Goal: Task Accomplishment & Management: Manage account settings

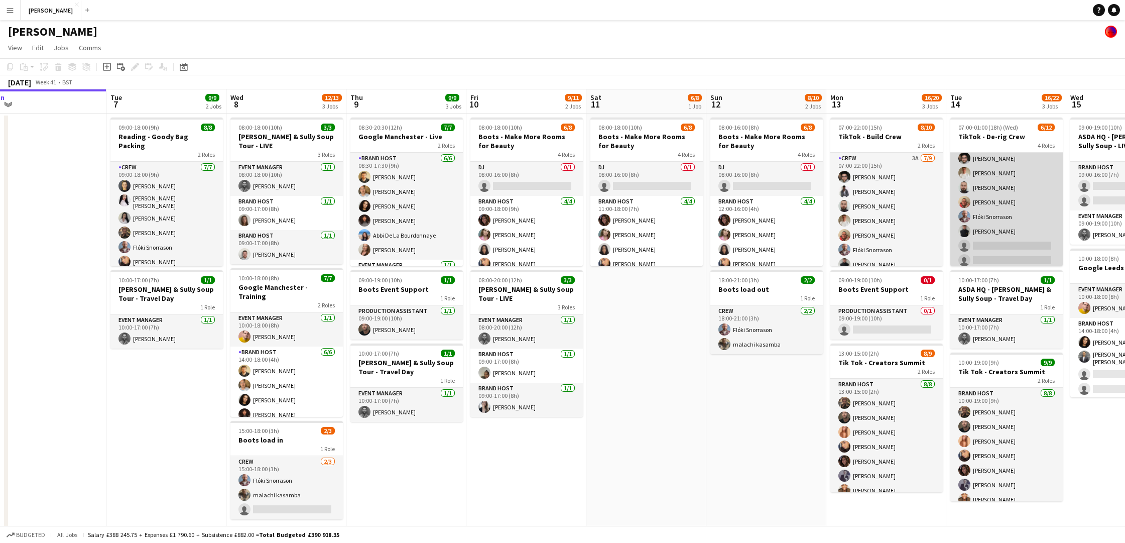
scroll to position [88, 0]
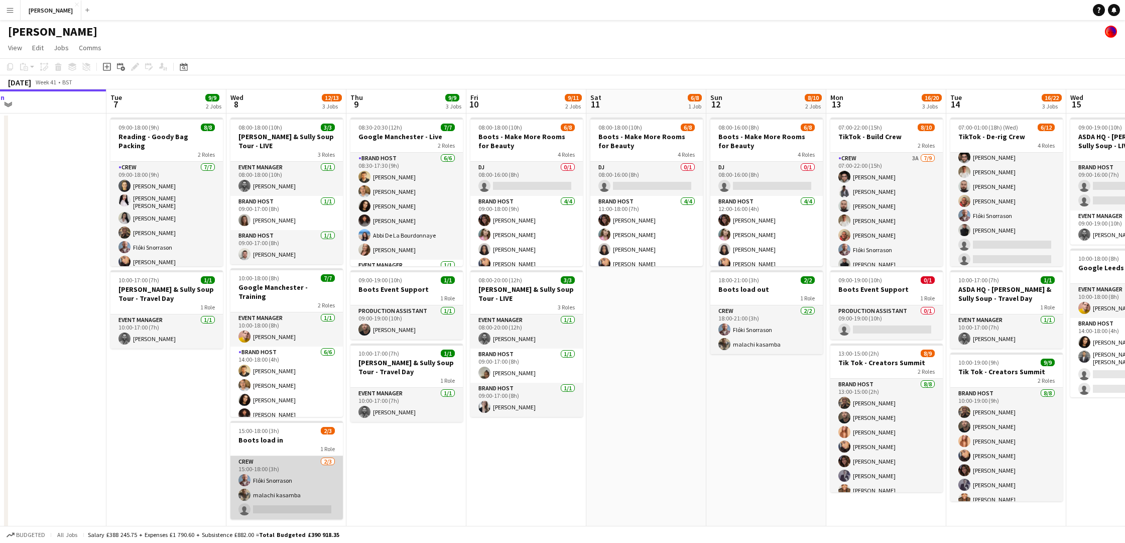
click at [282, 468] on app-card-role "Crew 2/3 15:00-18:00 (3h) Flóki Snorrason malachi kasamba single-neutral-actions" at bounding box center [286, 487] width 112 height 63
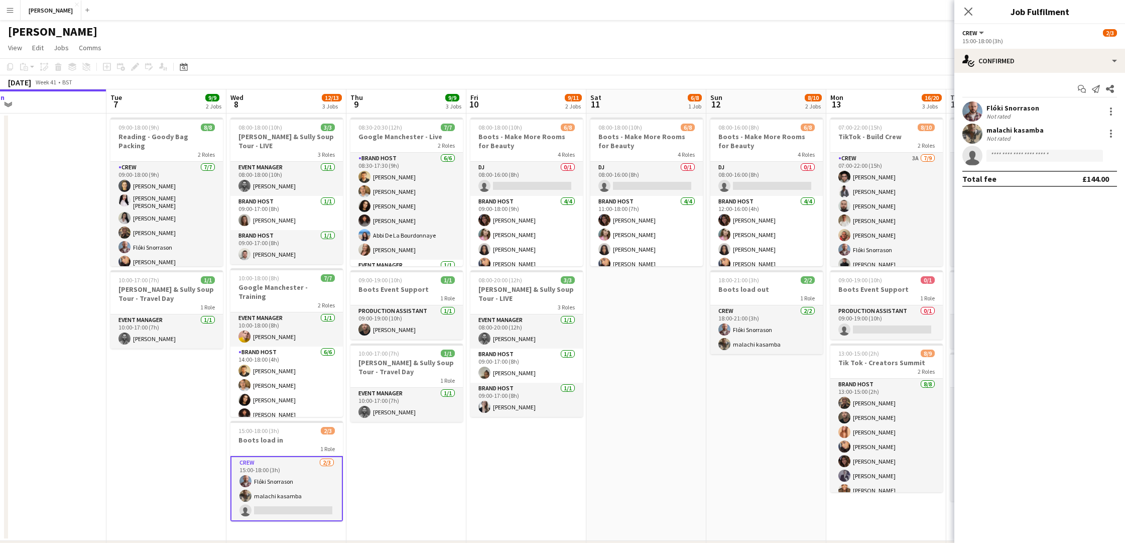
click at [1028, 107] on div "Flóki Snorrason" at bounding box center [1012, 107] width 53 height 9
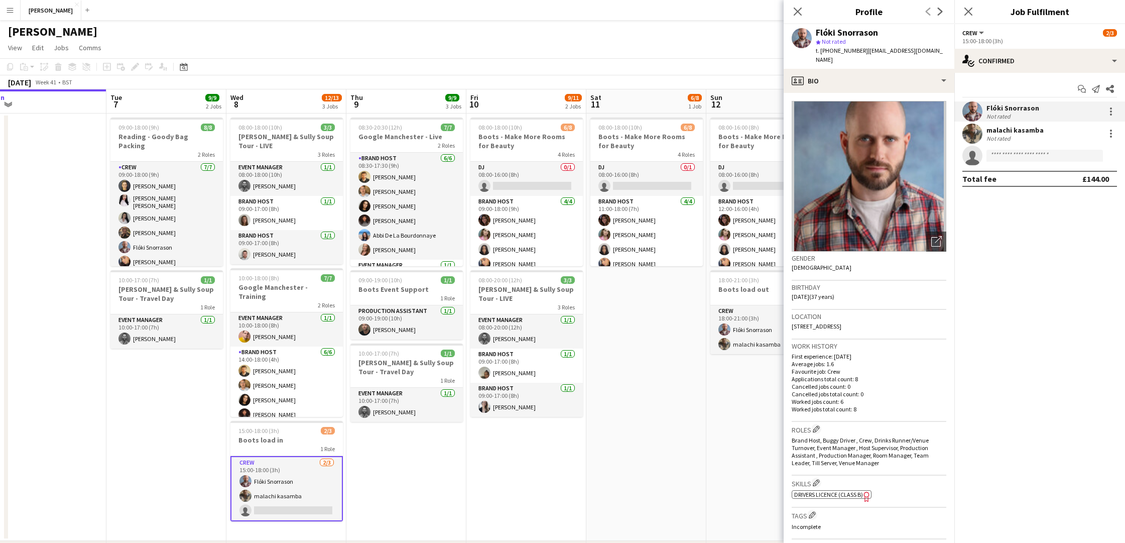
click at [378, 469] on app-date-cell "08:30-20:30 (12h) 7/7 Google Manchester - Live 2 Roles Brand Host 6/6 08:30-17:…" at bounding box center [406, 326] width 120 height 427
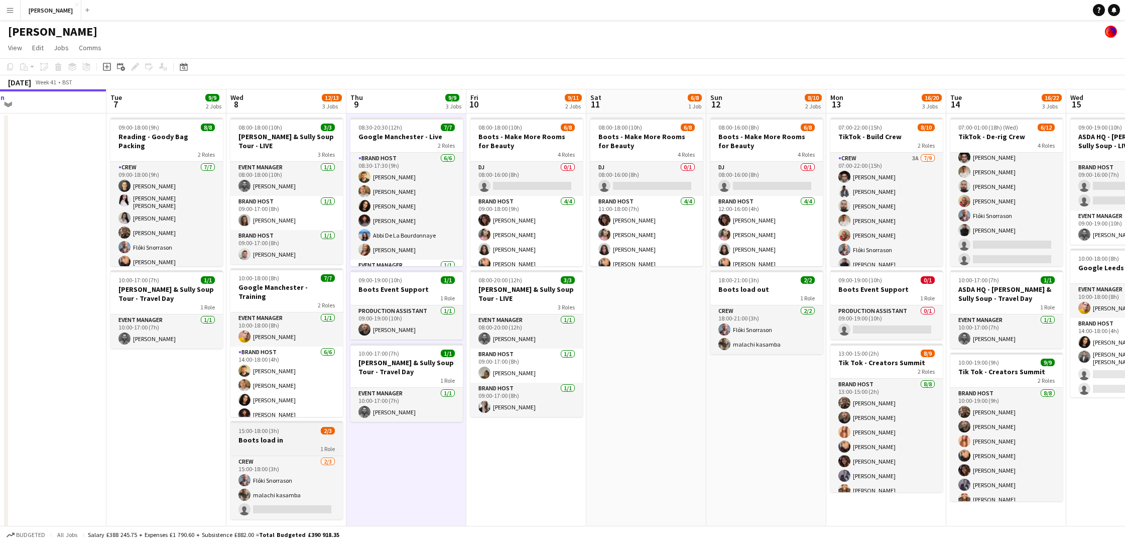
click at [296, 427] on div "15:00-18:00 (3h) 2/3" at bounding box center [286, 431] width 112 height 8
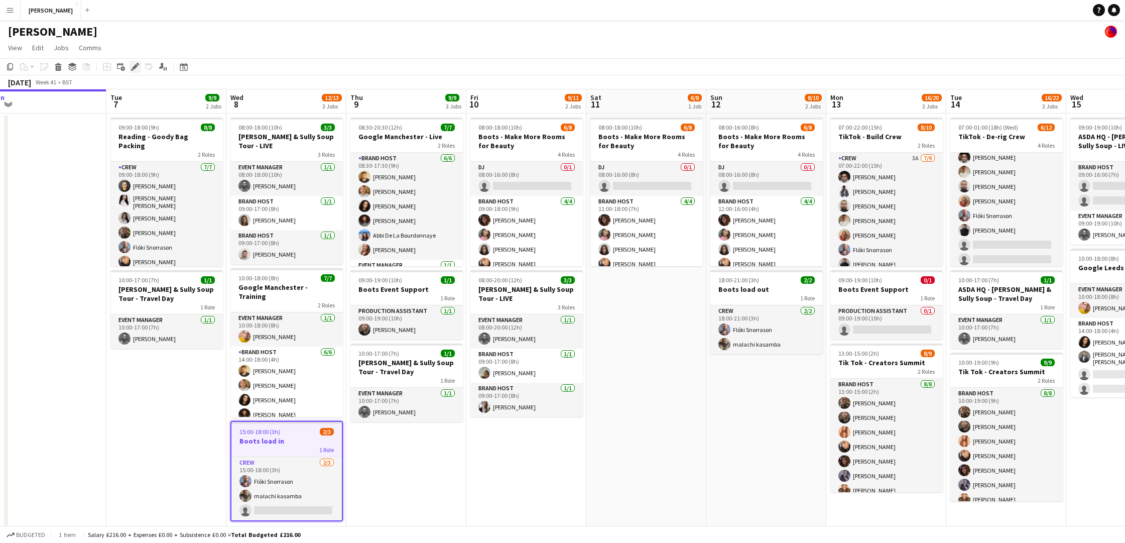
click at [134, 63] on icon "Edit" at bounding box center [135, 67] width 8 height 8
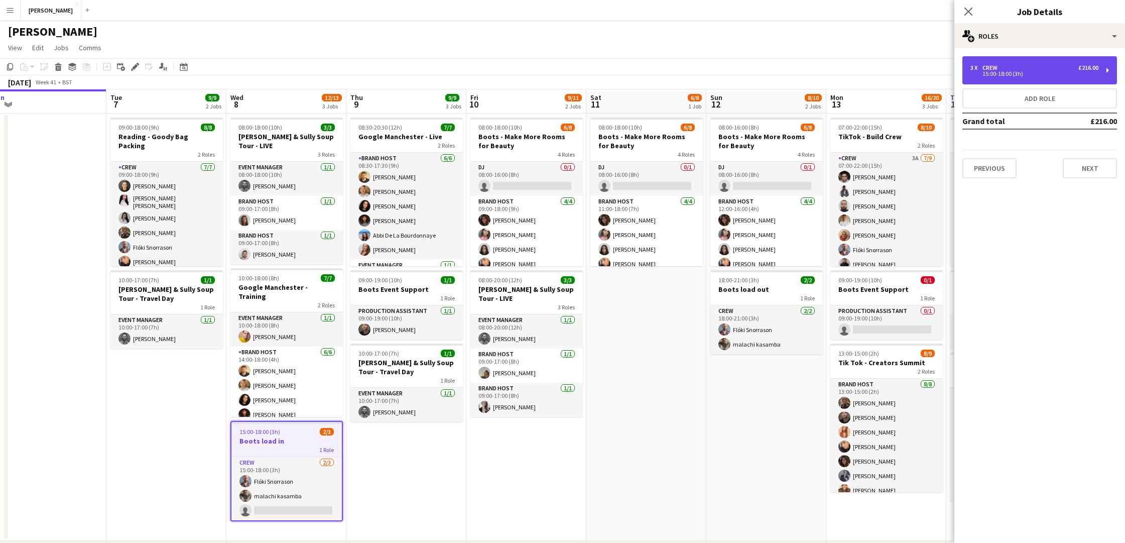
click at [1069, 68] on div "3 x Crew £216.00" at bounding box center [1034, 67] width 128 height 7
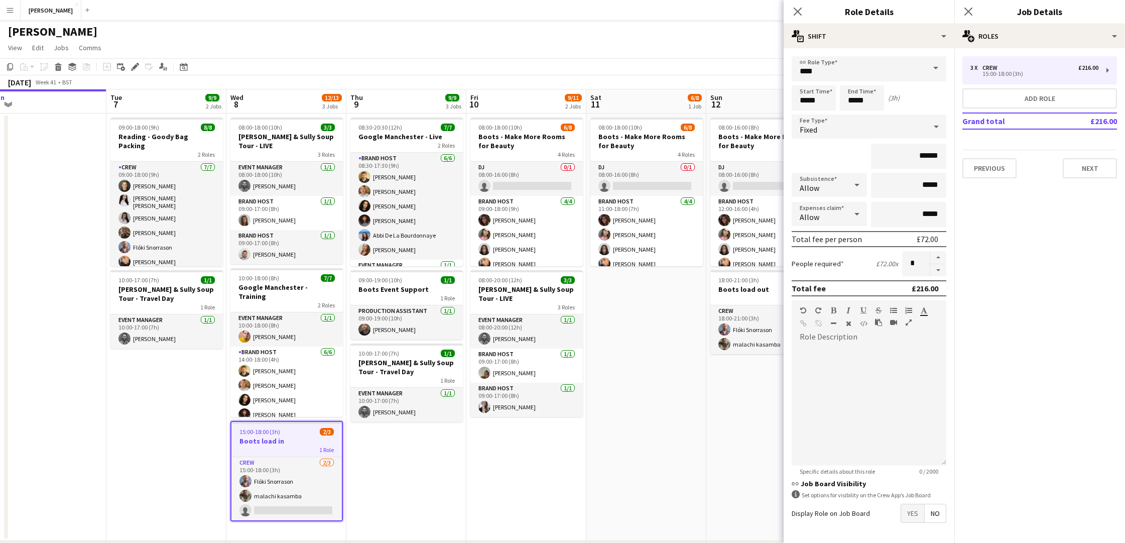
click at [12, 8] on app-icon "Menu" at bounding box center [10, 10] width 8 height 8
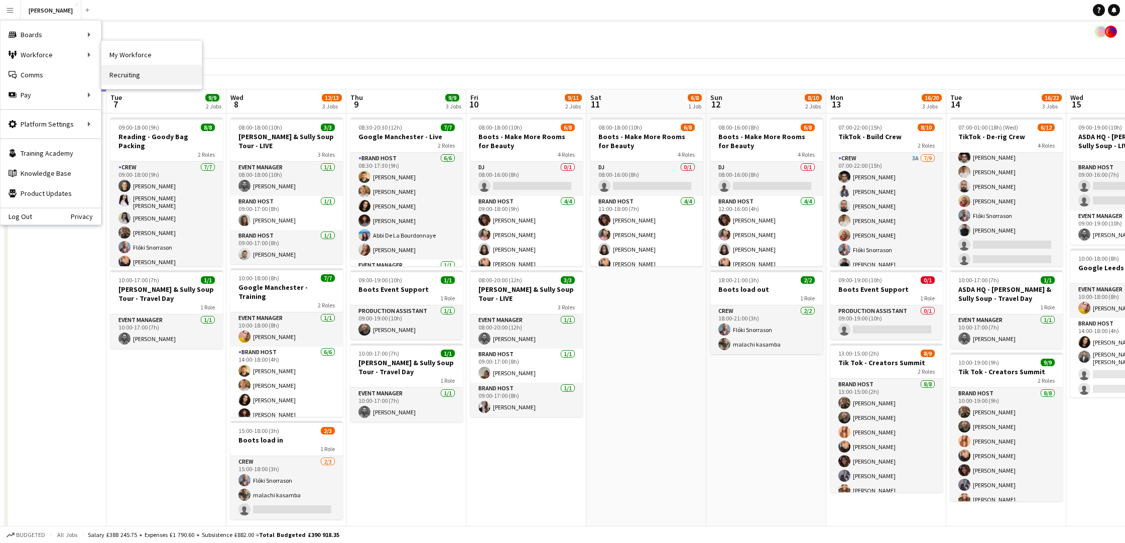
click at [143, 74] on link "Recruiting" at bounding box center [151, 75] width 100 height 20
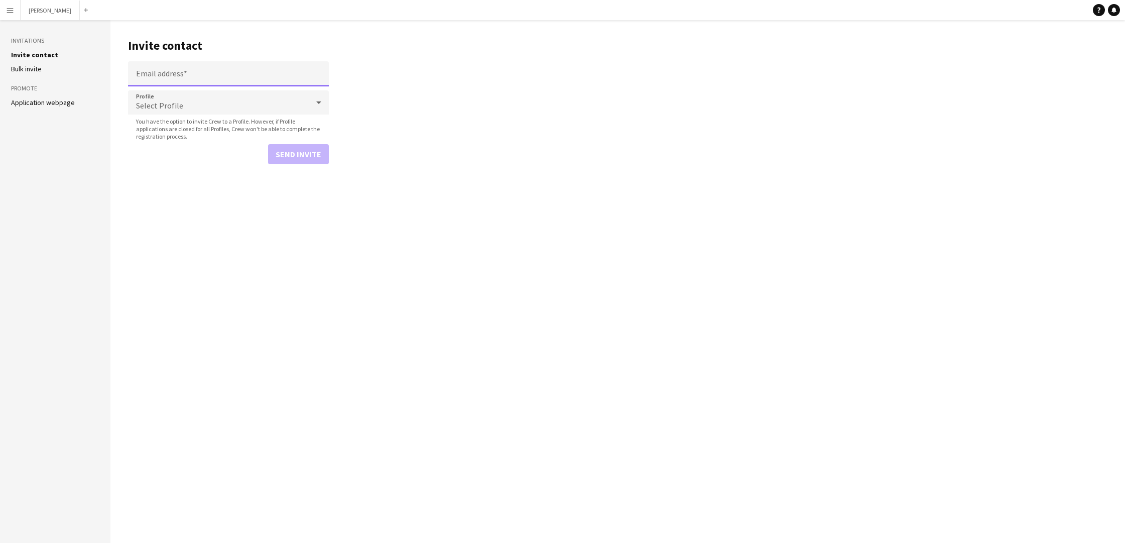
click at [220, 77] on input "Email address" at bounding box center [228, 73] width 201 height 25
paste input "**********"
type input "**********"
click at [321, 96] on icon at bounding box center [319, 102] width 12 height 20
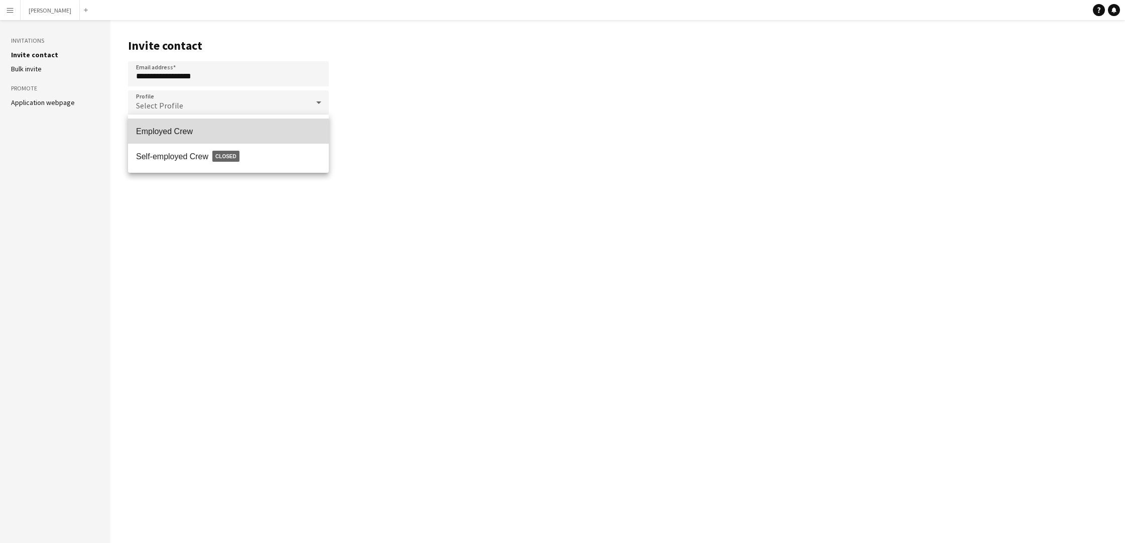
click at [293, 121] on mat-option "Employed Crew" at bounding box center [228, 130] width 201 height 25
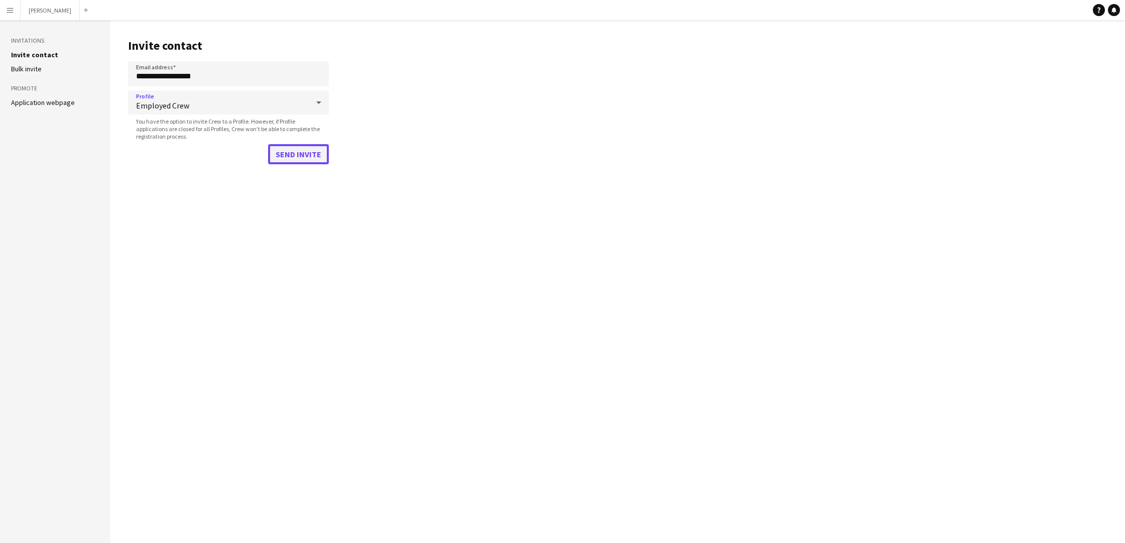
click at [312, 156] on button "Send invite" at bounding box center [298, 154] width 61 height 20
click at [232, 86] on input "Email address" at bounding box center [228, 82] width 201 height 25
paste input "**********"
type input "**********"
click at [322, 103] on icon at bounding box center [319, 102] width 12 height 20
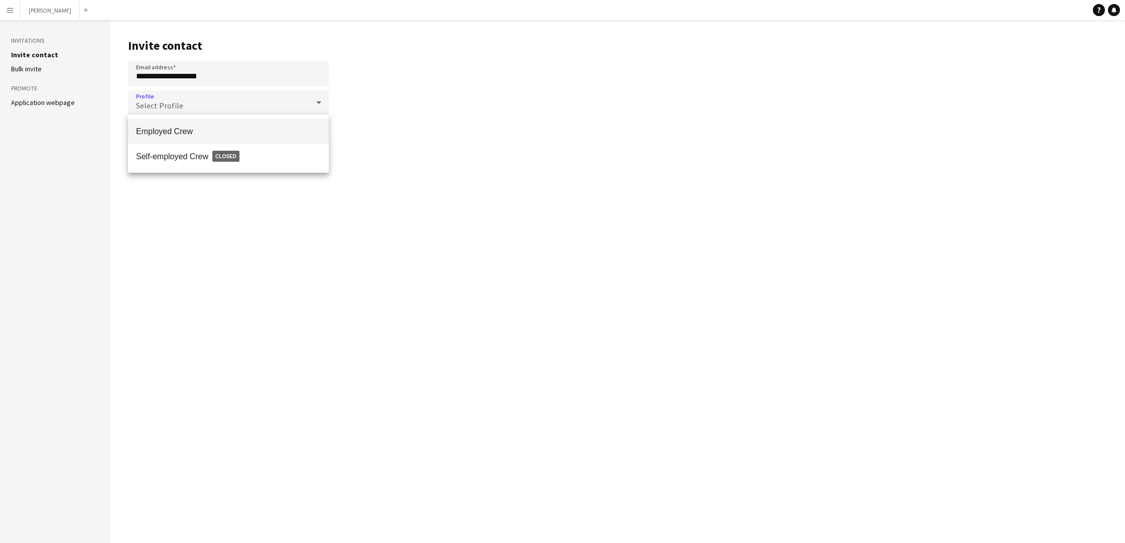
click at [300, 128] on span "Employed Crew" at bounding box center [228, 131] width 185 height 10
click at [306, 158] on button "Send invite" at bounding box center [298, 154] width 61 height 20
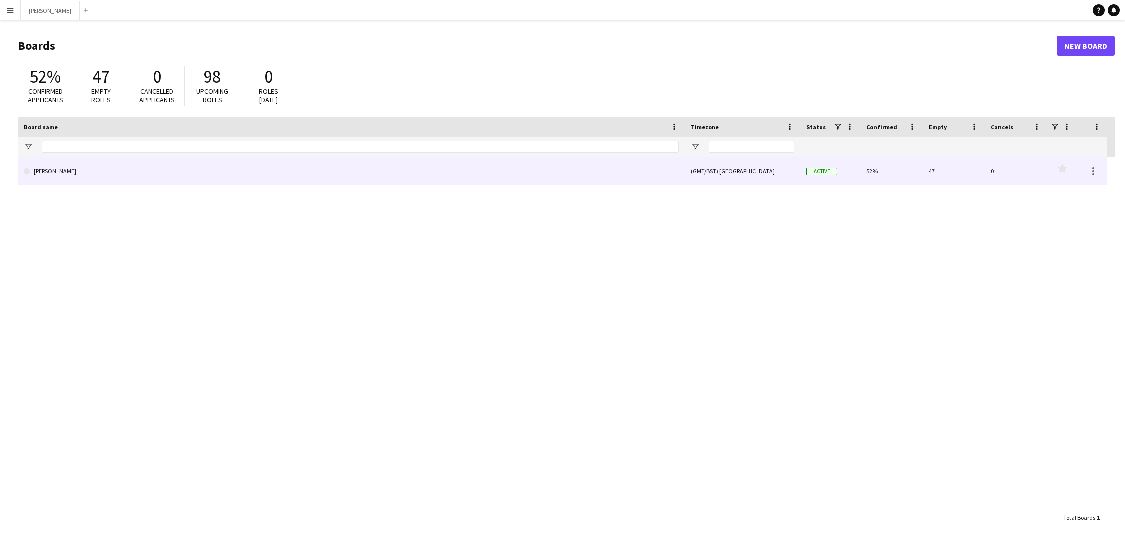
click at [209, 175] on link "[PERSON_NAME]" at bounding box center [351, 171] width 655 height 28
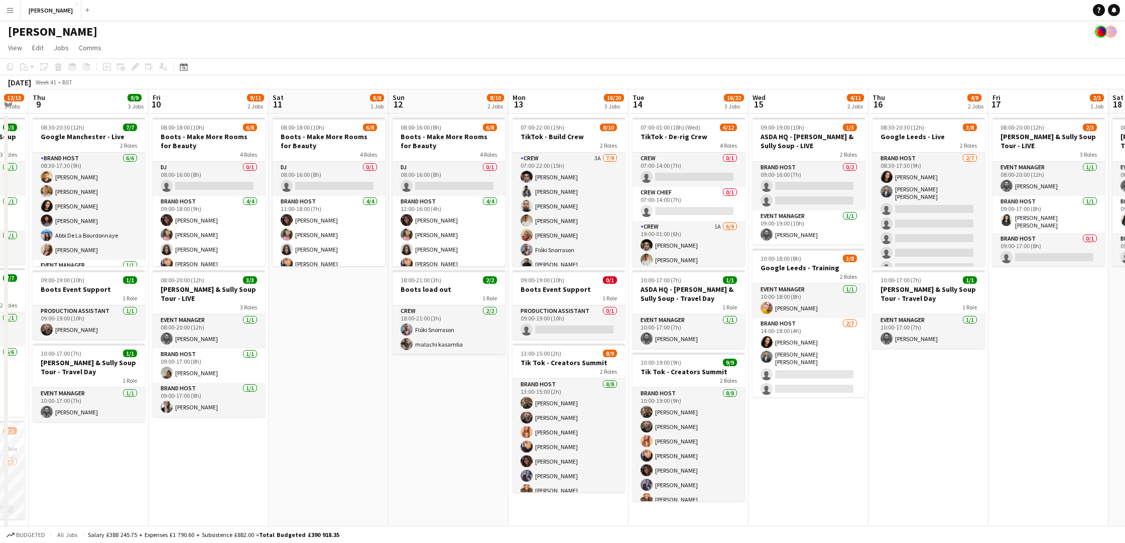
scroll to position [0, 453]
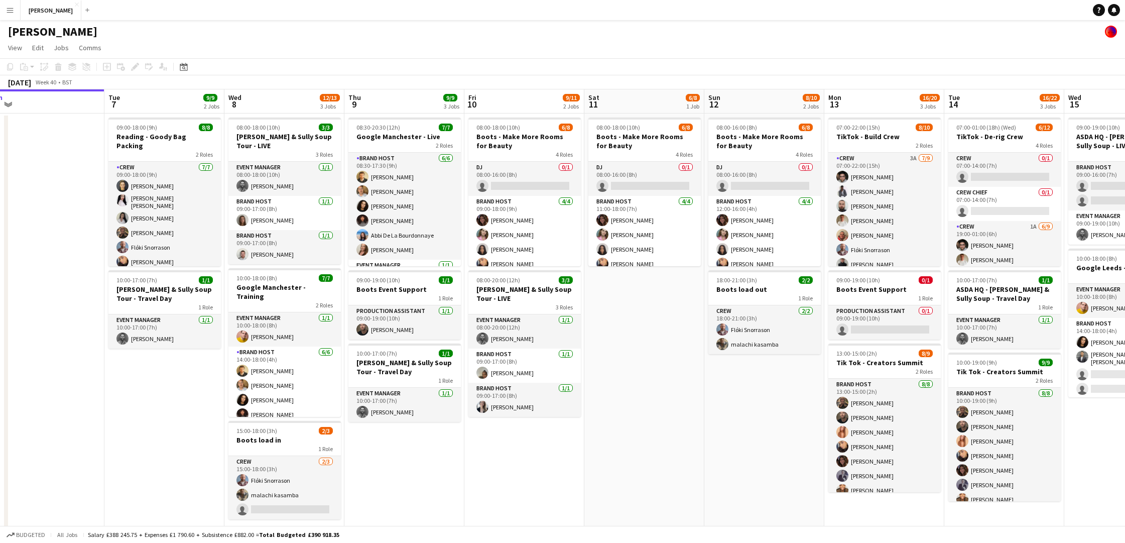
scroll to position [0, 226]
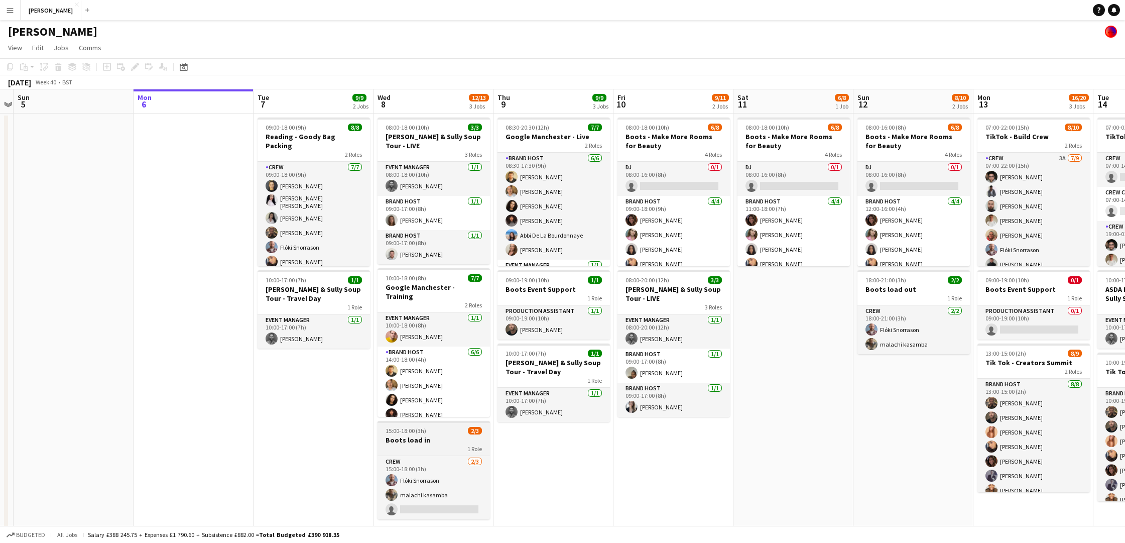
click at [435, 444] on div "1 Role" at bounding box center [433, 448] width 112 height 8
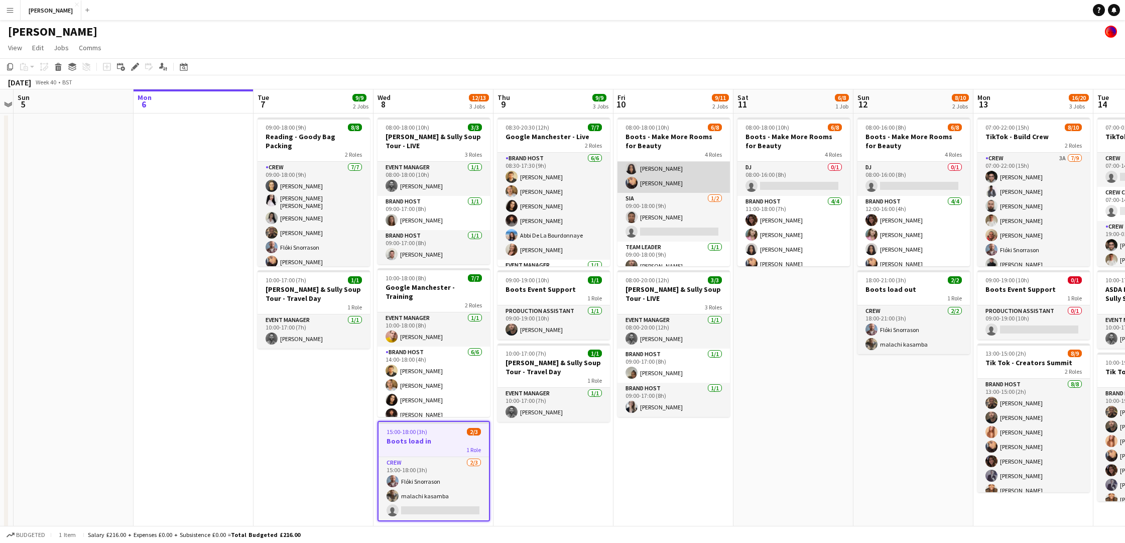
scroll to position [83, 0]
click at [542, 446] on app-date-cell "08:30-20:30 (12h) 7/7 Google Manchester - Live 2 Roles Brand Host 6/6 08:30-17:…" at bounding box center [553, 326] width 120 height 427
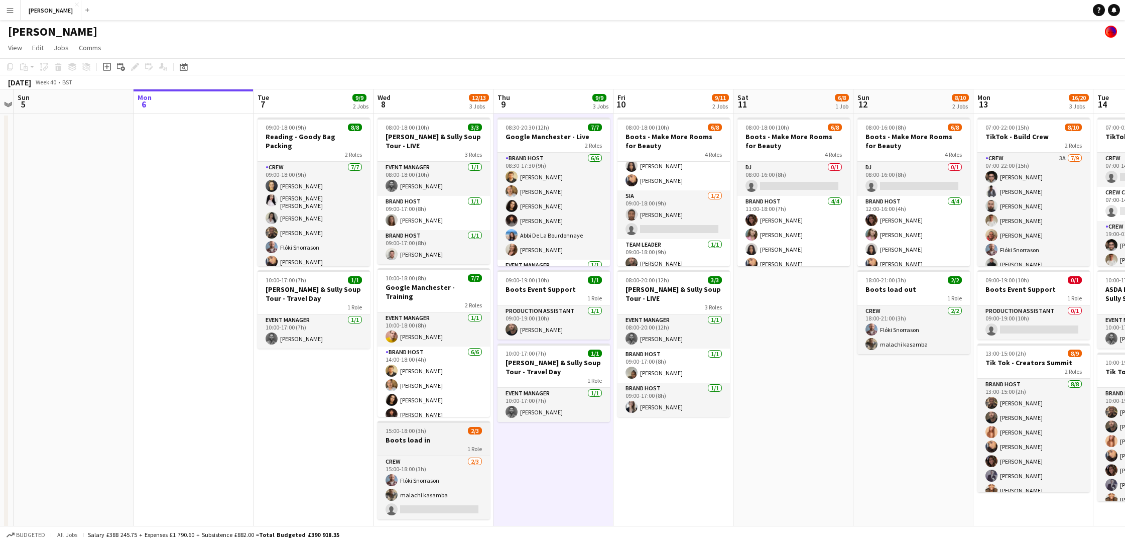
click at [435, 435] on h3 "Boots load in" at bounding box center [433, 439] width 112 height 9
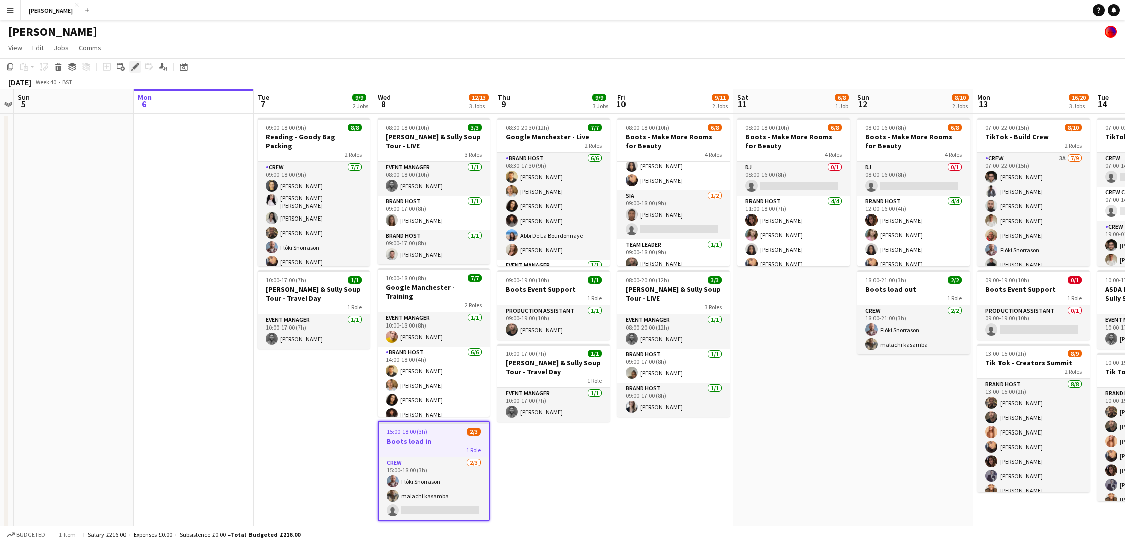
click at [136, 66] on icon at bounding box center [135, 67] width 6 height 6
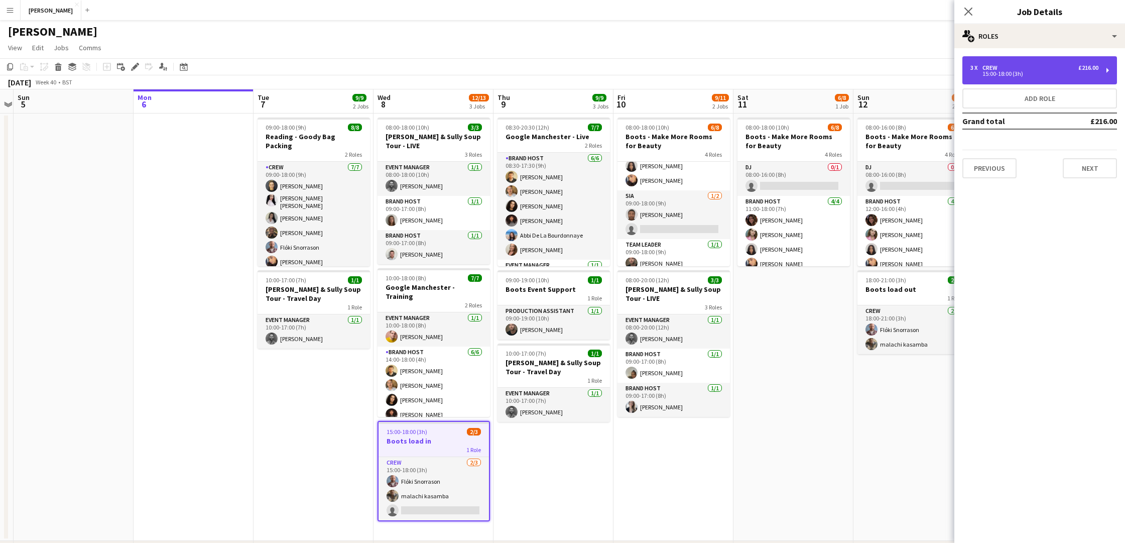
click at [1100, 77] on div "3 x Crew £216.00 15:00-18:00 (3h)" at bounding box center [1039, 70] width 155 height 28
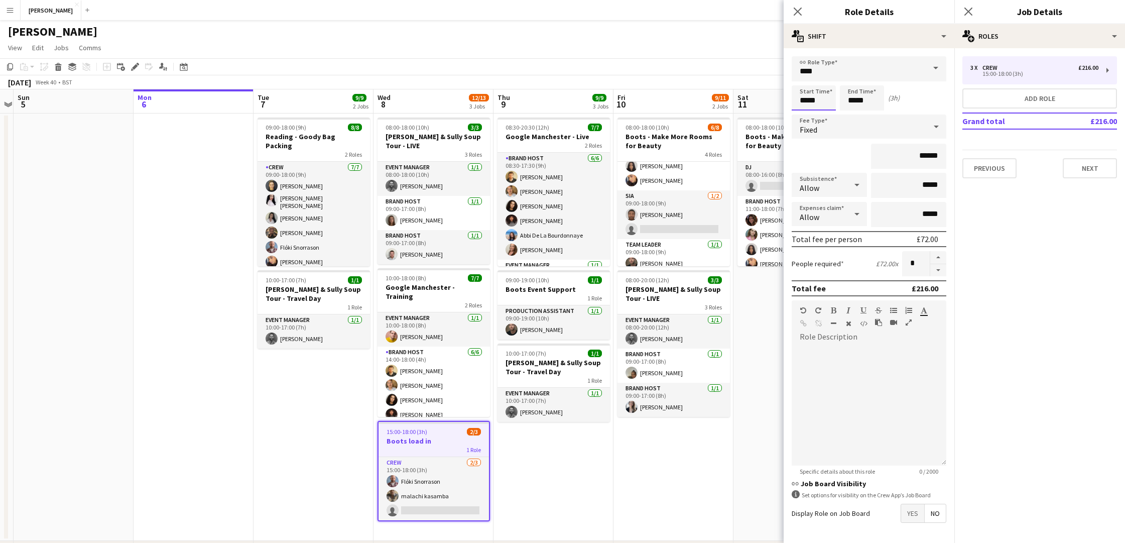
click at [806, 99] on input "*****" at bounding box center [813, 97] width 44 height 25
type input "*****"
click at [855, 99] on input "*****" at bounding box center [862, 97] width 44 height 25
type input "*****"
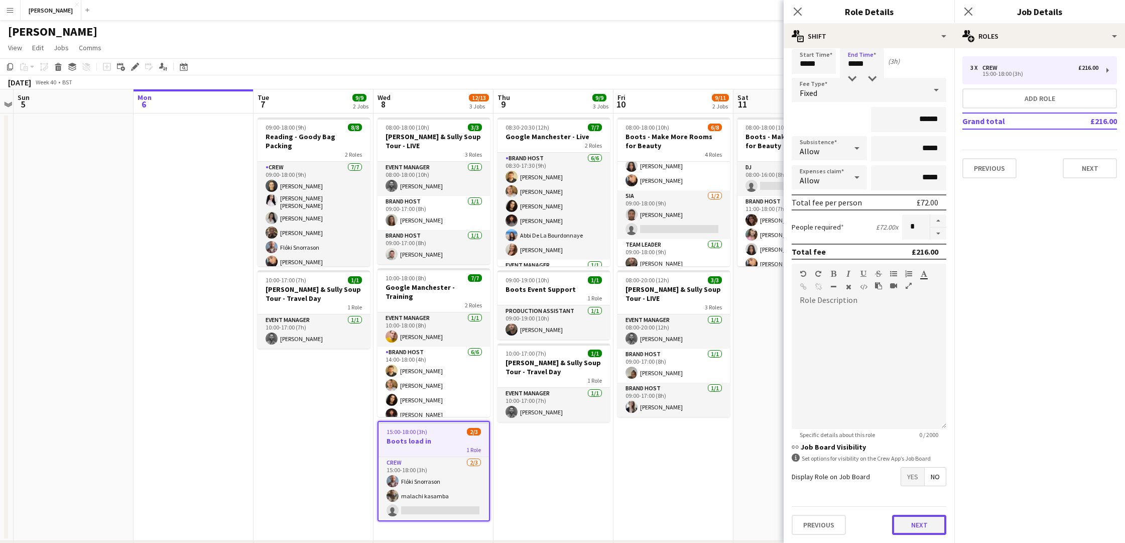
click at [931, 526] on button "Next" at bounding box center [919, 524] width 54 height 20
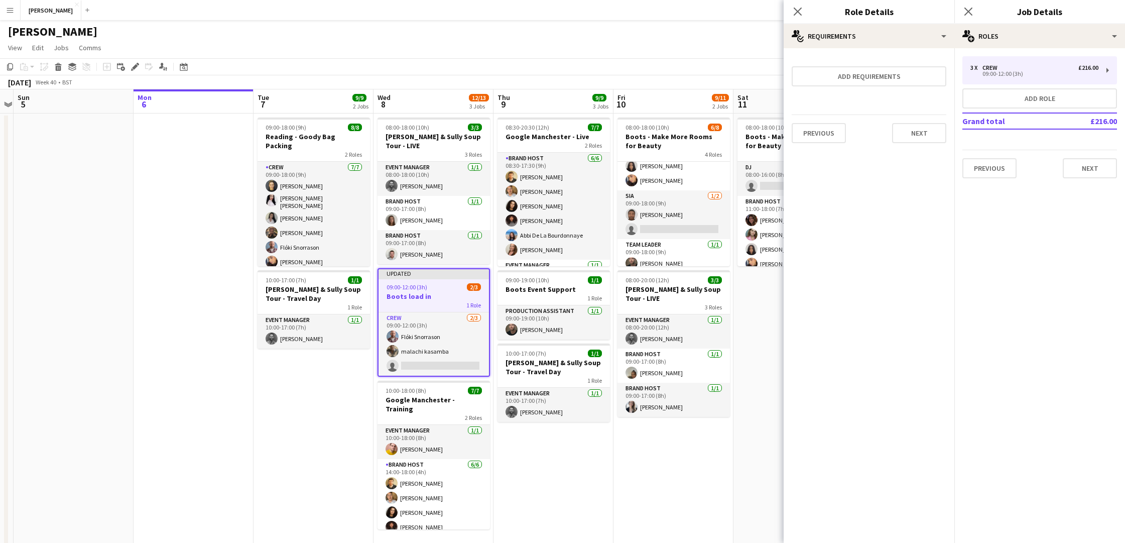
scroll to position [0, 0]
click at [913, 129] on button "Next" at bounding box center [919, 133] width 54 height 20
click at [920, 132] on button "Finish" at bounding box center [927, 134] width 38 height 20
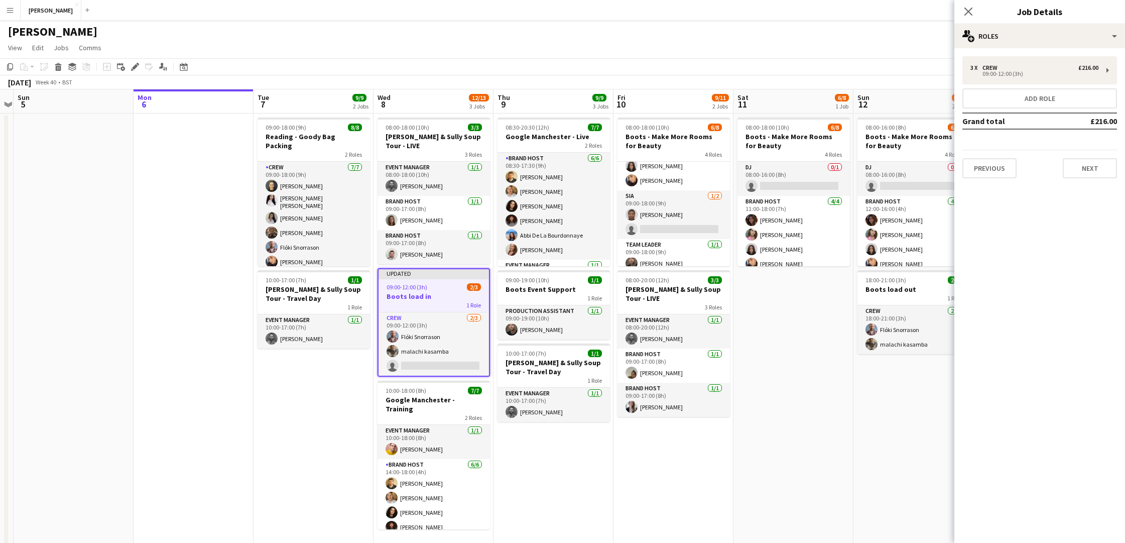
click at [828, 355] on app-date-cell "08:00-18:00 (10h) 6/8 Boots - Make More Rooms for Beauty 4 Roles DJ 0/1 08:00-1…" at bounding box center [793, 330] width 120 height 435
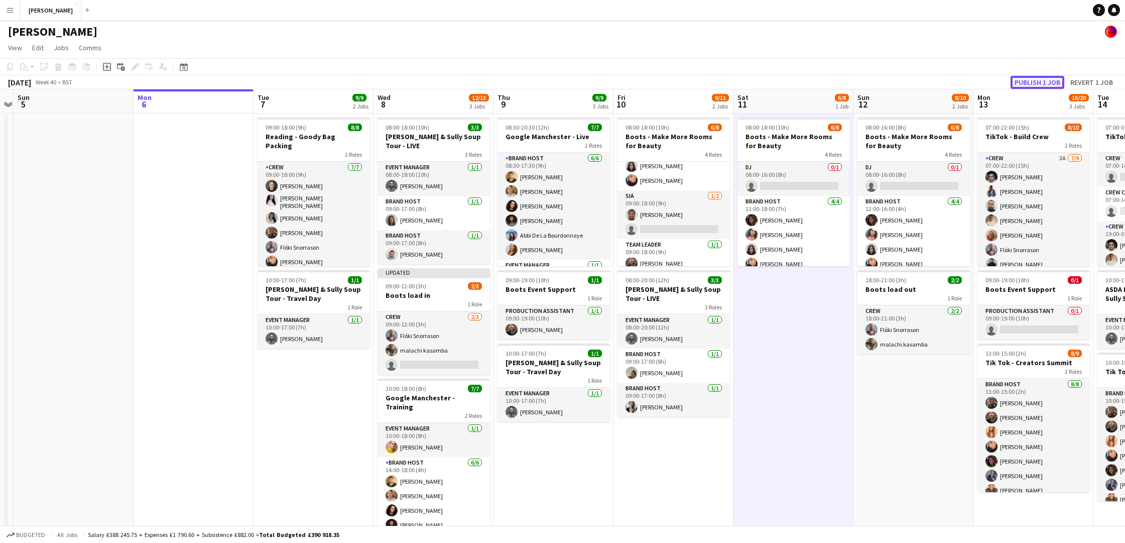
click at [1033, 82] on button "Publish 1 job" at bounding box center [1037, 82] width 54 height 13
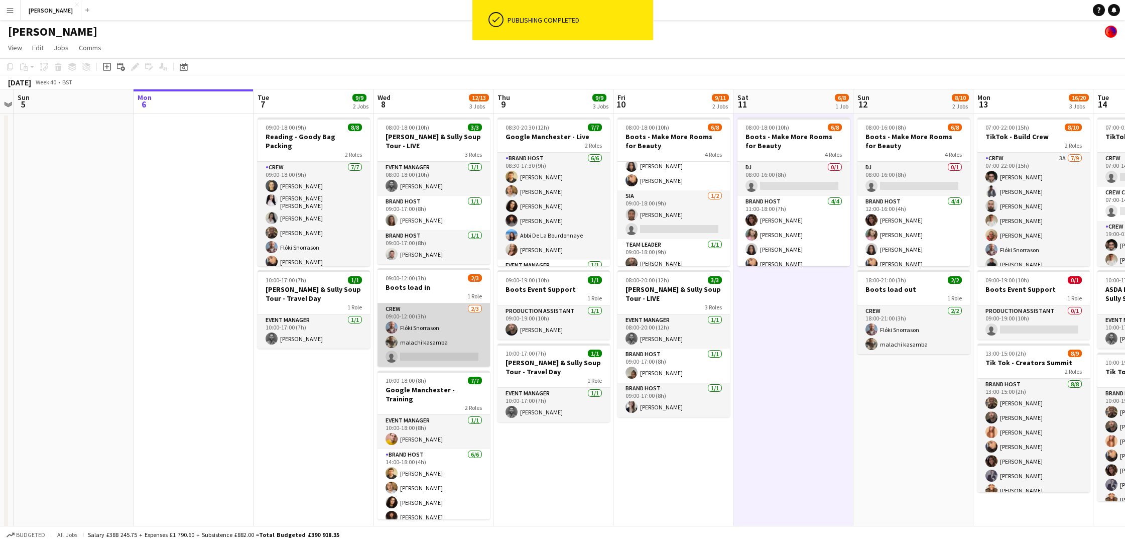
click at [428, 345] on app-card-role "Crew 2/3 09:00-12:00 (3h) Flóki Snorrason malachi kasamba single-neutral-actions" at bounding box center [433, 334] width 112 height 63
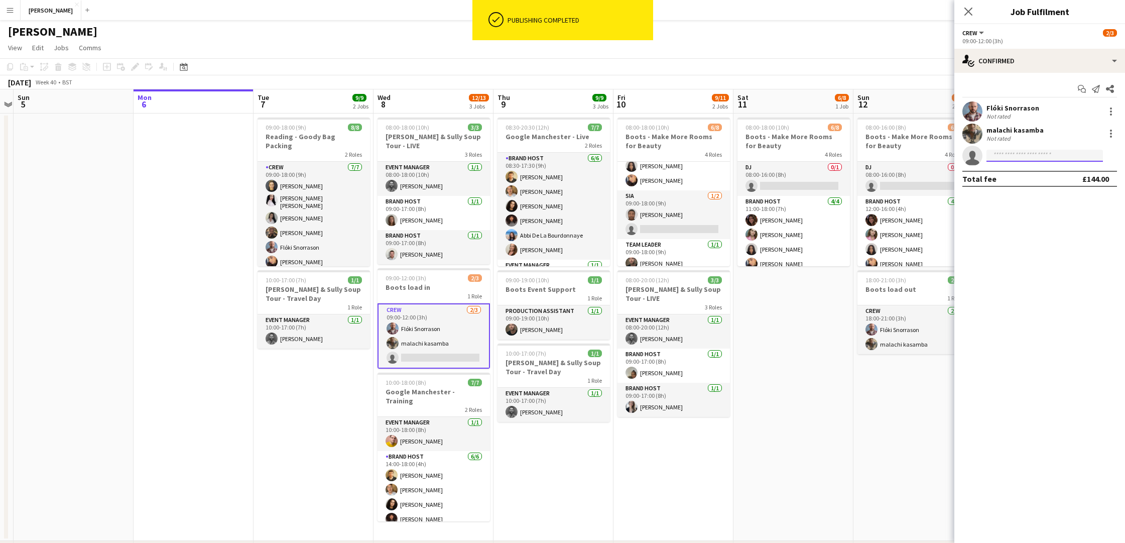
click at [1049, 155] on input at bounding box center [1044, 156] width 116 height 12
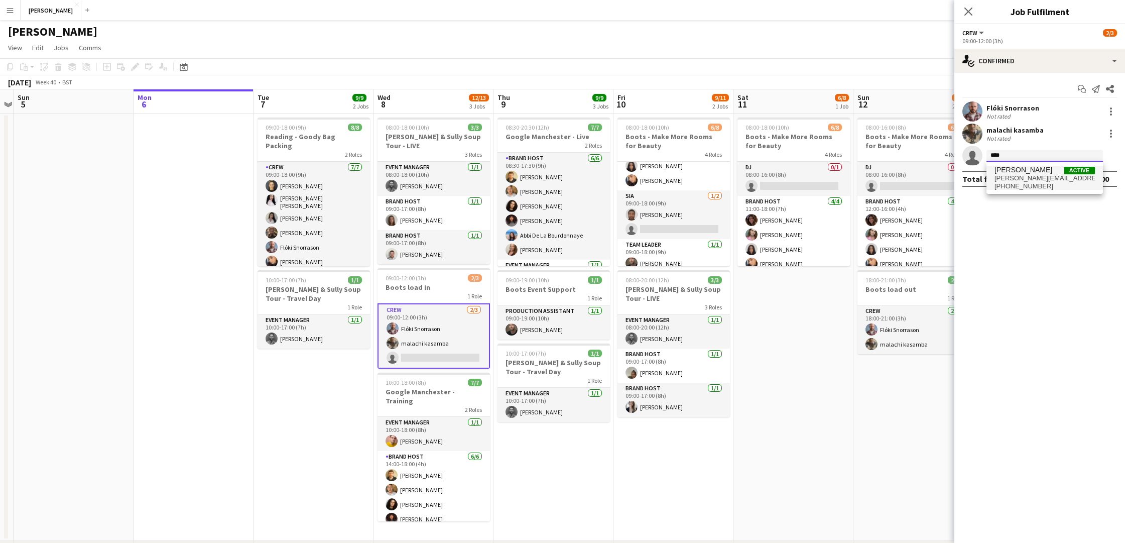
type input "****"
click at [1048, 174] on span "n.fifield@outlook.com" at bounding box center [1044, 178] width 100 height 8
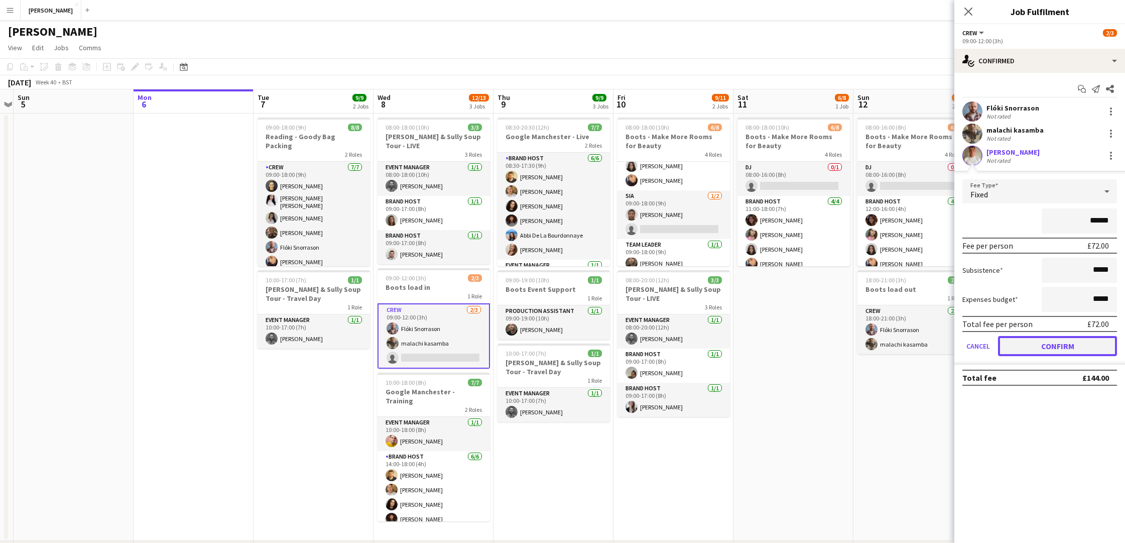
click at [1055, 343] on button "Confirm" at bounding box center [1057, 346] width 119 height 20
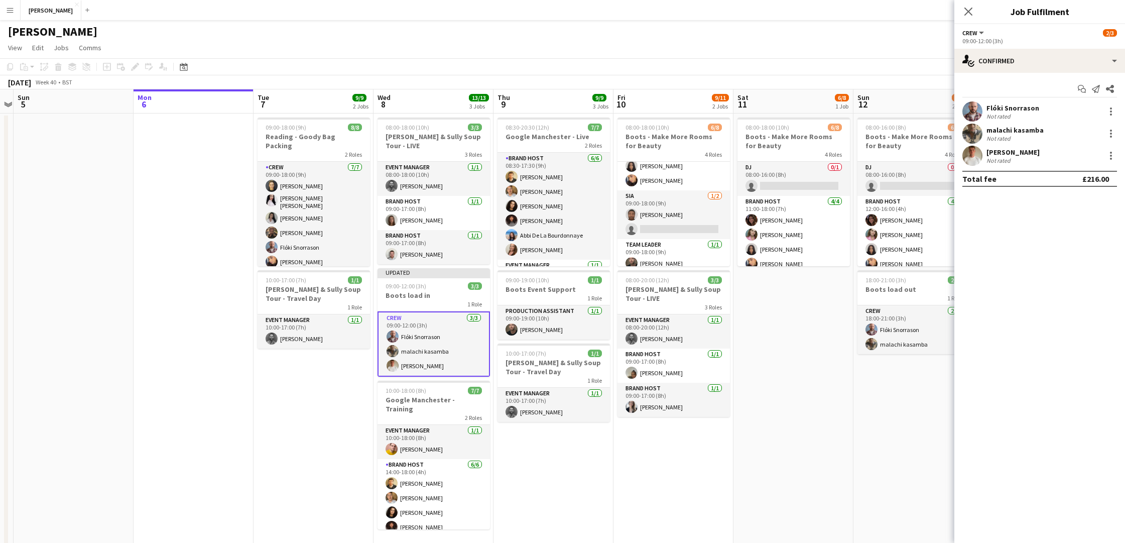
click at [779, 301] on app-date-cell "08:00-18:00 (10h) 6/8 Boots - Make More Rooms for Beauty 4 Roles DJ 0/1 08:00-1…" at bounding box center [793, 330] width 120 height 435
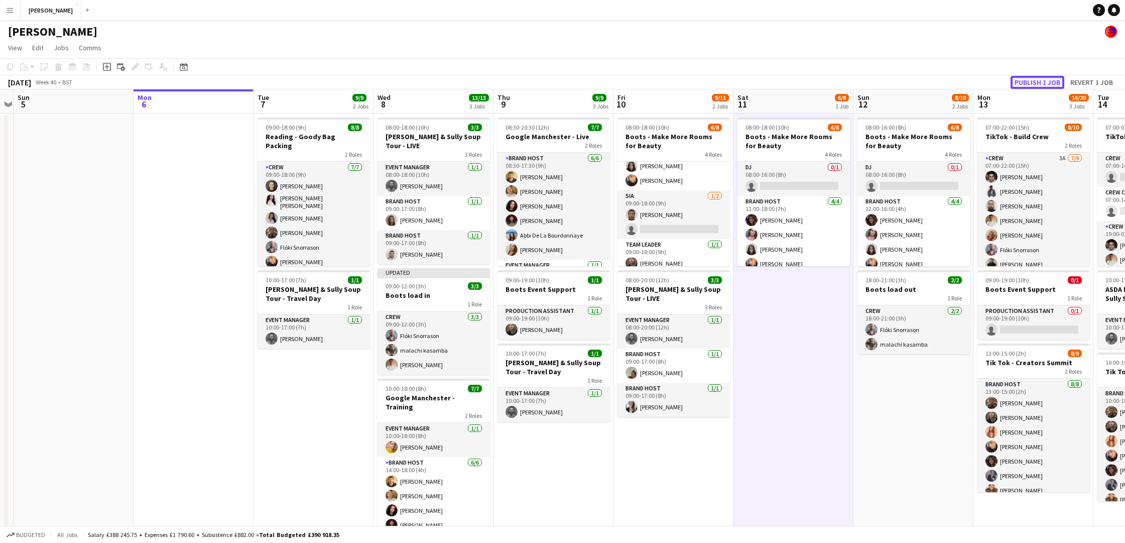
click at [1025, 79] on button "Publish 1 job" at bounding box center [1037, 82] width 54 height 13
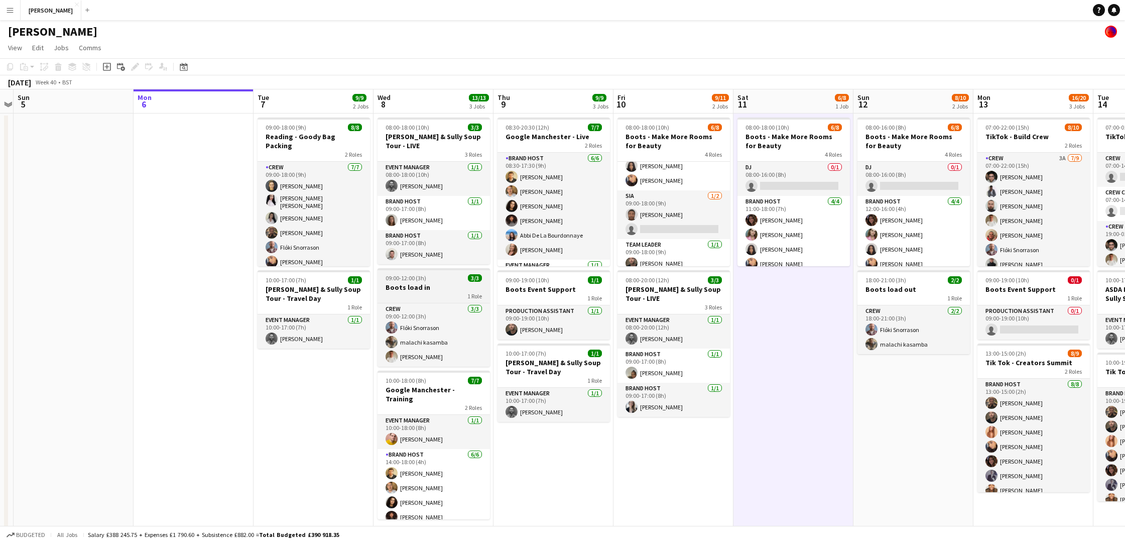
click at [446, 283] on h3 "Boots load in" at bounding box center [433, 287] width 112 height 9
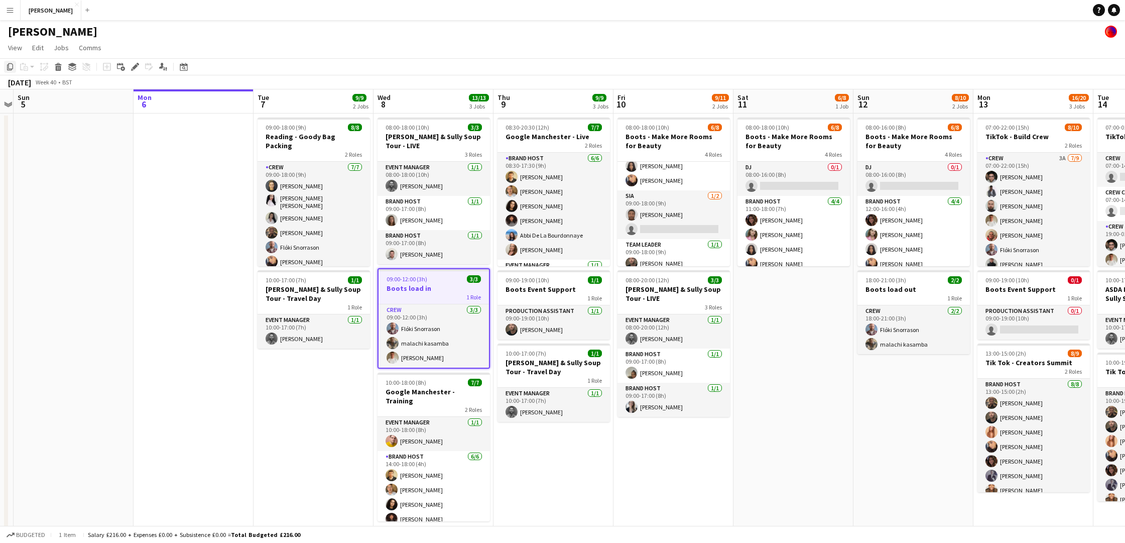
click at [7, 65] on icon at bounding box center [10, 66] width 6 height 7
click at [665, 446] on app-date-cell "08:00-18:00 (10h) 6/8 Boots - Make More Rooms for Beauty 4 Roles DJ 0/1 08:00-1…" at bounding box center [673, 330] width 120 height 435
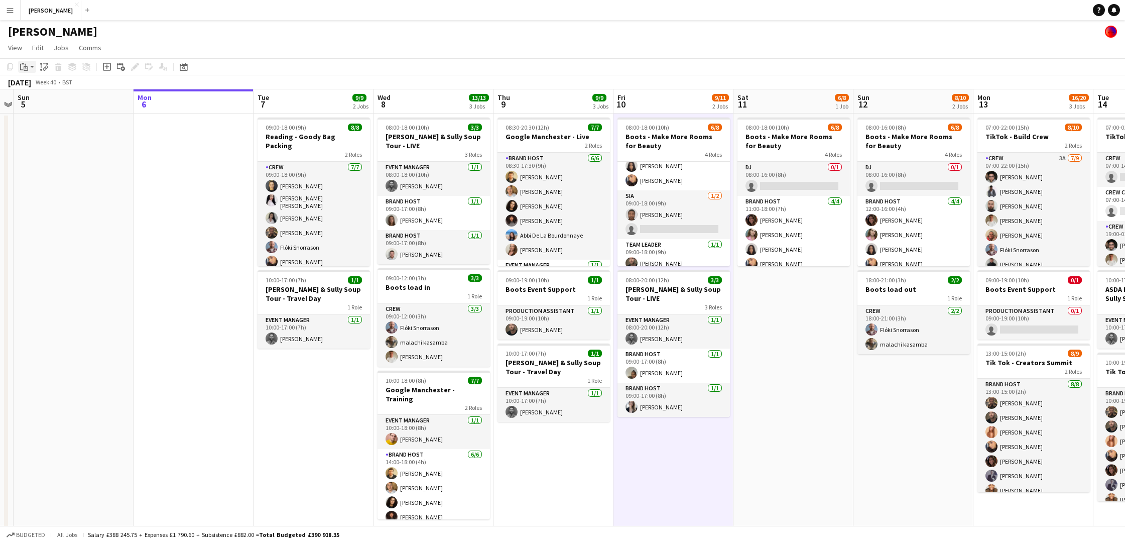
click at [31, 65] on app-action-btn "Paste" at bounding box center [27, 67] width 18 height 12
click at [49, 105] on link "Paste with crew Command Shift V" at bounding box center [66, 102] width 79 height 9
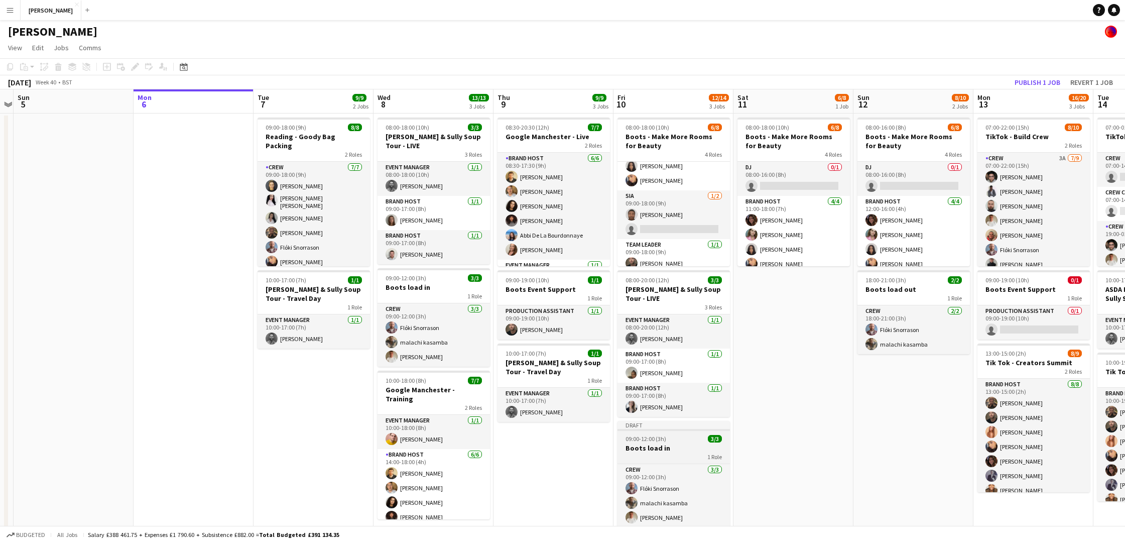
click at [679, 443] on h3 "Boots load in" at bounding box center [673, 447] width 112 height 9
click at [133, 65] on icon "Edit" at bounding box center [135, 67] width 8 height 8
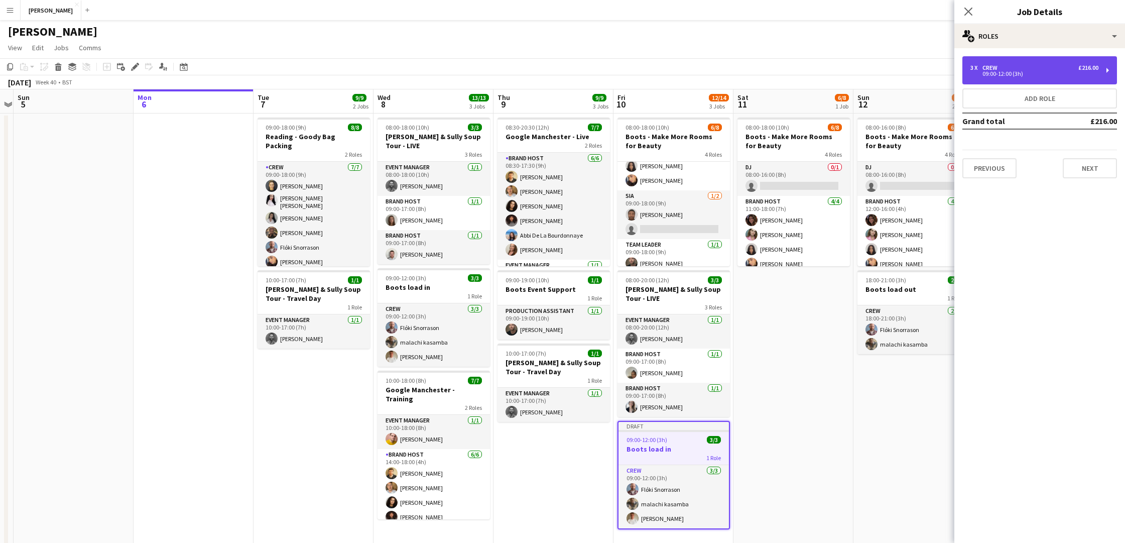
click at [1040, 68] on div "3 x Crew £216.00" at bounding box center [1034, 67] width 128 height 7
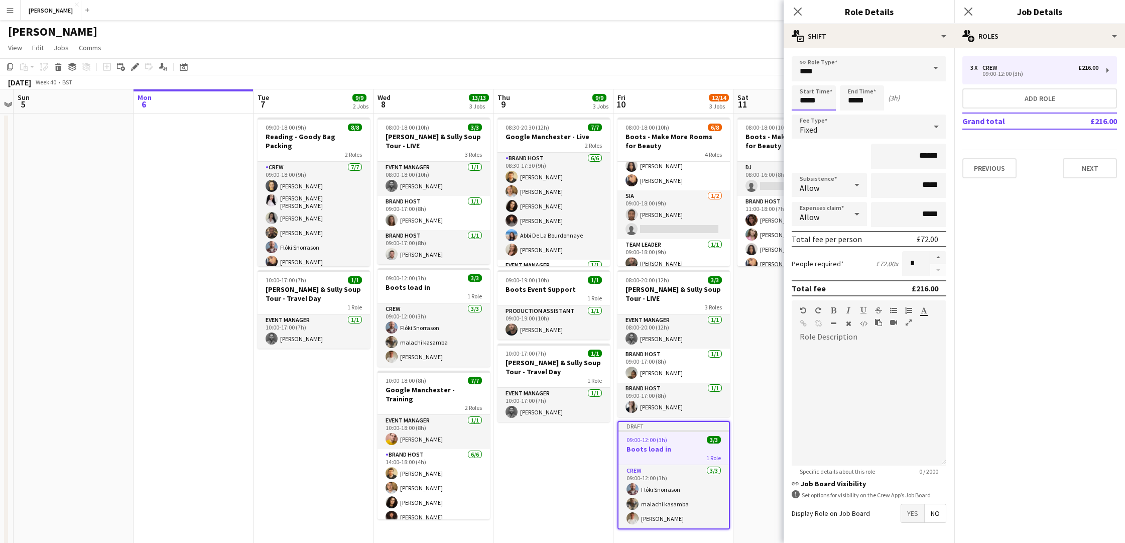
click at [806, 99] on input "*****" at bounding box center [813, 97] width 44 height 25
click at [821, 98] on input "*****" at bounding box center [813, 97] width 44 height 25
type input "*****"
click at [857, 98] on input "*****" at bounding box center [862, 97] width 44 height 25
type input "*****"
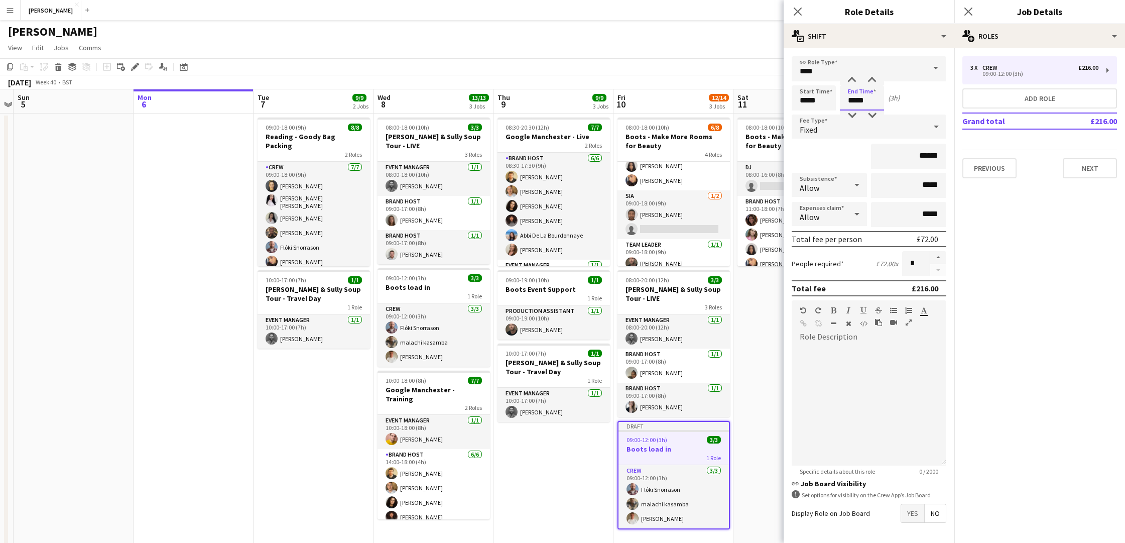
type input "*****"
click at [995, 263] on mat-expansion-panel "pencil3 General details 3 x Crew £216.00 09:00-12:00 (3h) Add role Grand total …" at bounding box center [1039, 295] width 171 height 494
click at [737, 347] on app-date-cell "08:00-18:00 (10h) 6/8 Boots - Make More Rooms for Beauty 4 Roles DJ 0/1 08:00-1…" at bounding box center [793, 330] width 120 height 435
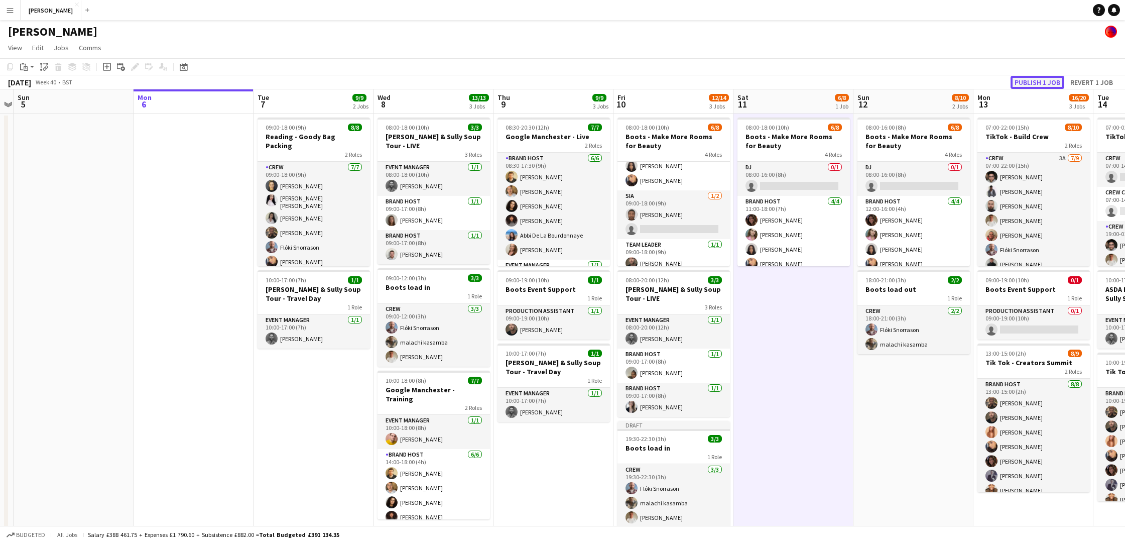
click at [1037, 77] on button "Publish 1 job" at bounding box center [1037, 82] width 54 height 13
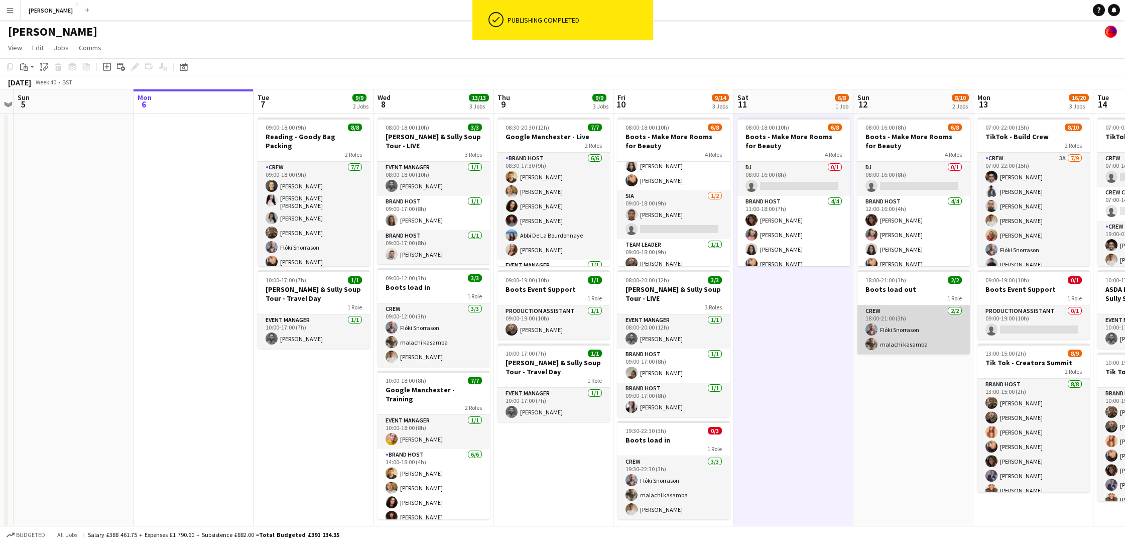
click at [924, 315] on app-card-role "Crew 2/2 18:00-21:00 (3h) Flóki Snorrason malachi kasamba" at bounding box center [913, 329] width 112 height 49
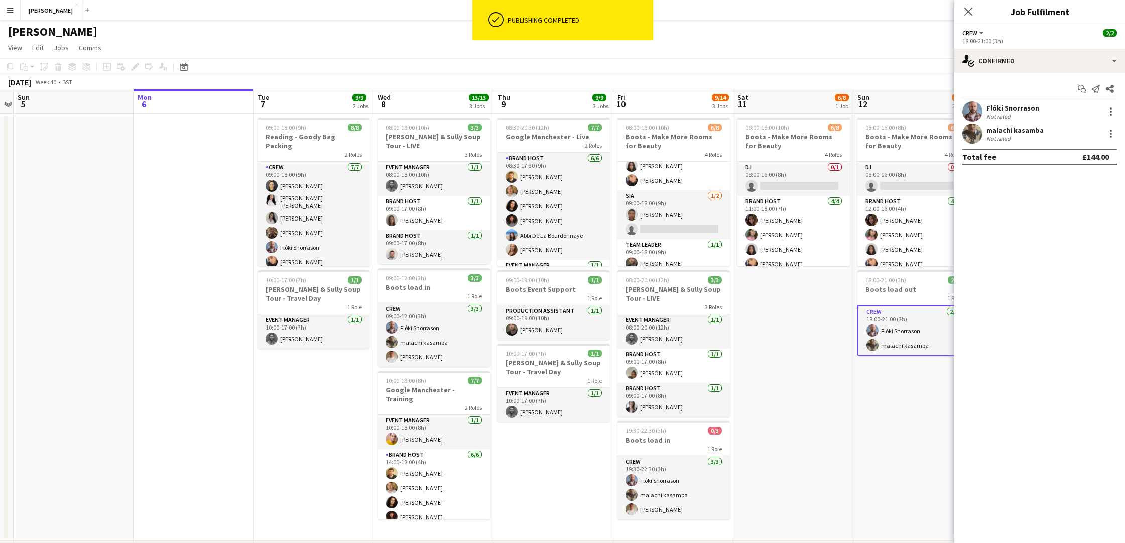
click at [814, 320] on app-date-cell "08:00-18:00 (10h) 6/8 Boots - Make More Rooms for Beauty 4 Roles DJ 0/1 08:00-1…" at bounding box center [793, 326] width 120 height 427
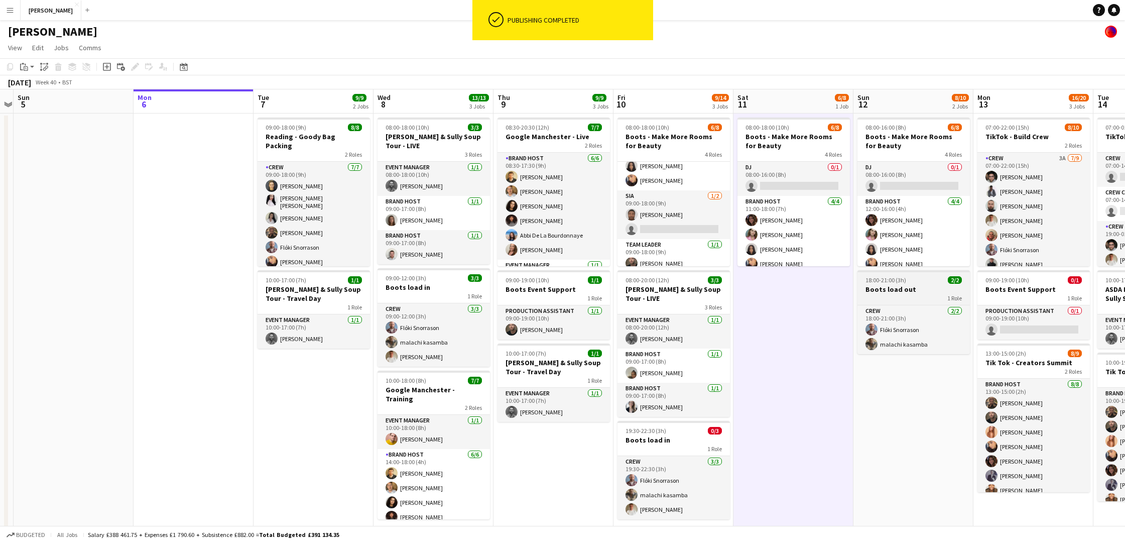
click at [892, 281] on span "18:00-21:00 (3h)" at bounding box center [885, 280] width 41 height 8
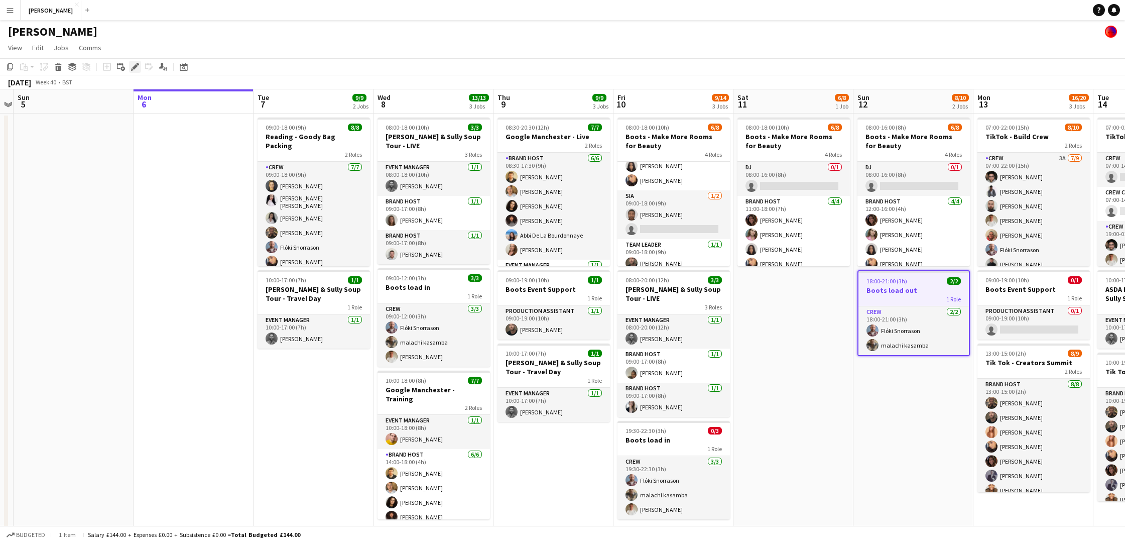
click at [134, 66] on icon at bounding box center [135, 67] width 6 height 6
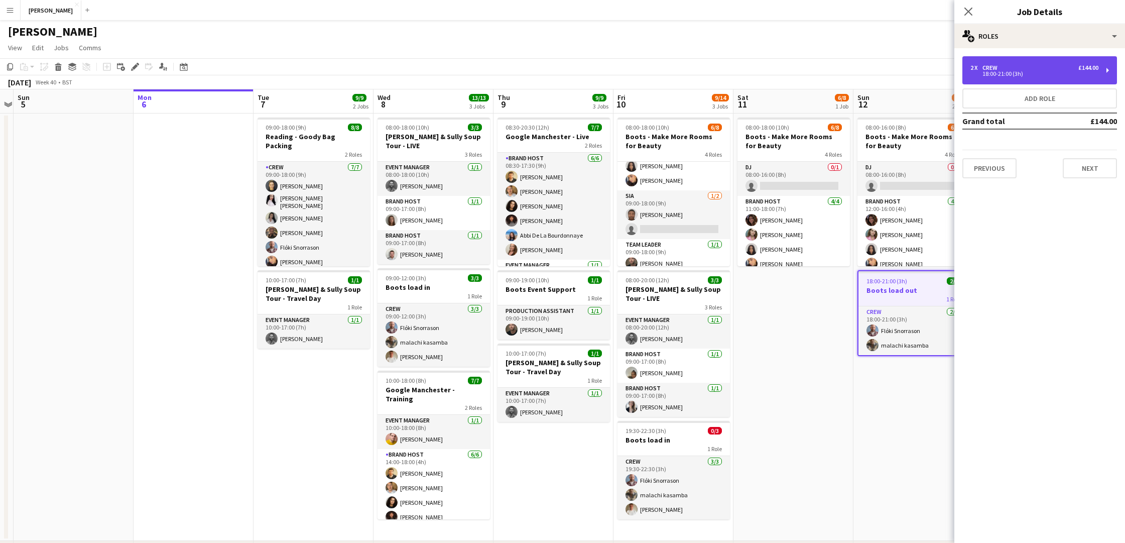
click at [1057, 69] on div "2 x Crew £144.00" at bounding box center [1034, 67] width 128 height 7
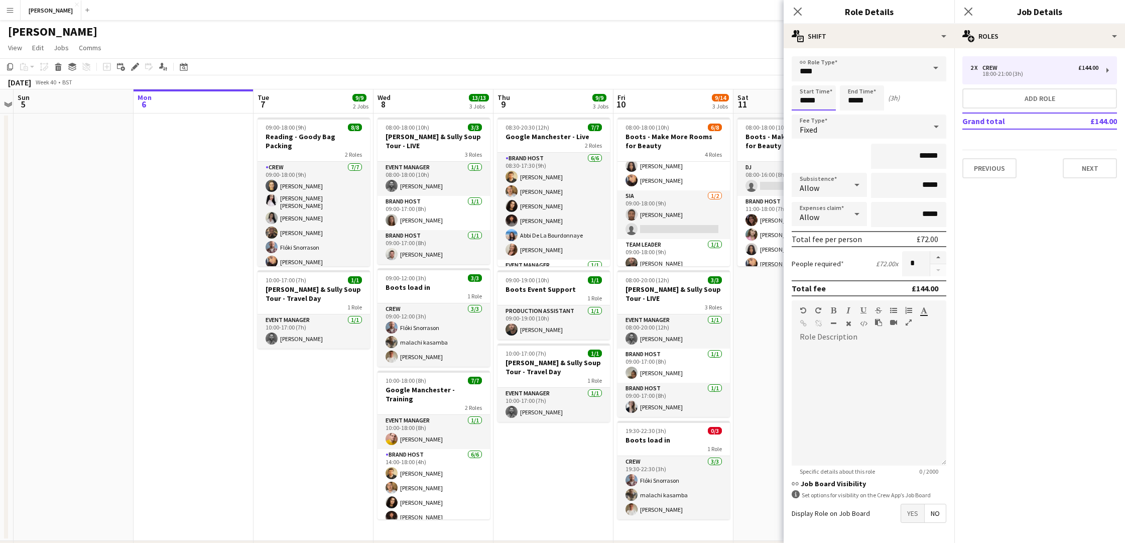
click at [807, 98] on input "*****" at bounding box center [813, 97] width 44 height 25
type input "*****"
click at [855, 97] on input "*****" at bounding box center [862, 97] width 44 height 25
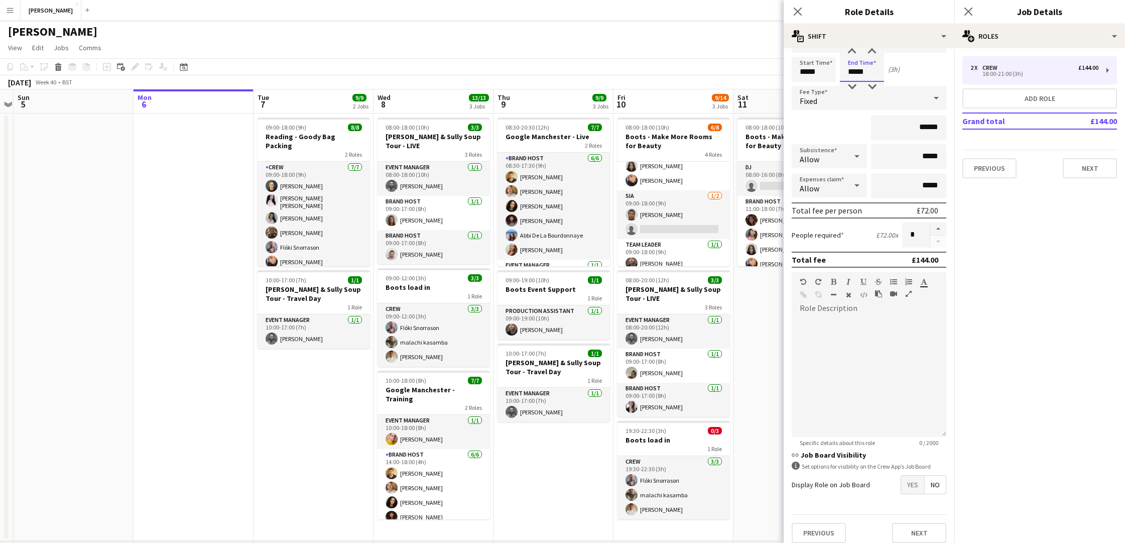
scroll to position [37, 0]
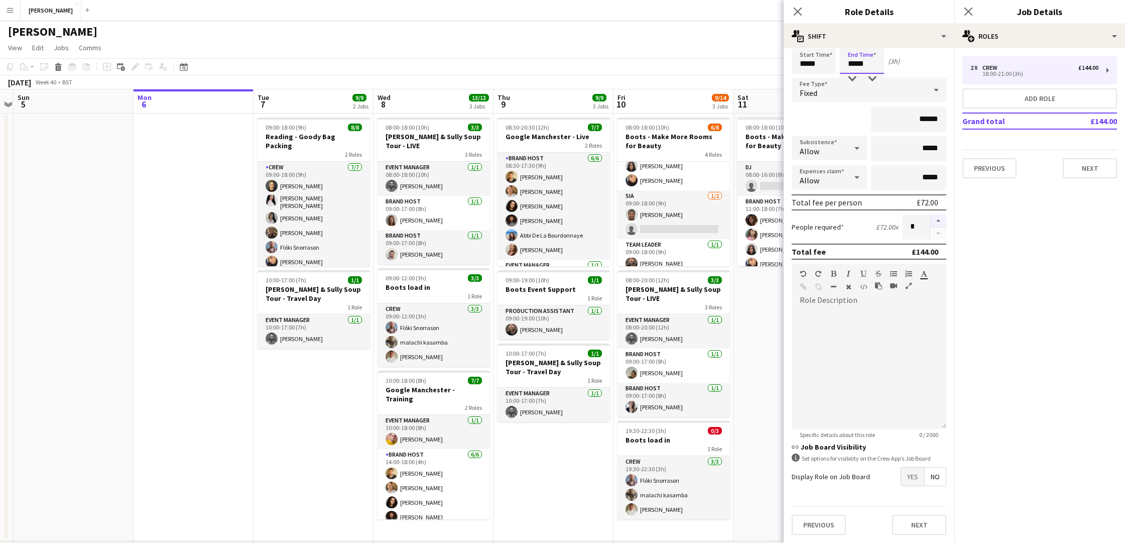
type input "*****"
click at [934, 221] on button "button" at bounding box center [938, 220] width 16 height 13
type input "*"
click at [764, 358] on app-date-cell "08:00-18:00 (10h) 6/8 Boots - Make More Rooms for Beauty 4 Roles DJ 0/1 08:00-1…" at bounding box center [793, 326] width 120 height 427
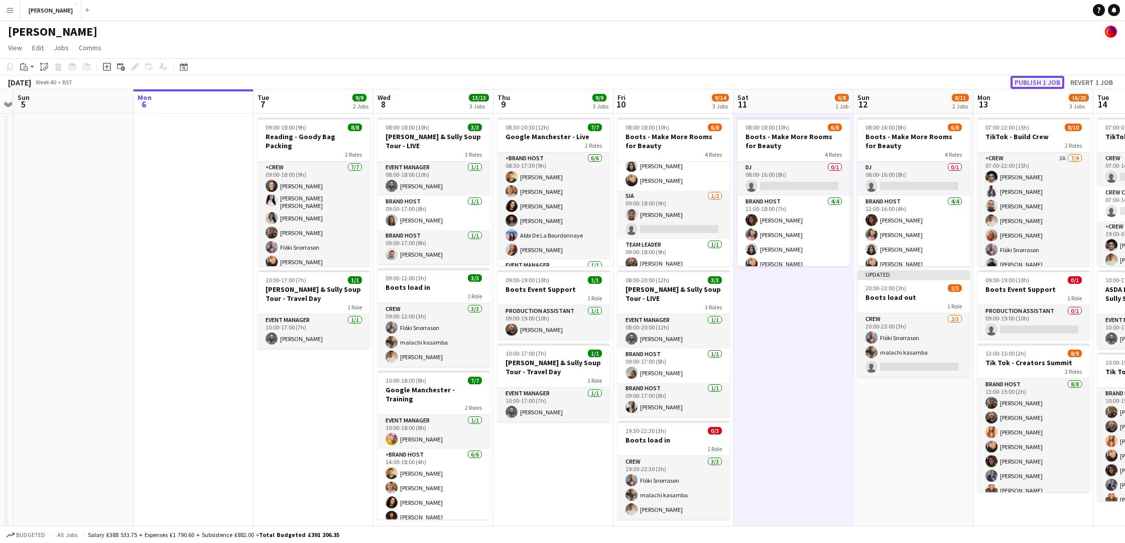
click at [1029, 80] on button "Publish 1 job" at bounding box center [1037, 82] width 54 height 13
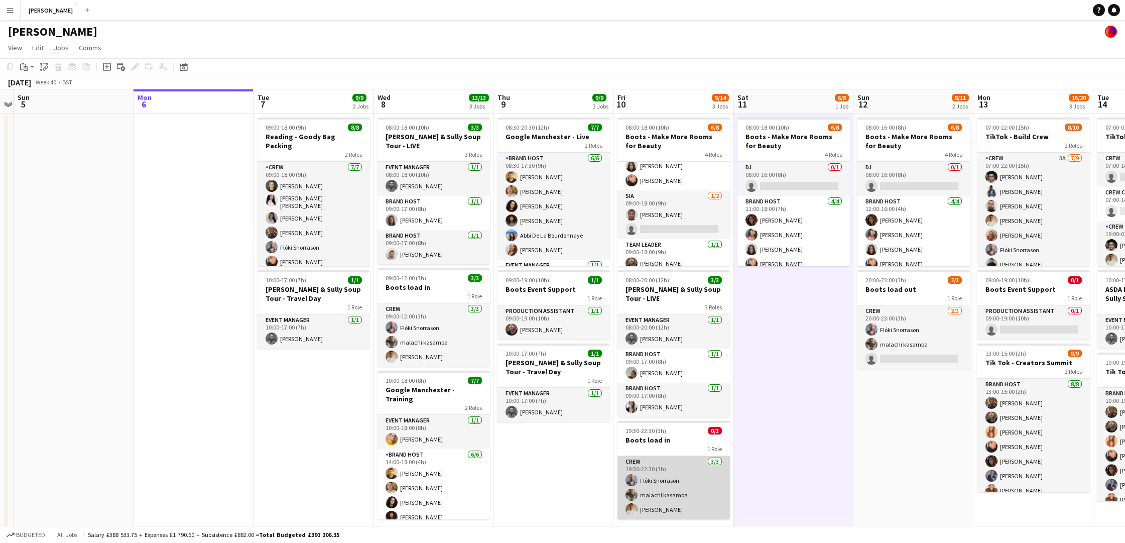
click at [682, 470] on app-card-role "Crew 3/3 19:30-22:30 (3h) Flóki Snorrason malachi kasamba Noah Fifield" at bounding box center [673, 487] width 112 height 63
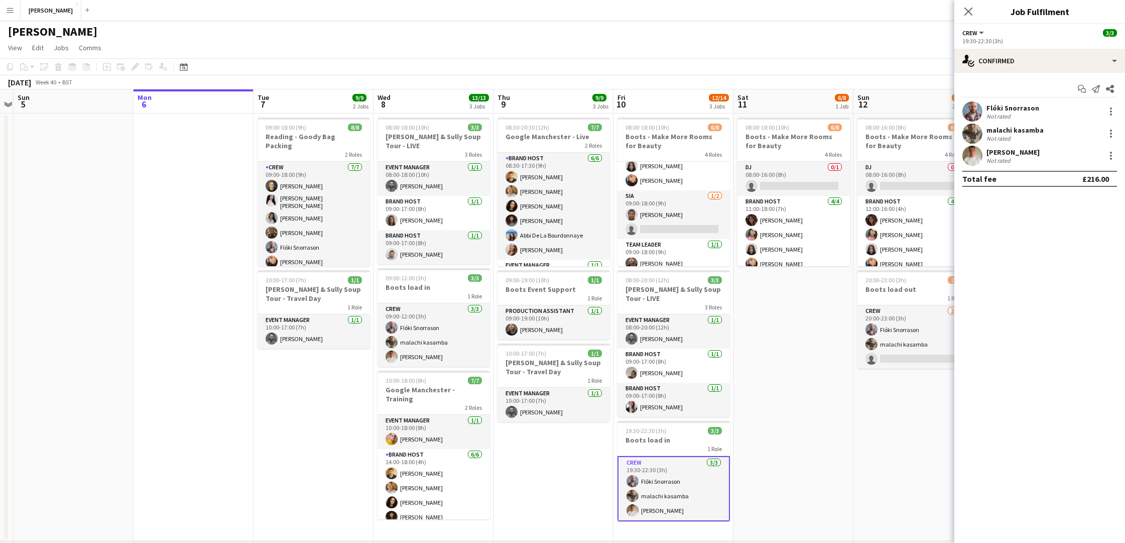
click at [801, 437] on app-date-cell "08:00-18:00 (10h) 6/8 Boots - Make More Rooms for Beauty 4 Roles DJ 0/1 08:00-1…" at bounding box center [793, 326] width 120 height 427
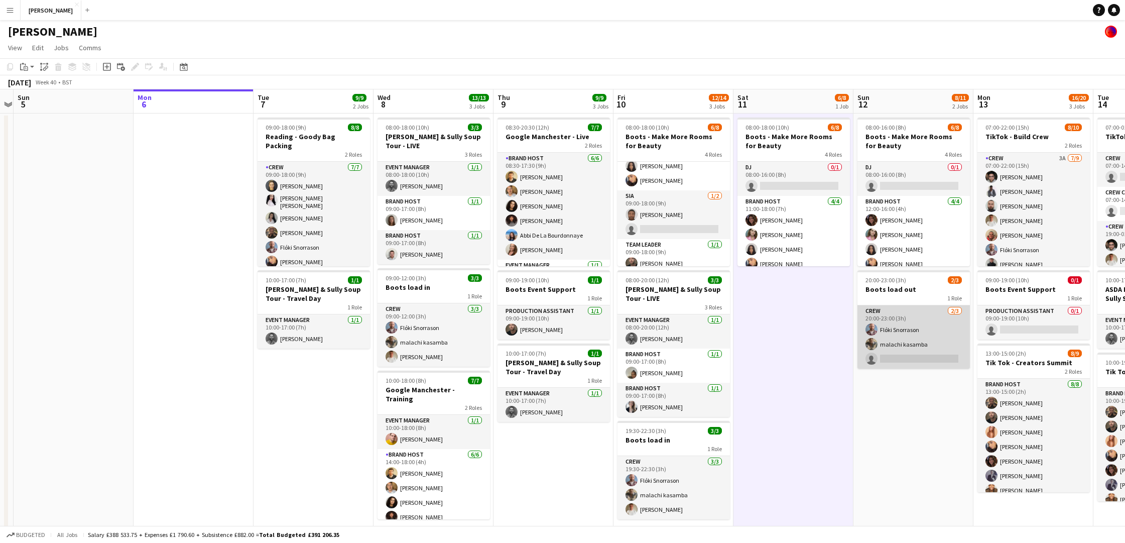
click at [920, 332] on app-card-role "Crew 2/3 20:00-23:00 (3h) Flóki Snorrason malachi kasamba single-neutral-actions" at bounding box center [913, 336] width 112 height 63
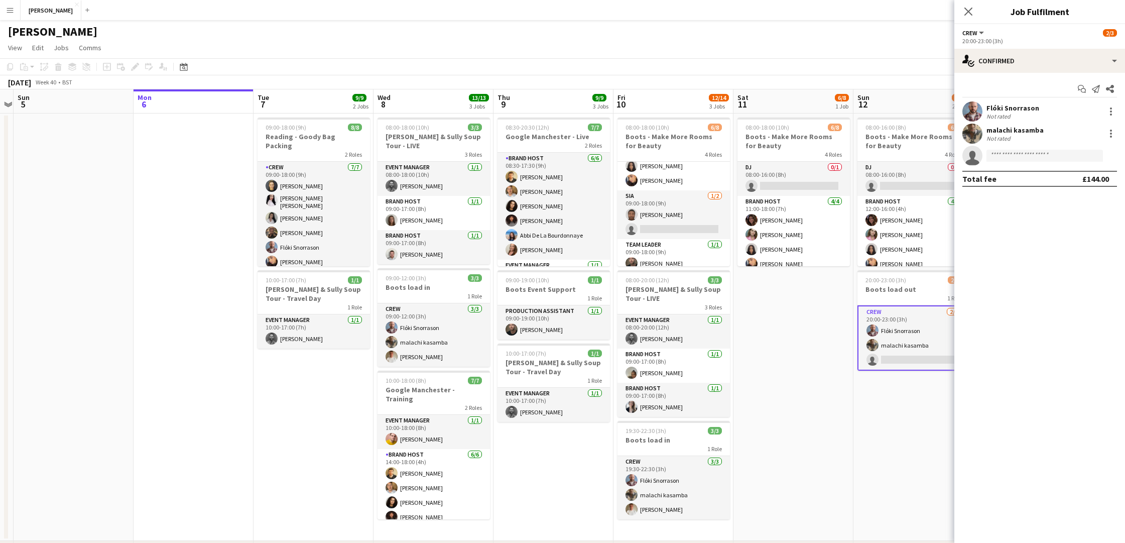
click at [893, 430] on app-date-cell "08:00-16:00 (8h) 6/8 Boots - Make More Rooms for Beauty 4 Roles DJ 0/1 08:00-16…" at bounding box center [913, 326] width 120 height 427
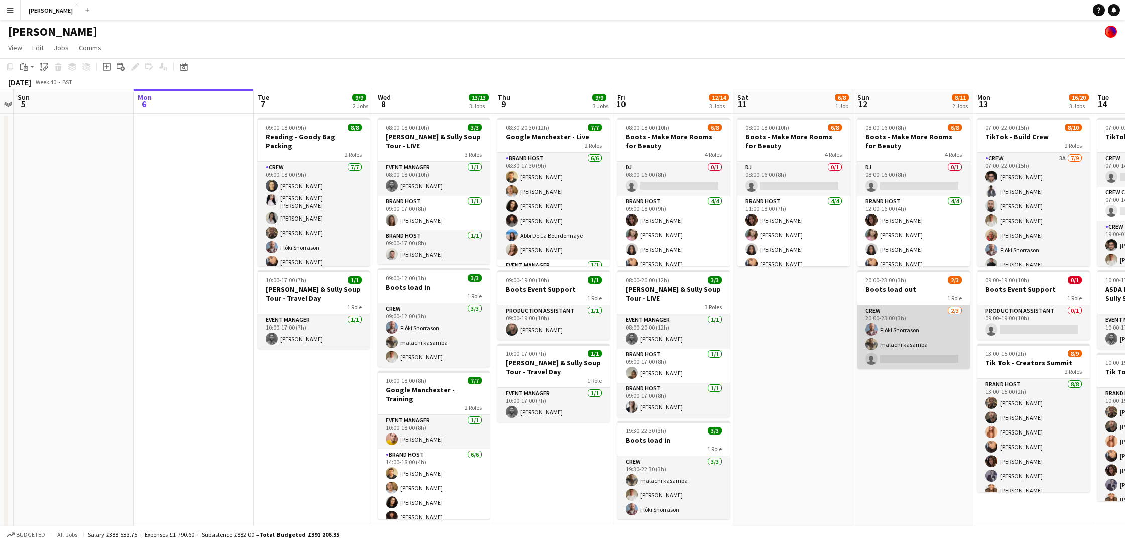
click at [925, 355] on app-card-role "Crew 2/3 20:00-23:00 (3h) Flóki Snorrason malachi kasamba single-neutral-actions" at bounding box center [913, 336] width 112 height 63
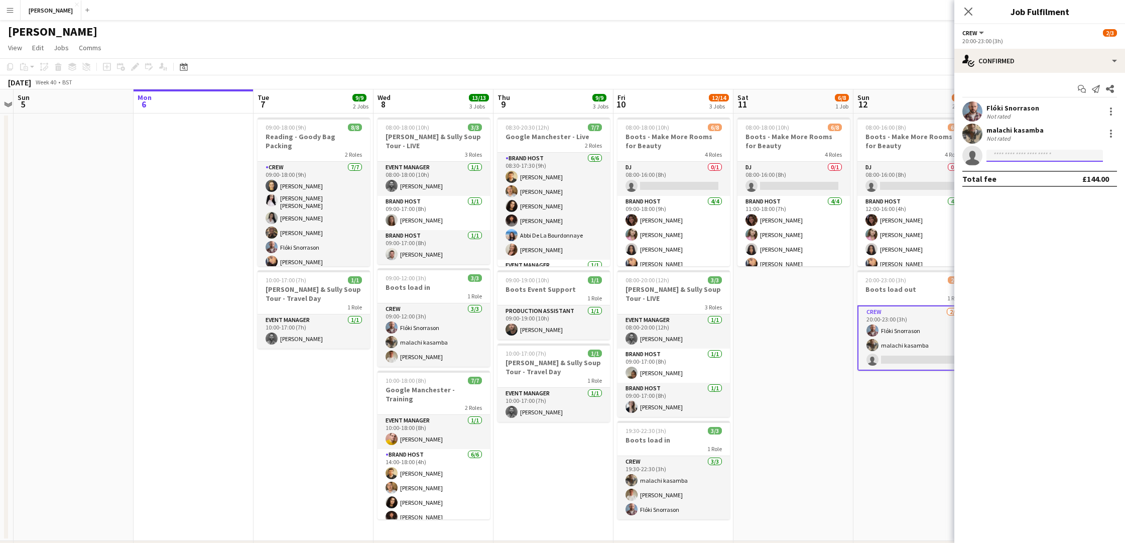
click at [1037, 153] on input at bounding box center [1044, 156] width 116 height 12
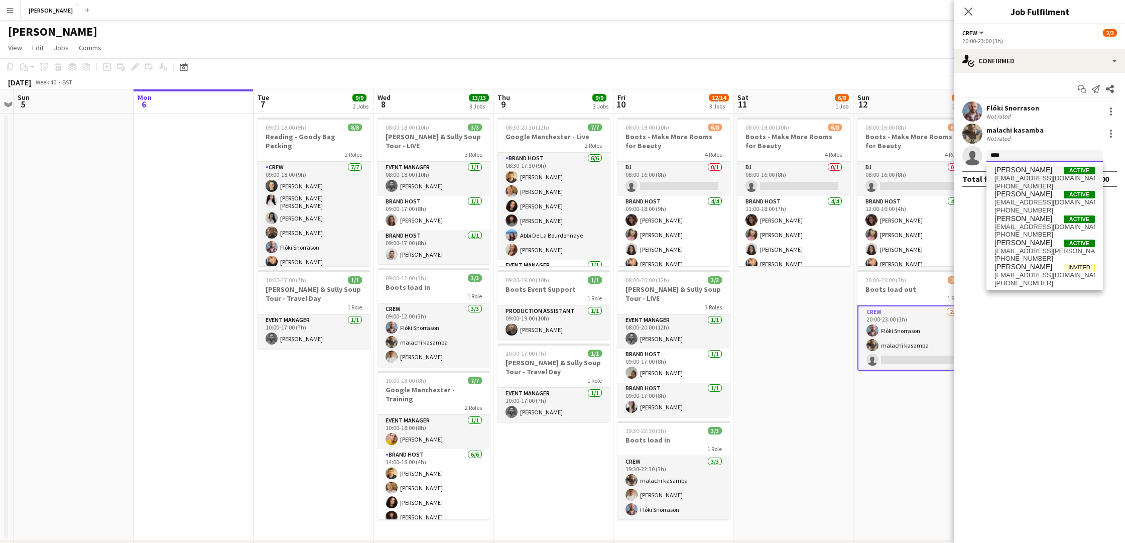
type input "****"
click at [1041, 171] on span "Charles Bassford" at bounding box center [1023, 170] width 58 height 9
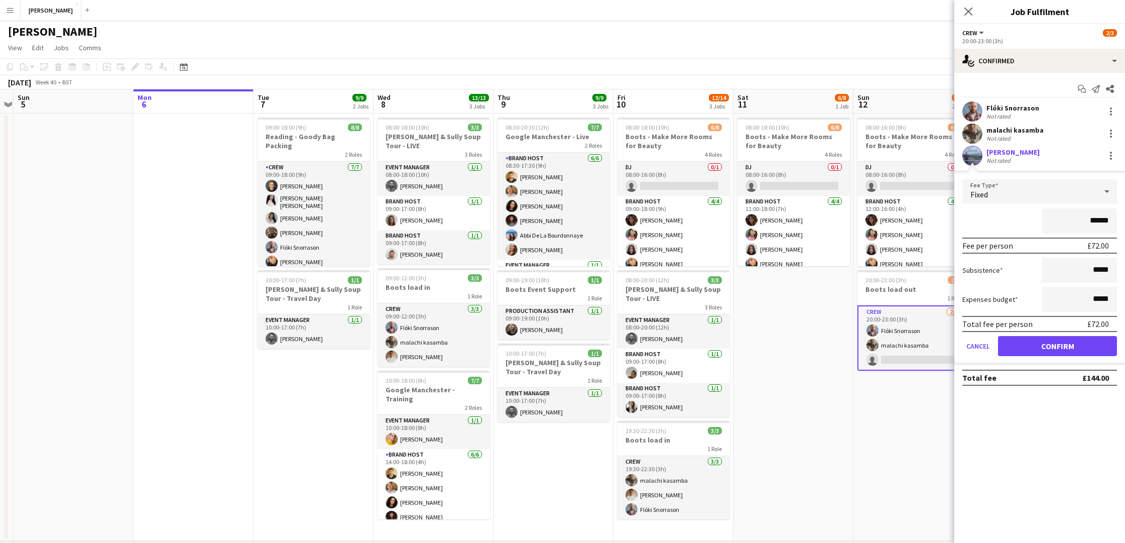
click at [976, 158] on app-user-avatar at bounding box center [972, 156] width 20 height 20
click at [1011, 150] on div "Charles Bassford" at bounding box center [1012, 152] width 53 height 9
click at [1024, 354] on button "Confirm" at bounding box center [1057, 346] width 119 height 20
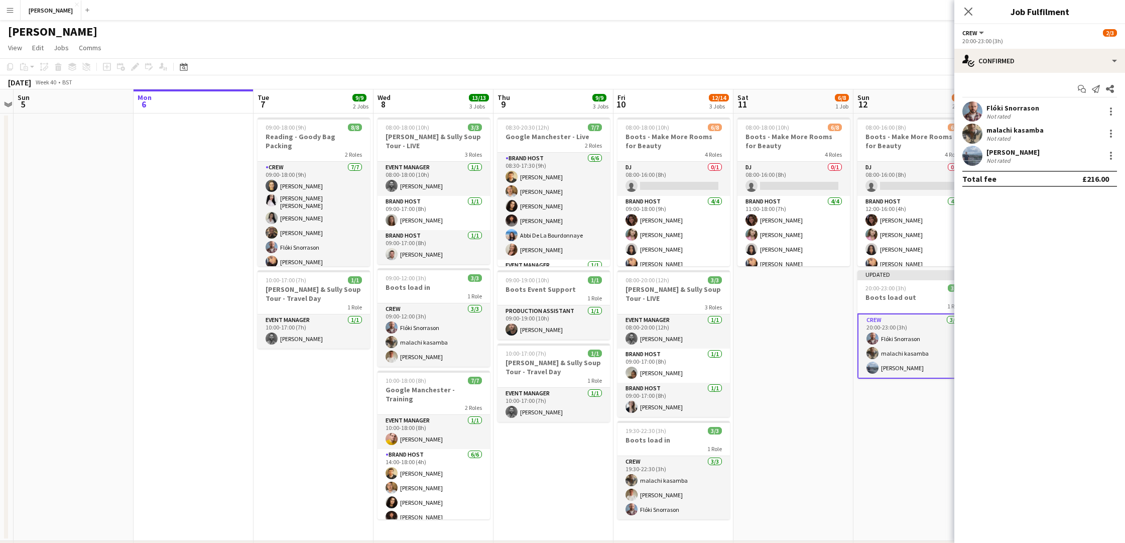
click at [1022, 152] on div "Charles Bassford" at bounding box center [1012, 152] width 53 height 9
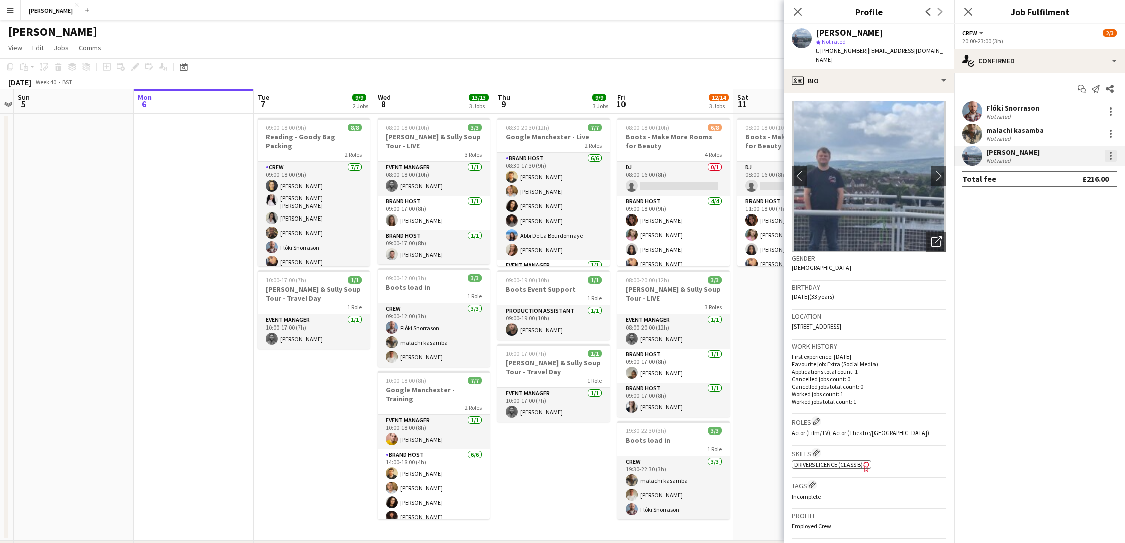
click at [1113, 155] on div at bounding box center [1111, 156] width 12 height 12
click at [1073, 273] on span "Remove" at bounding box center [1061, 270] width 30 height 9
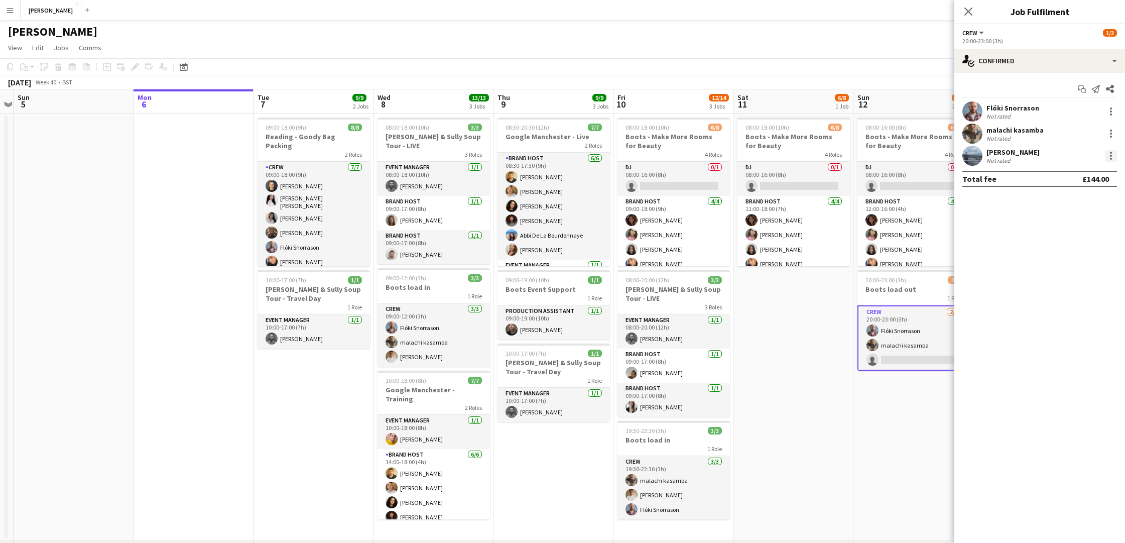
click at [1113, 154] on div at bounding box center [1111, 156] width 12 height 12
click at [1068, 265] on button "Remove" at bounding box center [1077, 270] width 78 height 24
click at [1026, 158] on input at bounding box center [1044, 156] width 116 height 12
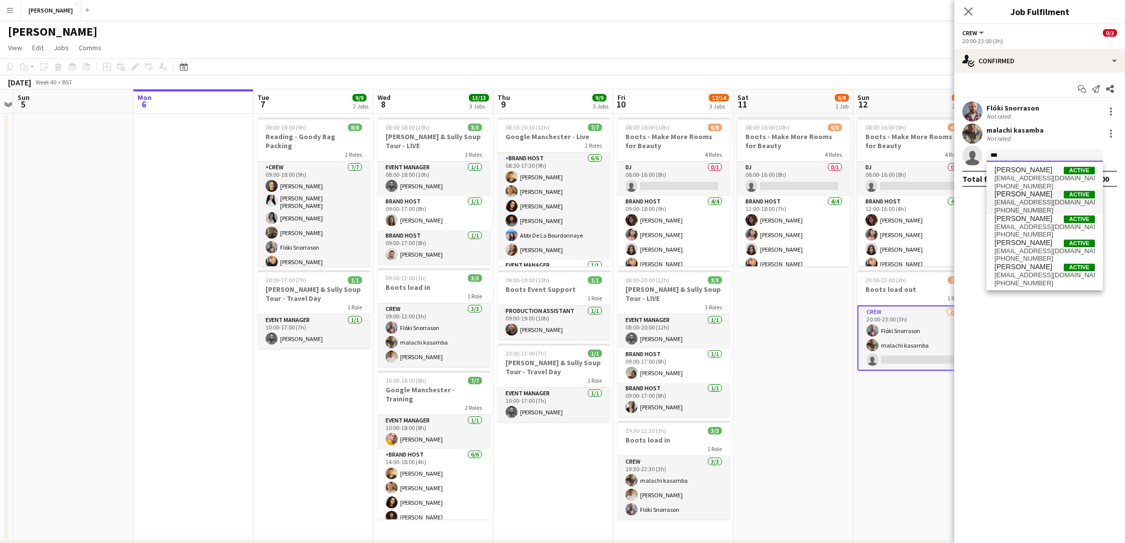
type input "***"
click at [1027, 193] on span "Charlie Bircham" at bounding box center [1023, 194] width 58 height 9
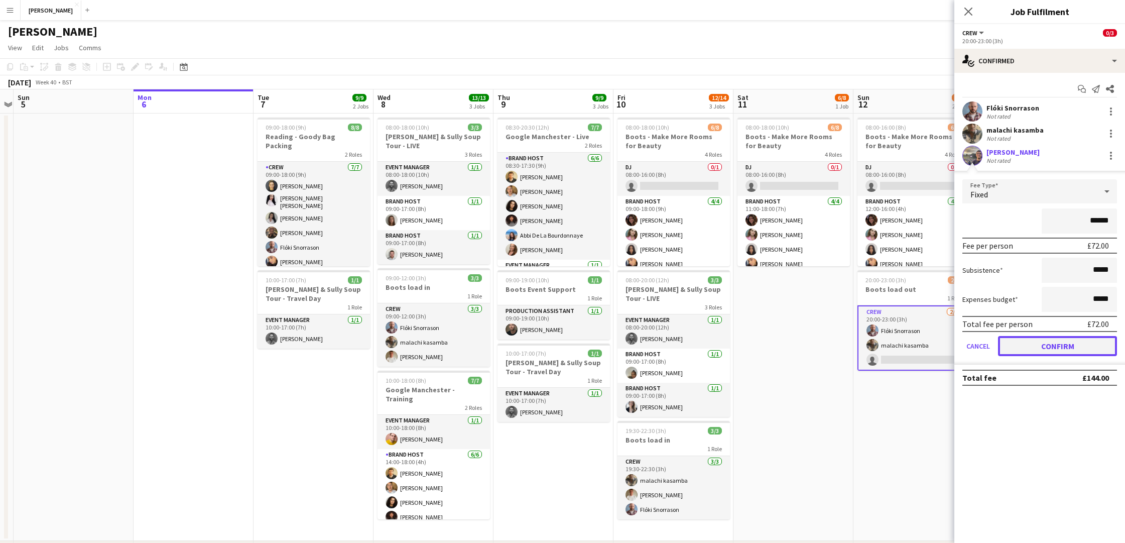
click at [1023, 349] on button "Confirm" at bounding box center [1057, 346] width 119 height 20
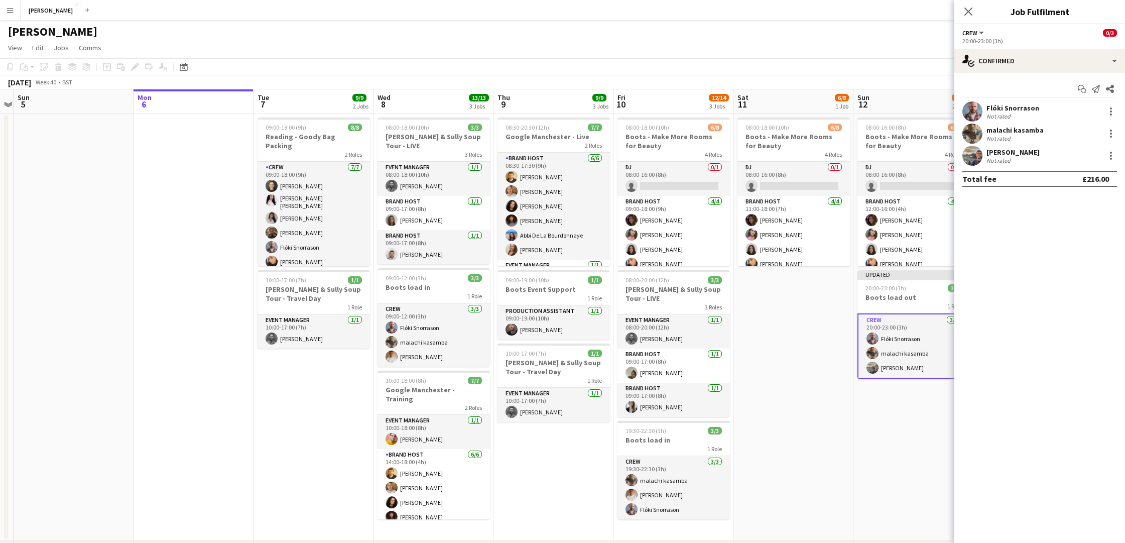
click at [1017, 153] on div "Charlie Bircham" at bounding box center [1012, 152] width 53 height 9
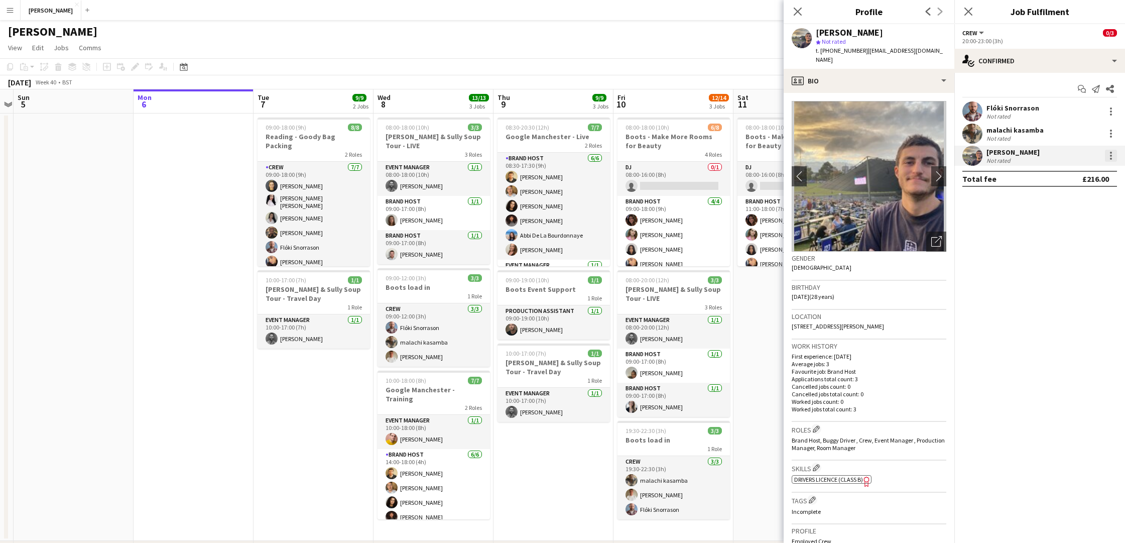
click at [1110, 155] on div at bounding box center [1111, 156] width 2 height 2
click at [1080, 276] on button "Remove" at bounding box center [1077, 270] width 78 height 24
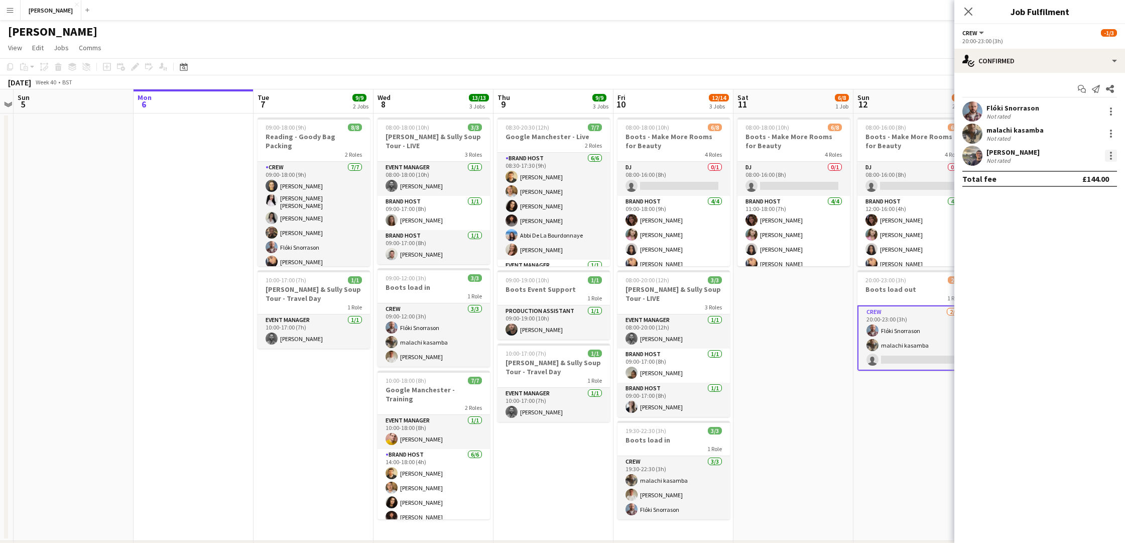
click at [1112, 157] on div at bounding box center [1111, 156] width 12 height 12
click at [1068, 269] on span "Remove" at bounding box center [1061, 270] width 30 height 9
click at [1043, 154] on input at bounding box center [1044, 156] width 116 height 12
type input "***"
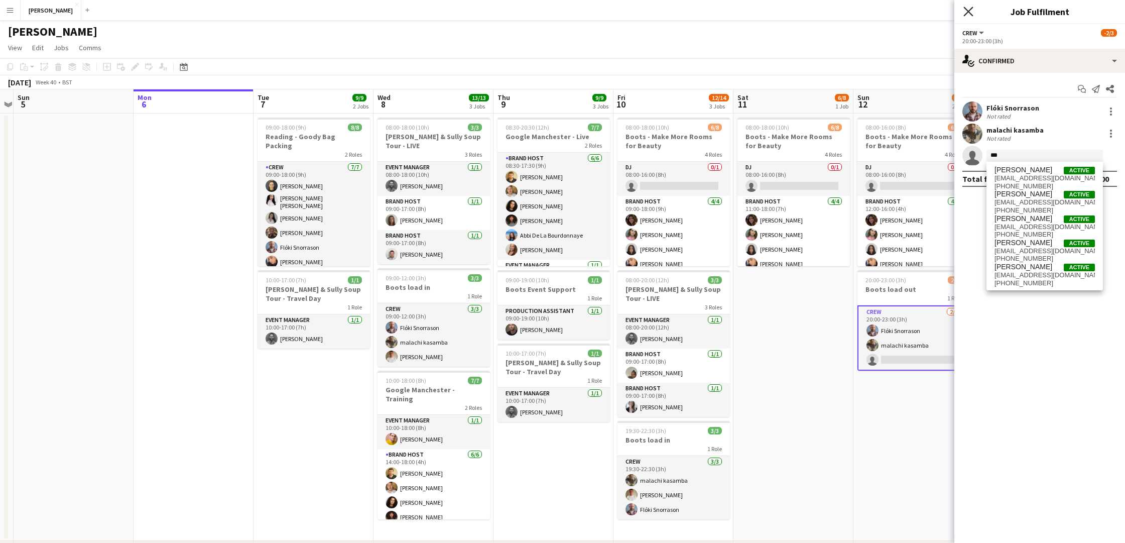
click at [969, 7] on icon "Close pop-in" at bounding box center [968, 12] width 10 height 10
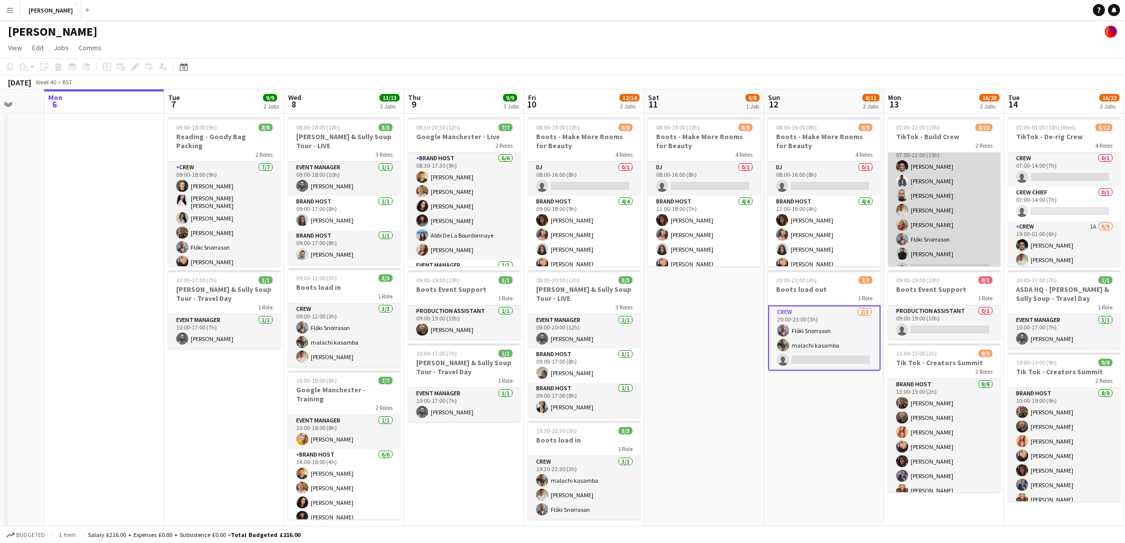
scroll to position [11, 0]
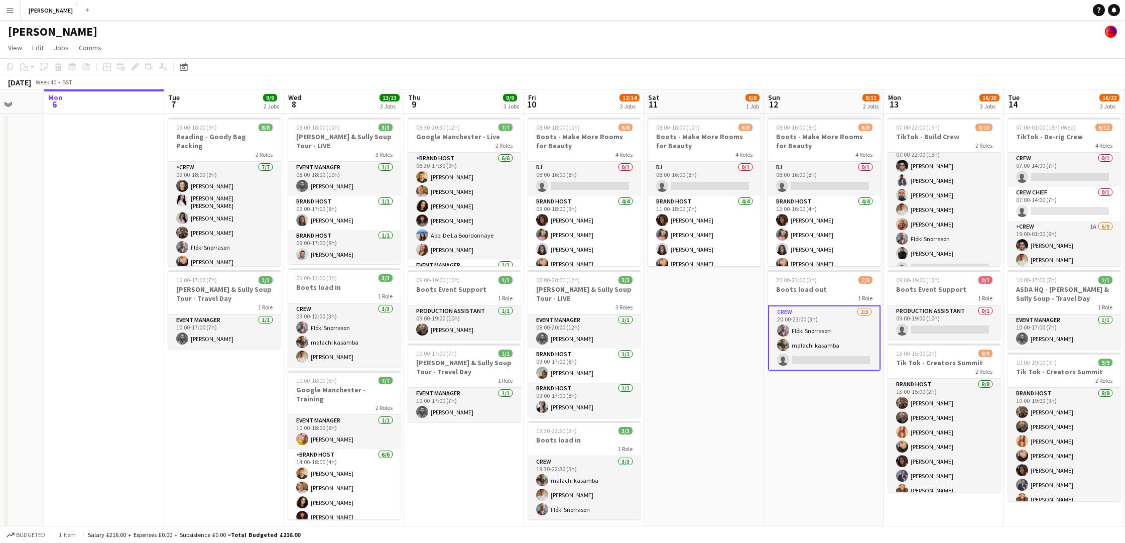
click at [831, 356] on app-card-role "Crew 2/3 20:00-23:00 (3h) Flóki Snorrason malachi kasamba single-neutral-actions" at bounding box center [824, 337] width 112 height 65
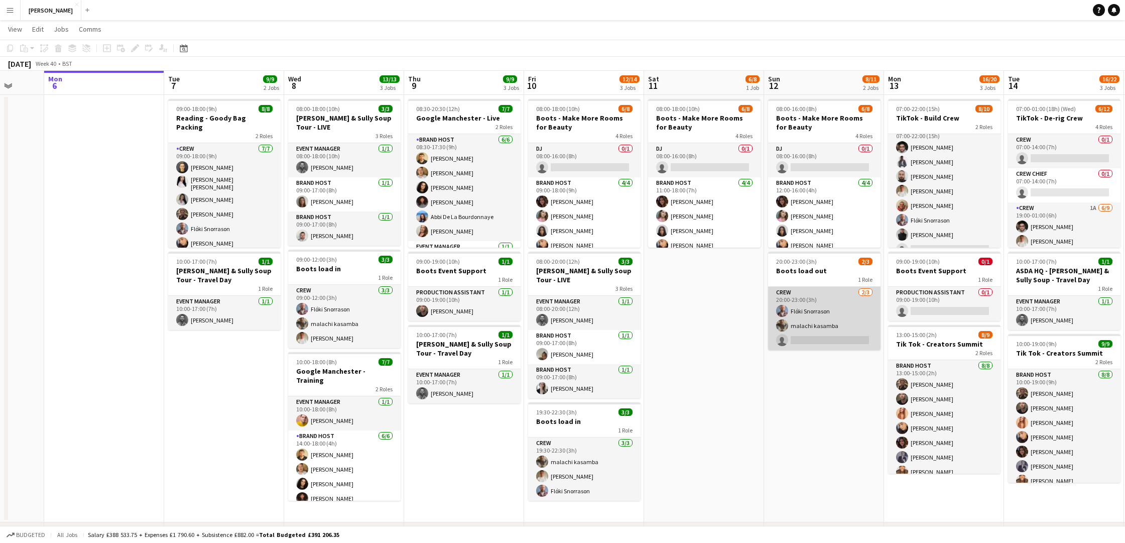
scroll to position [19, 0]
click at [829, 336] on app-card-role "Crew 2/3 20:00-23:00 (3h) Flóki Snorrason malachi kasamba single-neutral-actions" at bounding box center [824, 317] width 112 height 63
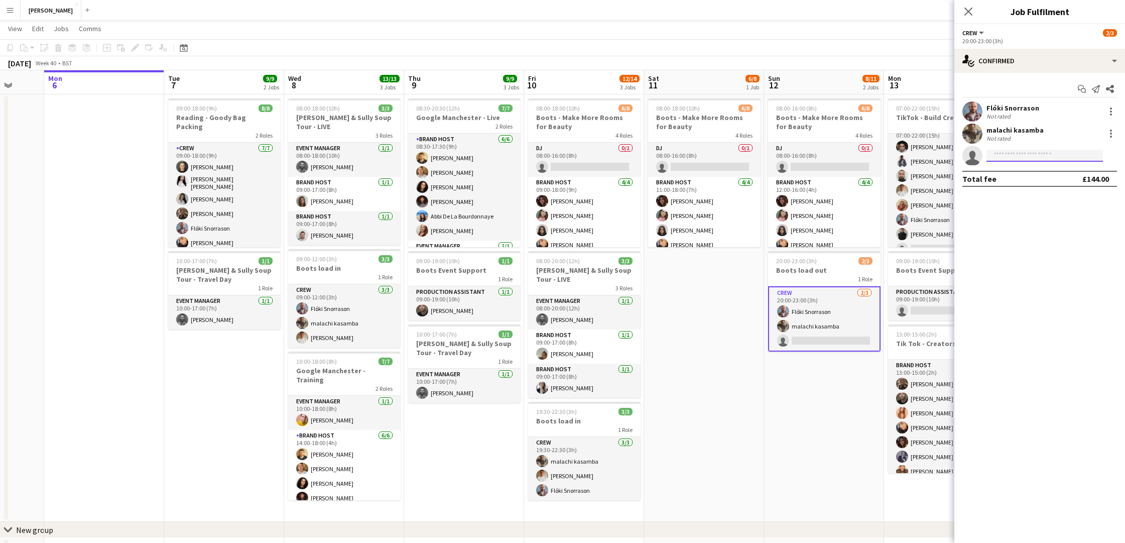
click at [1027, 156] on input at bounding box center [1044, 156] width 116 height 12
type input "****"
click at [1033, 174] on span "charlie20swindon@gmail.com" at bounding box center [1044, 178] width 100 height 8
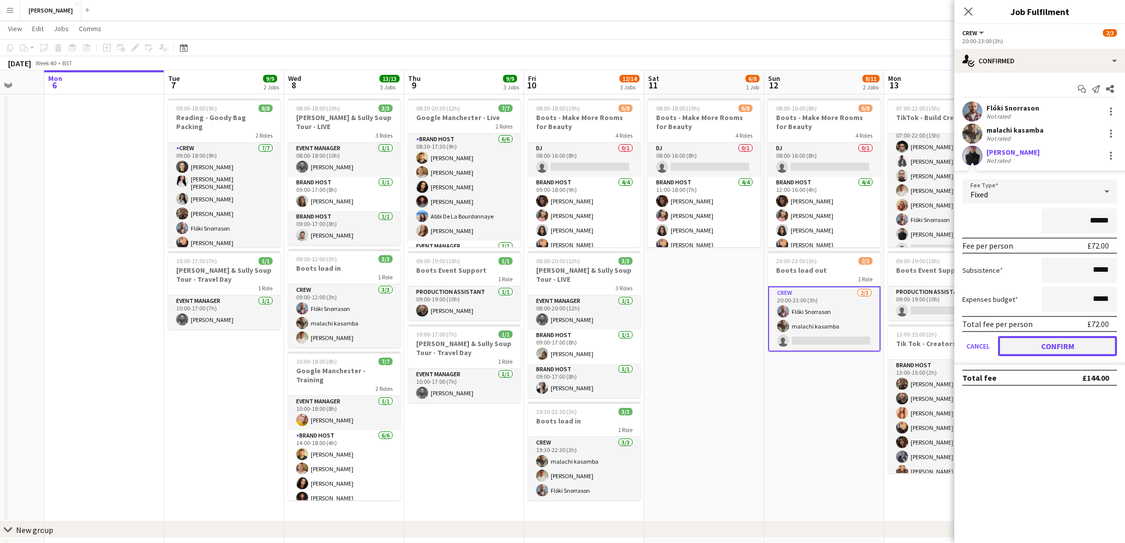
click at [1047, 342] on button "Confirm" at bounding box center [1057, 346] width 119 height 20
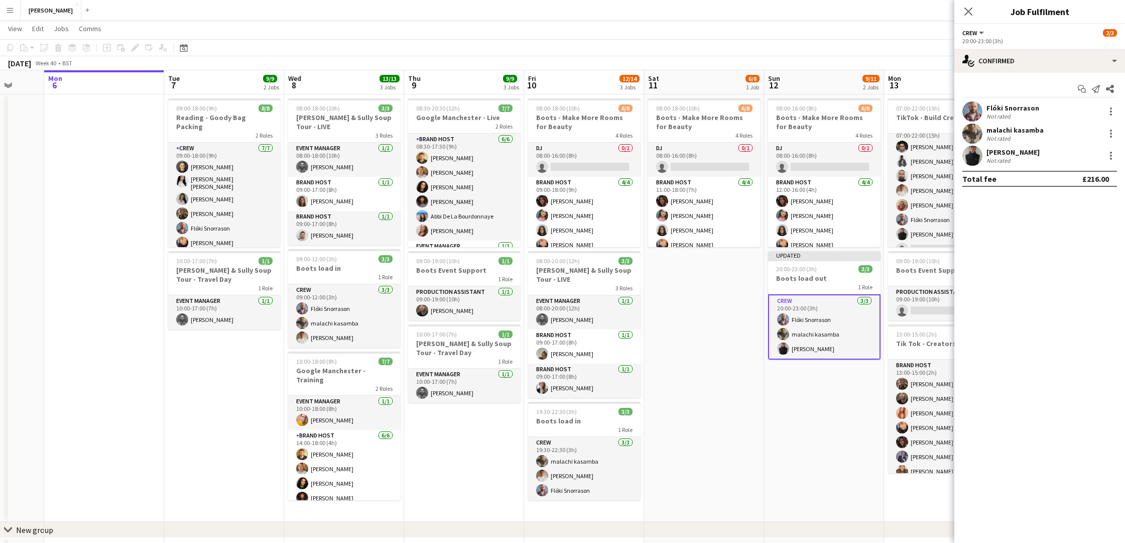
click at [826, 419] on app-date-cell "08:00-16:00 (8h) 6/8 Boots - Make More Rooms for Beauty 4 Roles DJ 0/1 08:00-16…" at bounding box center [824, 307] width 120 height 427
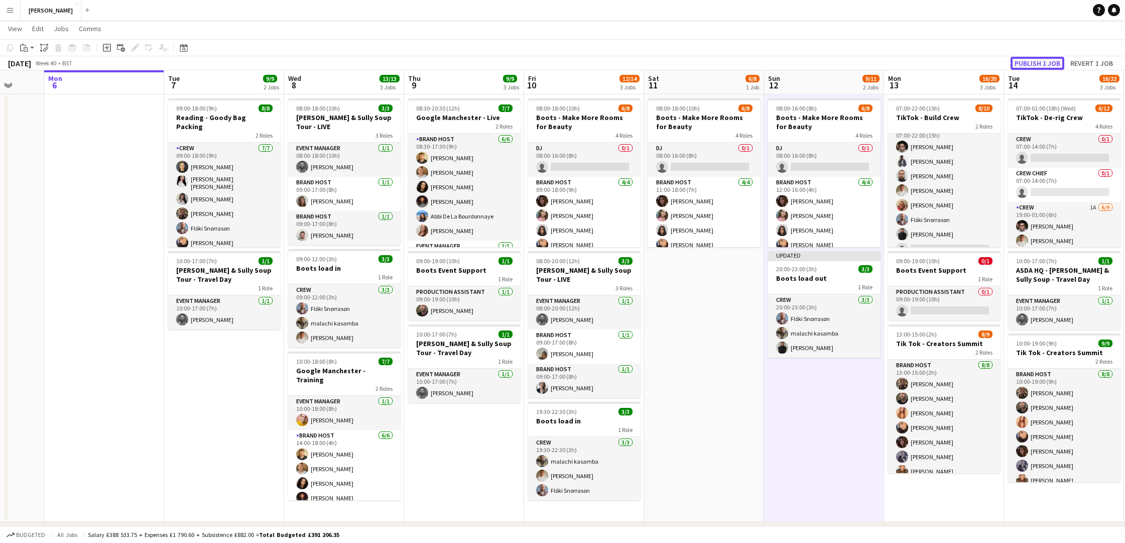
click at [1034, 65] on button "Publish 1 job" at bounding box center [1037, 63] width 54 height 13
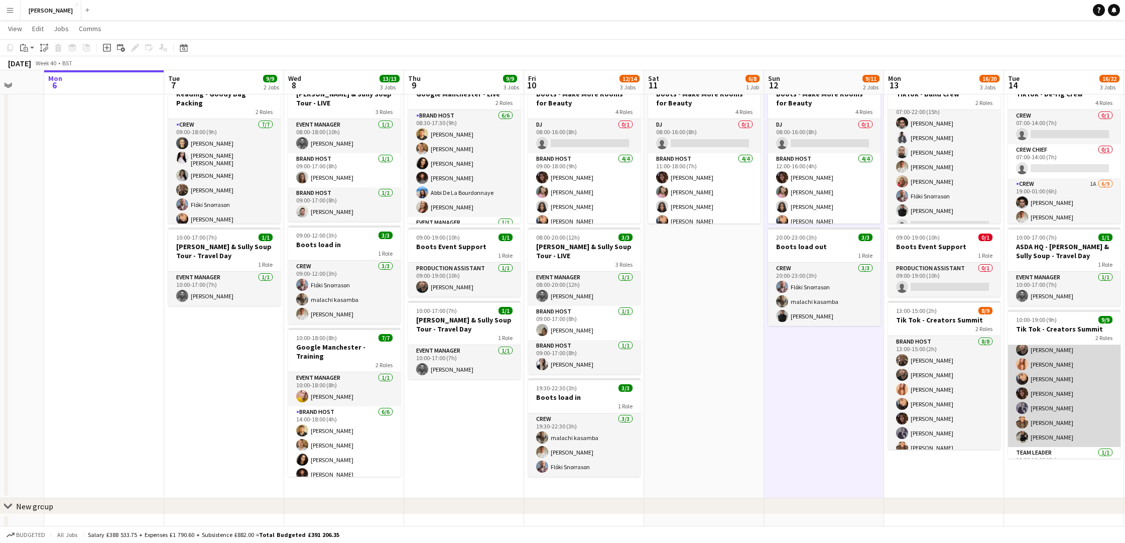
scroll to position [57, 0]
click at [1049, 389] on app-card-role "Brand Host 8/8 10:00-19:00 (9h) Pablo Duarte Lewis Asquith Katie Pender Supreet…" at bounding box center [1064, 356] width 112 height 136
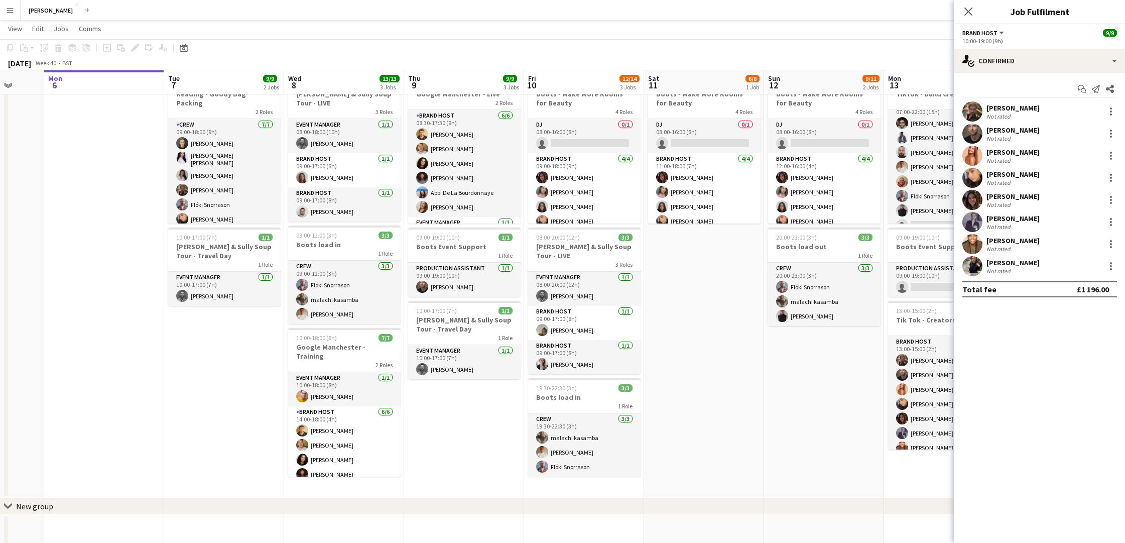
scroll to position [58, 0]
click at [971, 11] on icon "Close pop-in" at bounding box center [968, 12] width 10 height 10
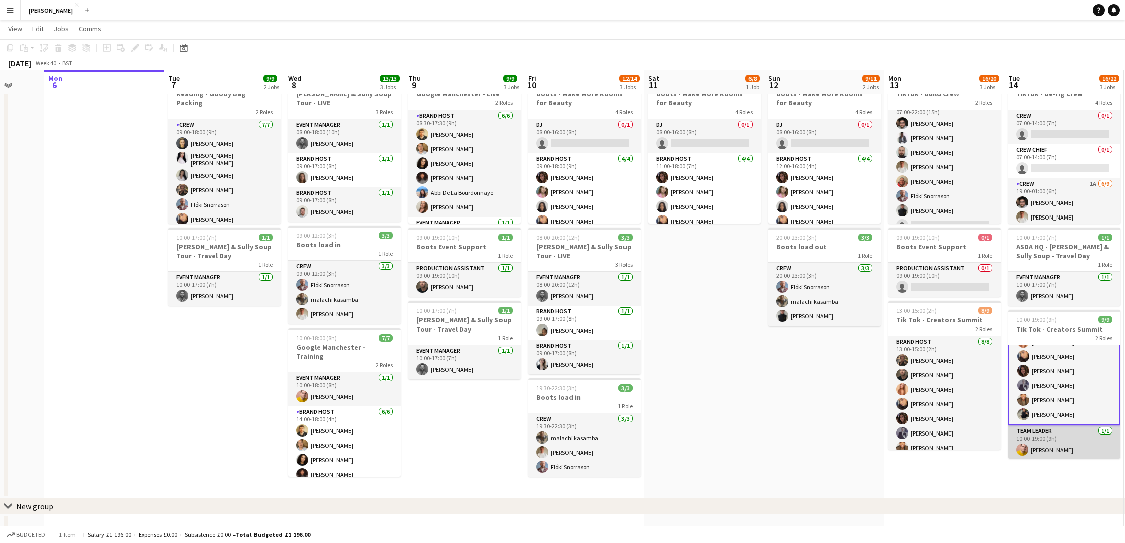
click at [1069, 448] on app-card-role "Team Leader 1/1 10:00-19:00 (9h) Reece Richardson" at bounding box center [1064, 442] width 112 height 34
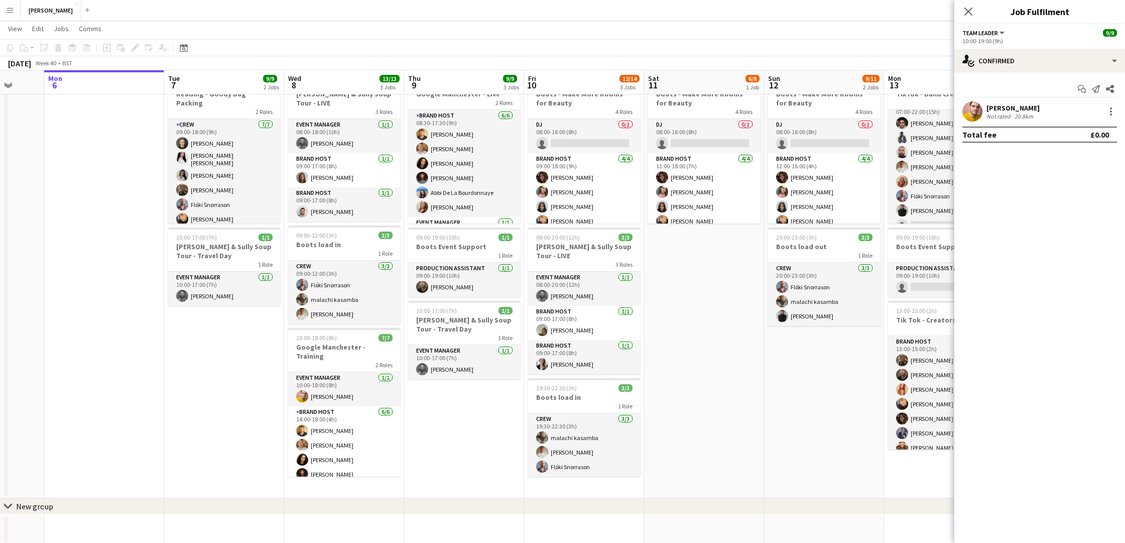
scroll to position [57, 0]
click at [761, 425] on app-date-cell "08:00-18:00 (10h) 6/8 Boots - Make More Rooms for Beauty 4 Roles DJ 0/1 08:00-1…" at bounding box center [704, 284] width 120 height 427
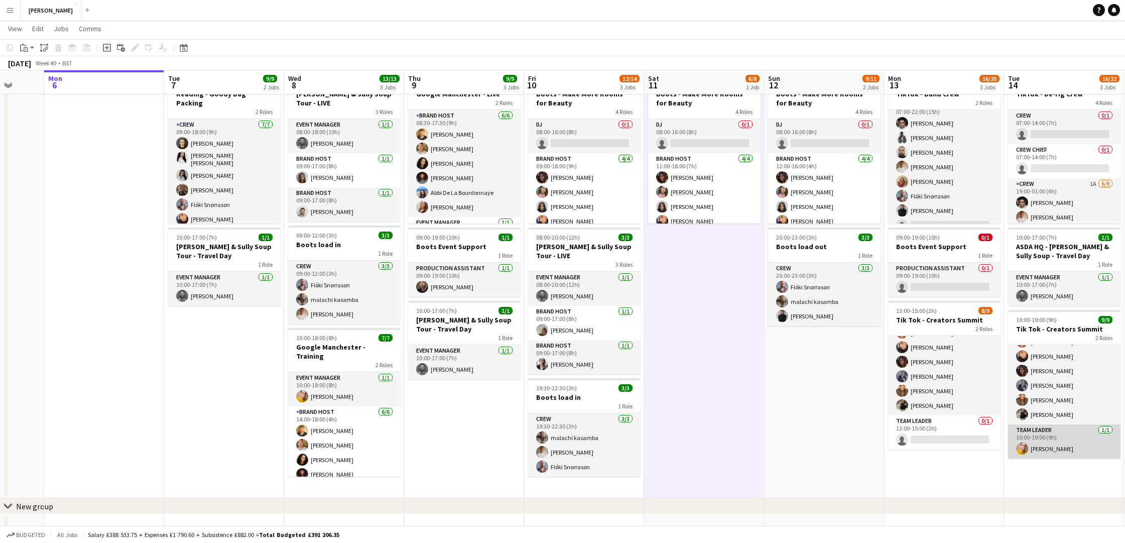
click at [1064, 449] on app-card-role "Team Leader 1/1 10:00-19:00 (9h) Reece Richardson" at bounding box center [1064, 441] width 112 height 34
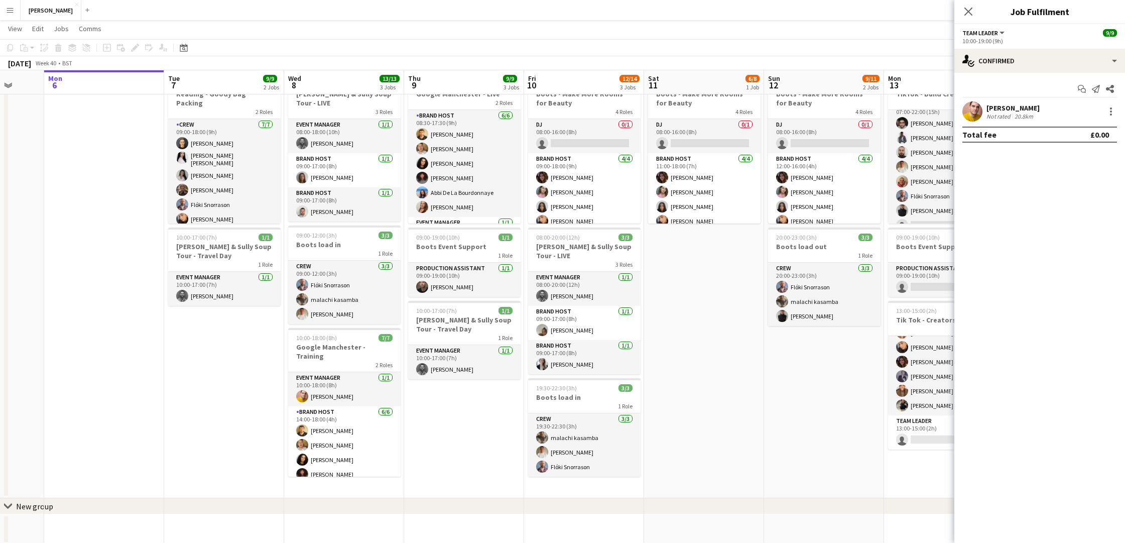
click at [799, 417] on app-date-cell "08:00-16:00 (8h) 6/8 Boots - Make More Rooms for Beauty 4 Roles DJ 0/1 08:00-16…" at bounding box center [824, 284] width 120 height 427
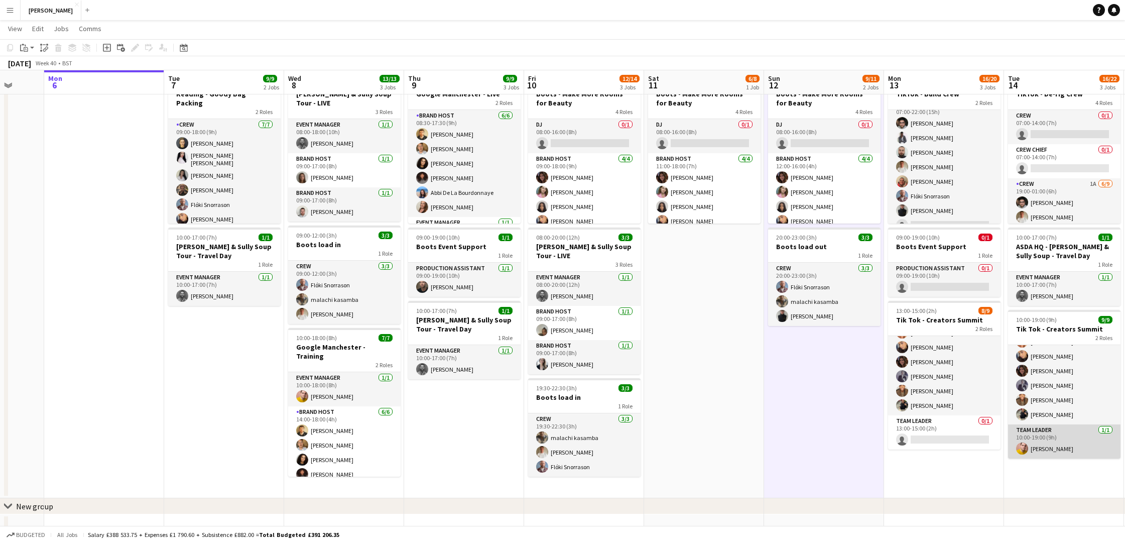
click at [1066, 440] on app-card-role "Team Leader 1/1 10:00-19:00 (9h) Reece Richardson" at bounding box center [1064, 441] width 112 height 34
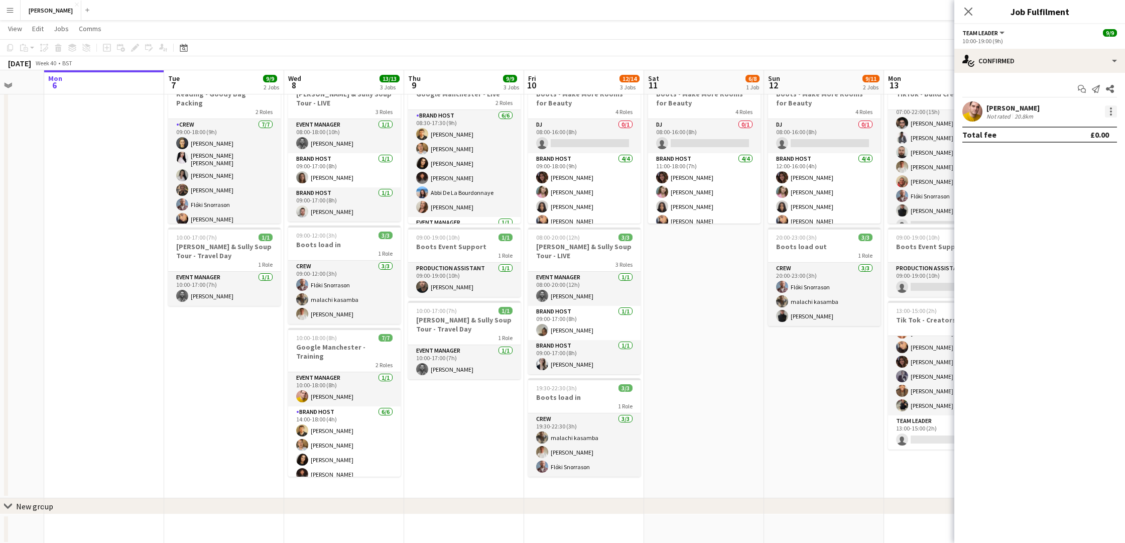
click at [1111, 111] on div at bounding box center [1111, 111] width 2 height 2
click at [1082, 131] on span "Edit fee" at bounding box center [1077, 129] width 62 height 9
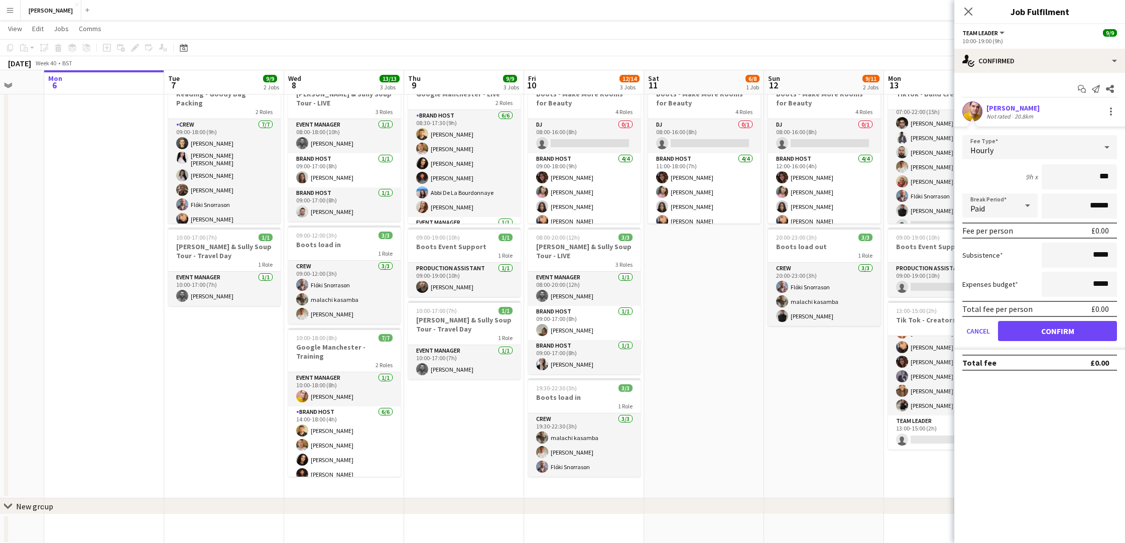
type input "**"
type input "*******"
click at [1065, 331] on button "Confirm" at bounding box center [1057, 331] width 119 height 20
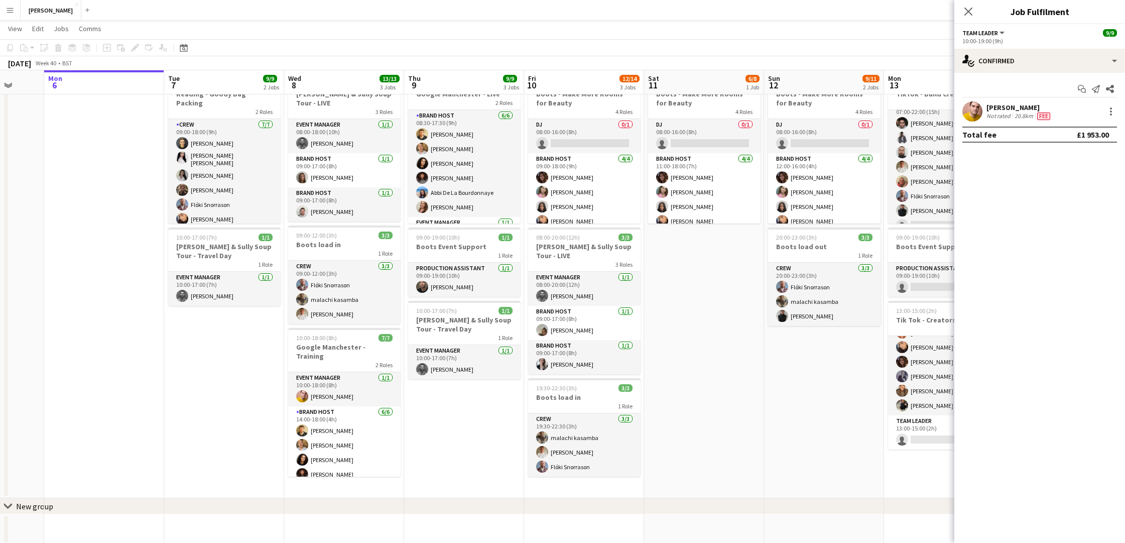
click at [834, 414] on app-date-cell "08:00-16:00 (8h) 6/8 Boots - Make More Rooms for Beauty 4 Roles DJ 0/1 08:00-16…" at bounding box center [824, 284] width 120 height 427
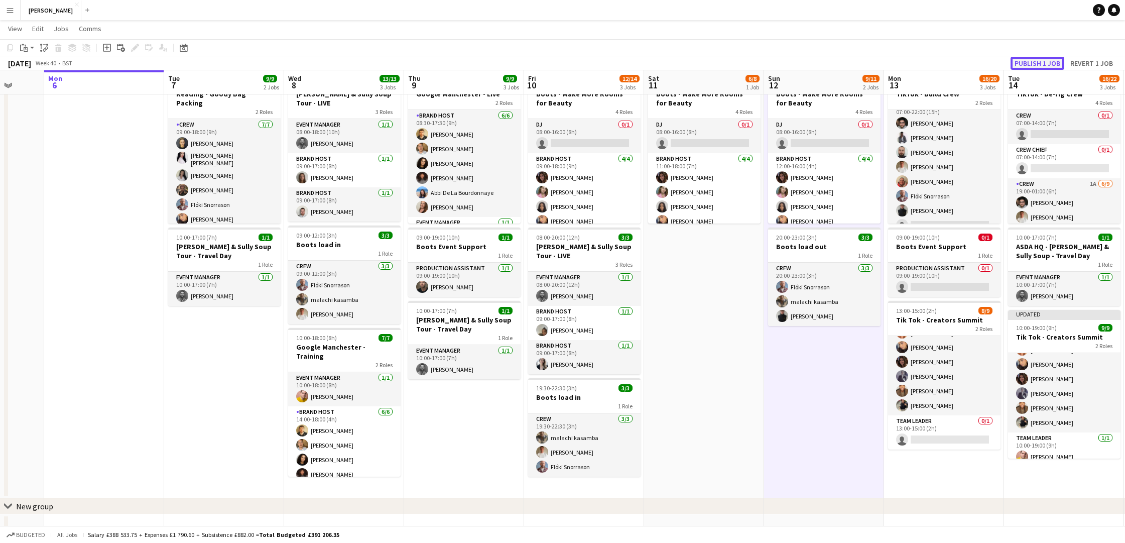
click at [1049, 63] on button "Publish 1 job" at bounding box center [1037, 63] width 54 height 13
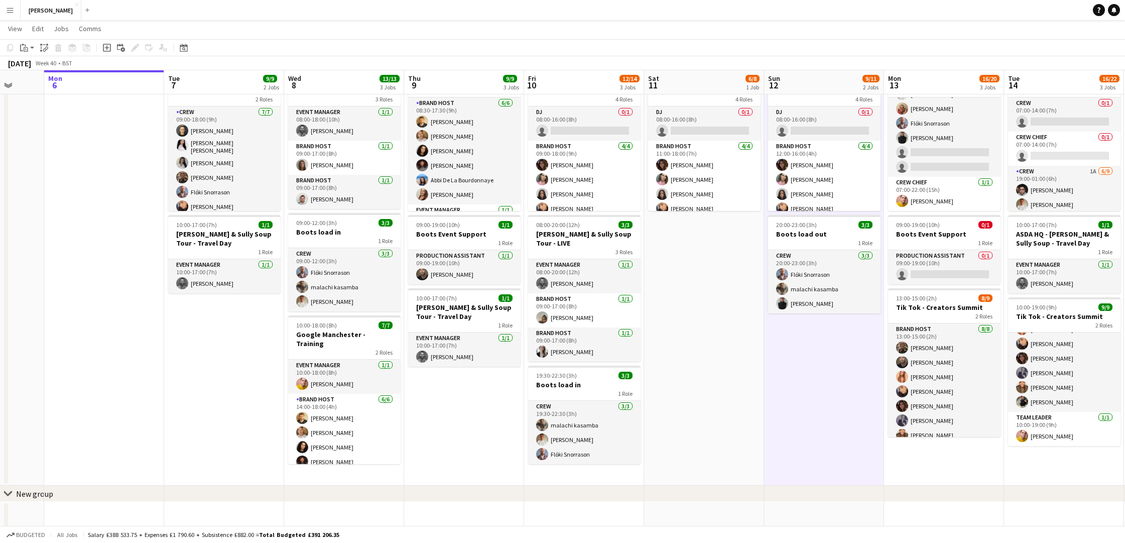
scroll to position [52, 0]
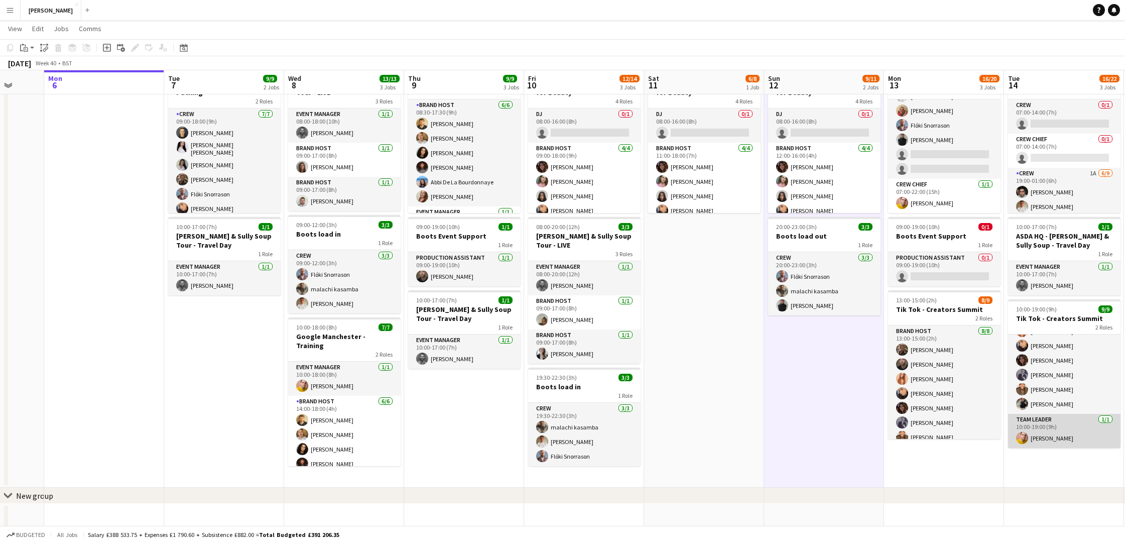
click at [1049, 441] on app-card-role "Team Leader 1/1 10:00-19:00 (9h) Reece Richardson" at bounding box center [1064, 431] width 112 height 34
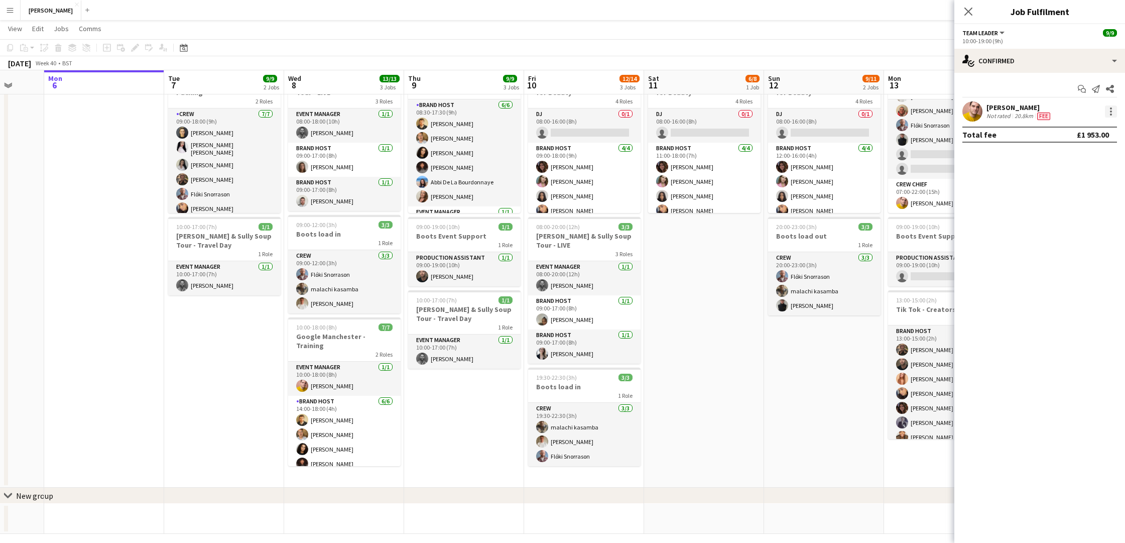
click at [1110, 112] on div at bounding box center [1111, 111] width 12 height 12
click at [1088, 128] on span "Edit fee" at bounding box center [1077, 129] width 62 height 9
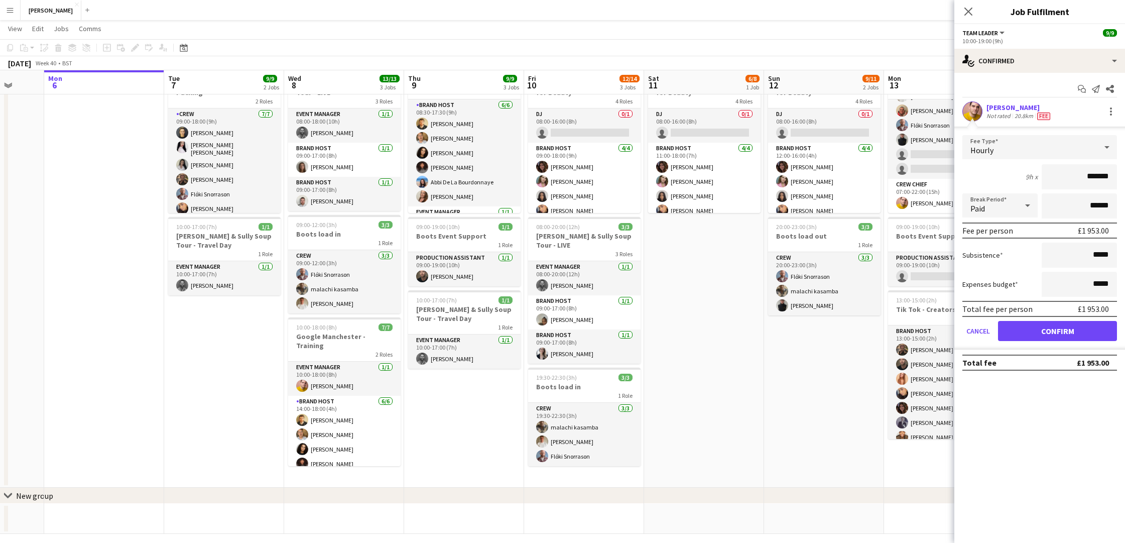
click at [1105, 142] on icon at bounding box center [1107, 147] width 12 height 20
click at [1059, 197] on span "Fixed" at bounding box center [1039, 201] width 139 height 10
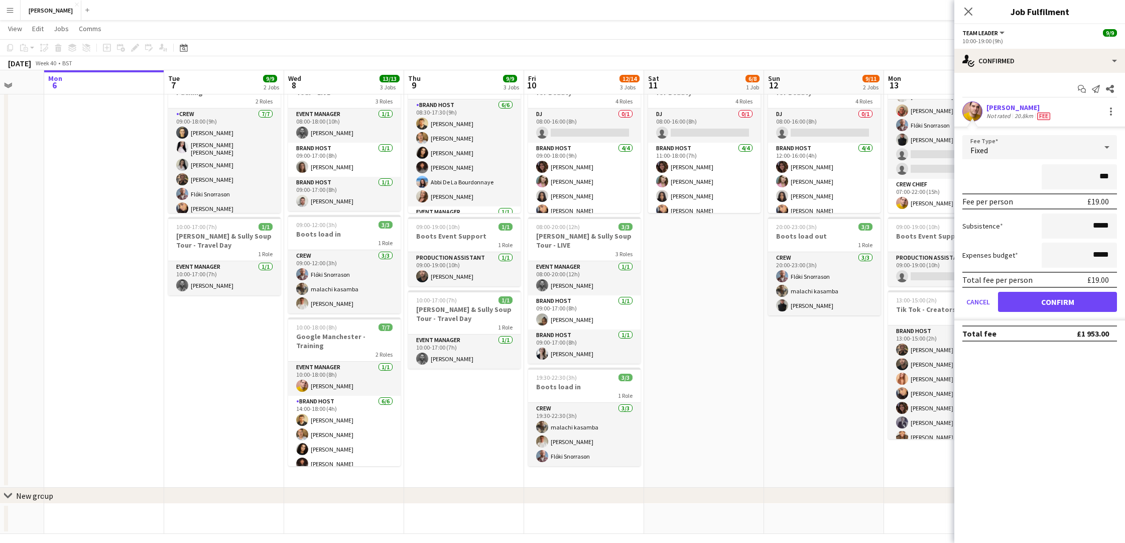
type input "**"
type input "*******"
click at [1067, 296] on button "Confirm" at bounding box center [1057, 302] width 119 height 20
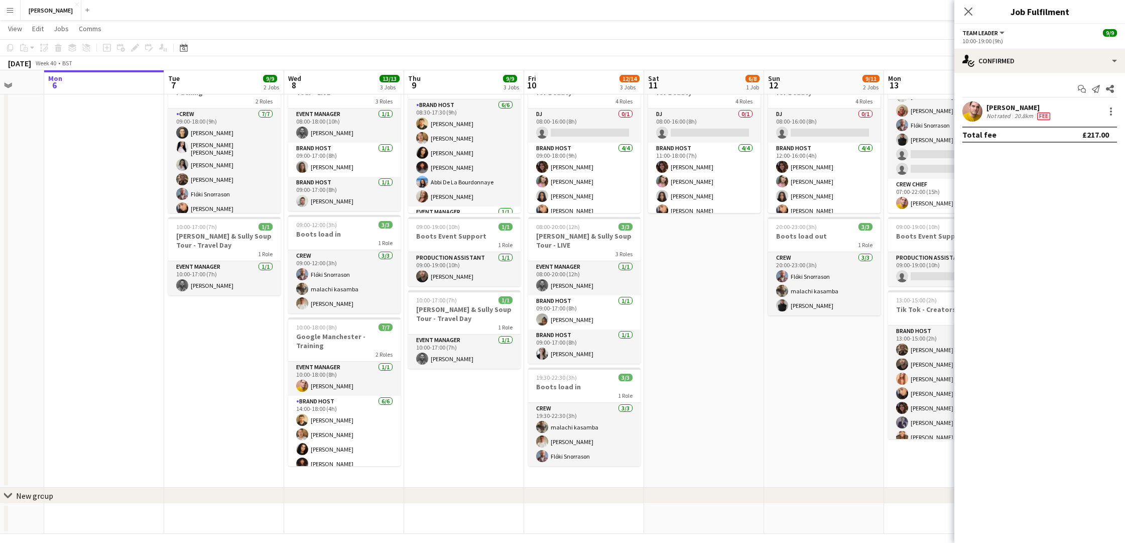
click at [843, 398] on app-date-cell "08:00-16:00 (8h) 6/8 Boots - Make More Rooms for Beauty 4 Roles DJ 0/1 08:00-16…" at bounding box center [824, 273] width 120 height 427
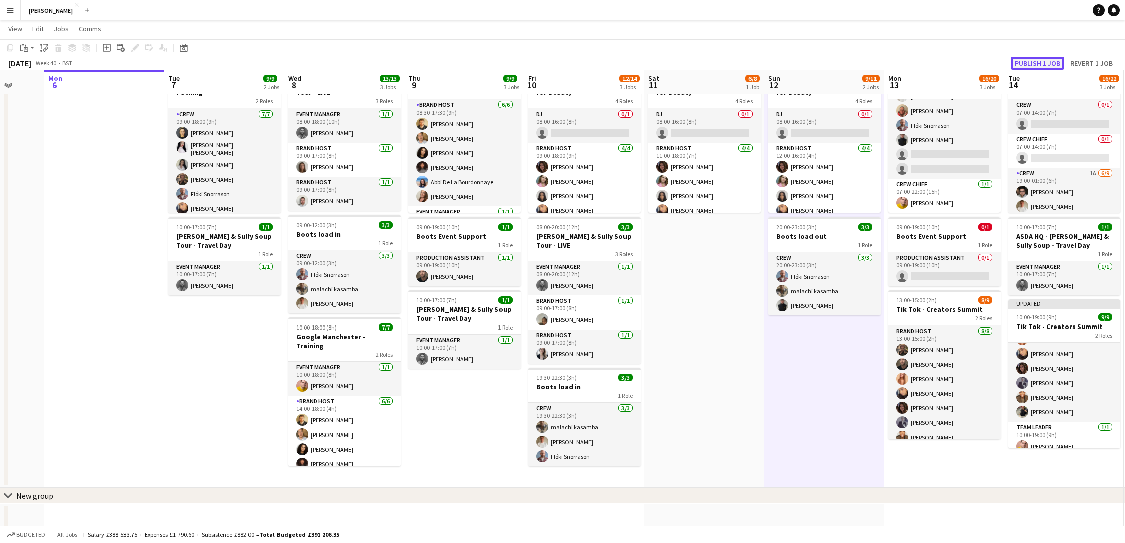
click at [1034, 60] on button "Publish 1 job" at bounding box center [1037, 63] width 54 height 13
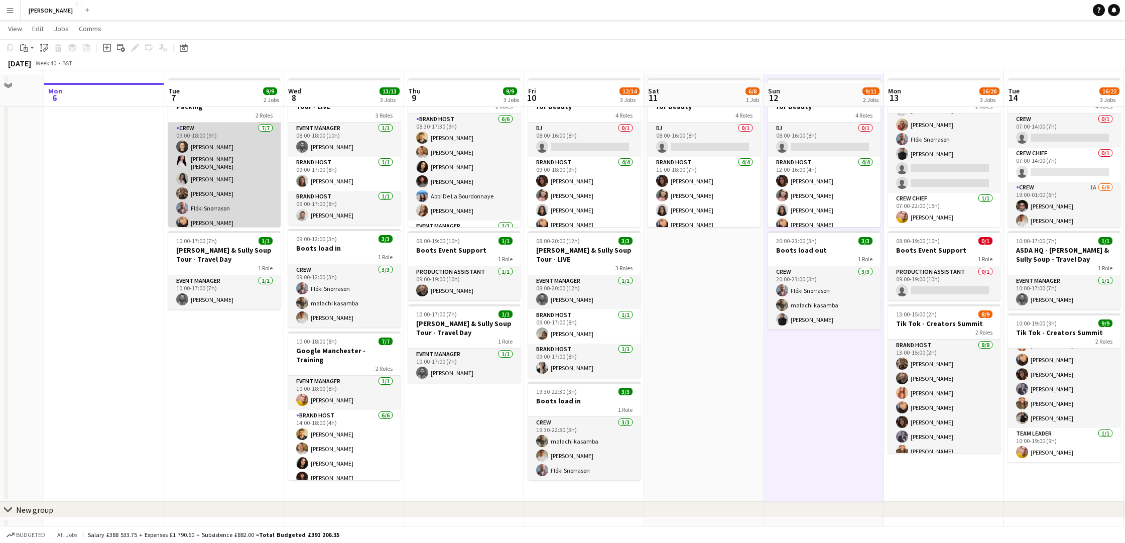
scroll to position [0, 0]
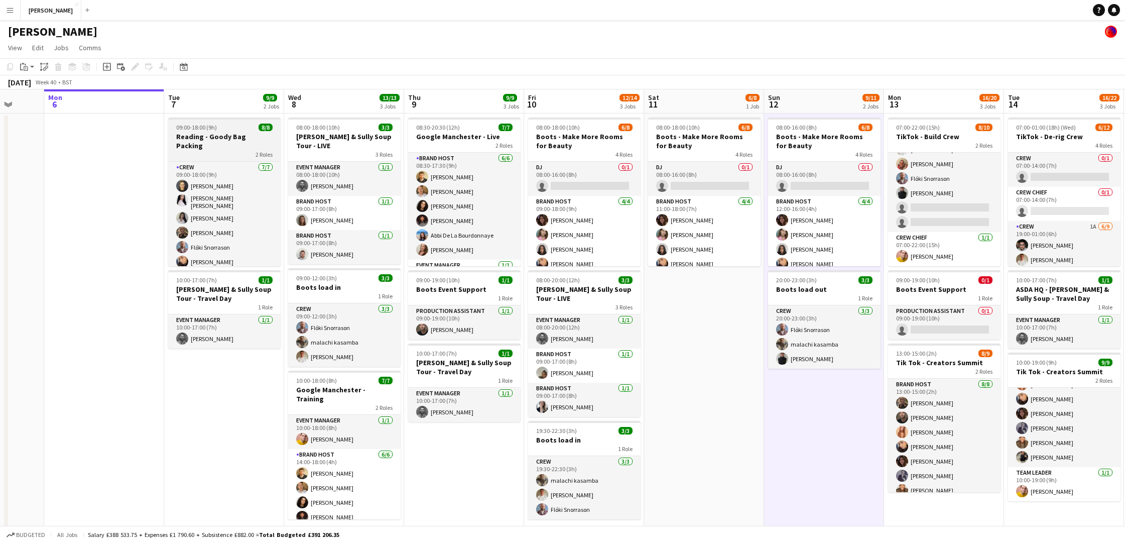
click at [235, 150] on div "2 Roles" at bounding box center [224, 154] width 112 height 8
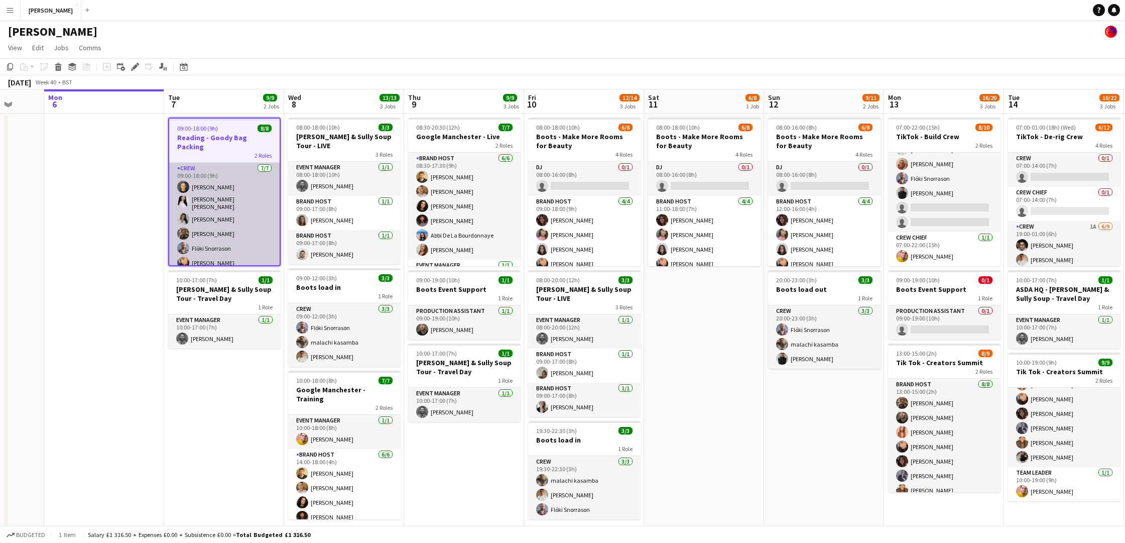
click at [243, 163] on app-card-role "Crew 7/7 09:00-18:00 (9h) Alexey Steklyannikov Elesha Eden cowley Chloe Patey P…" at bounding box center [224, 225] width 110 height 124
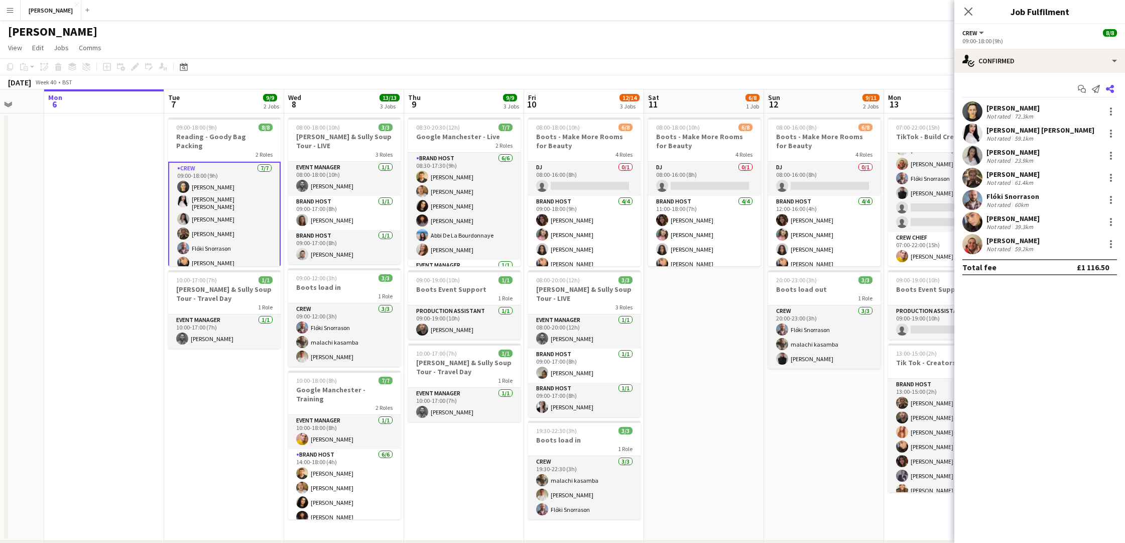
click at [1108, 84] on app-icon "Share" at bounding box center [1110, 89] width 14 height 14
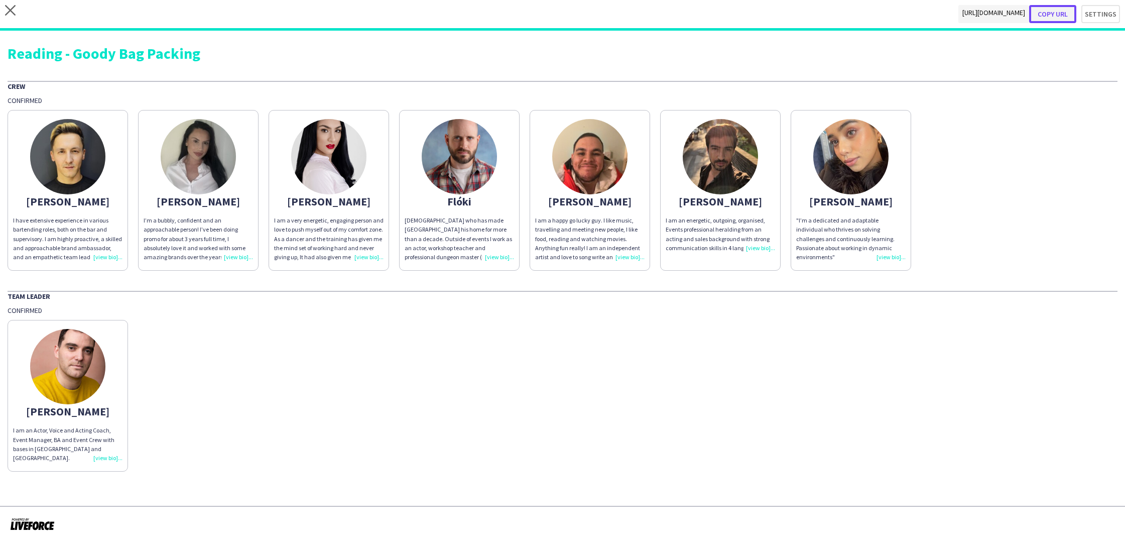
click at [1060, 15] on button "Copy url" at bounding box center [1052, 14] width 47 height 18
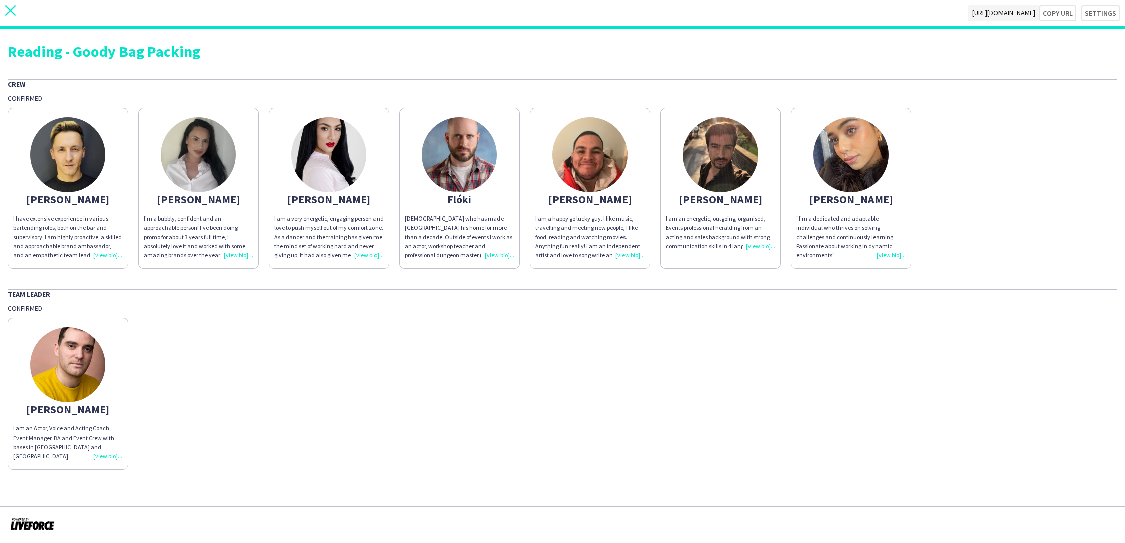
click at [10, 6] on icon "close" at bounding box center [10, 10] width 11 height 11
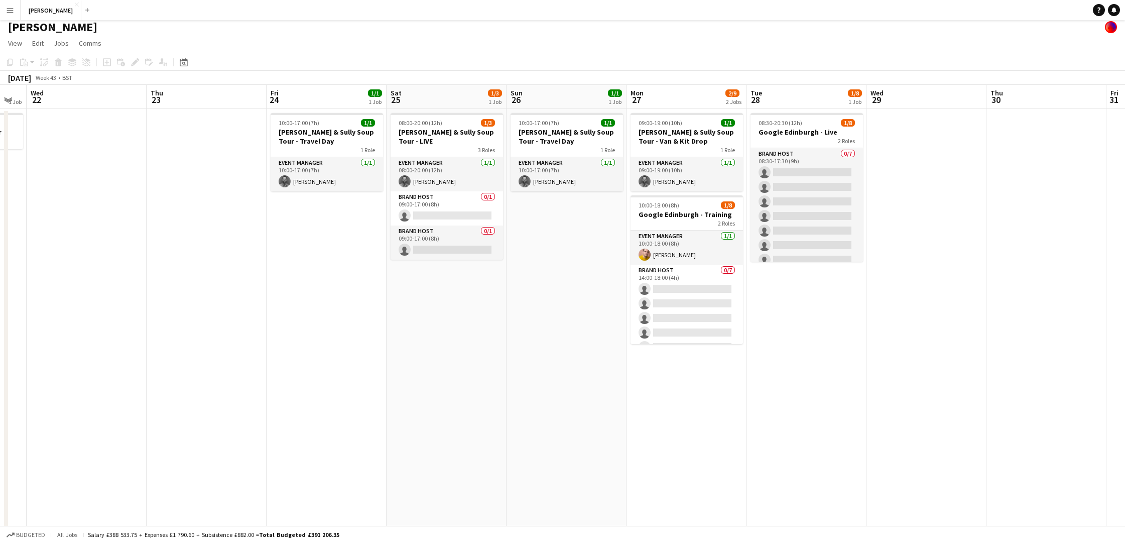
scroll to position [0, 454]
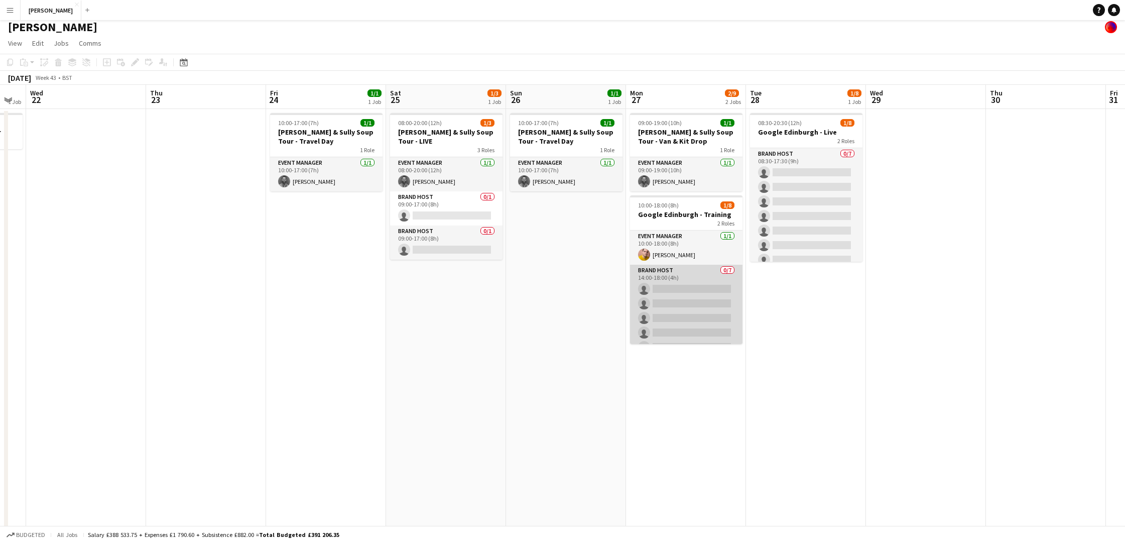
click at [695, 286] on app-card-role "Brand Host 0/7 14:00-18:00 (4h) single-neutral-actions single-neutral-actions s…" at bounding box center [686, 324] width 112 height 121
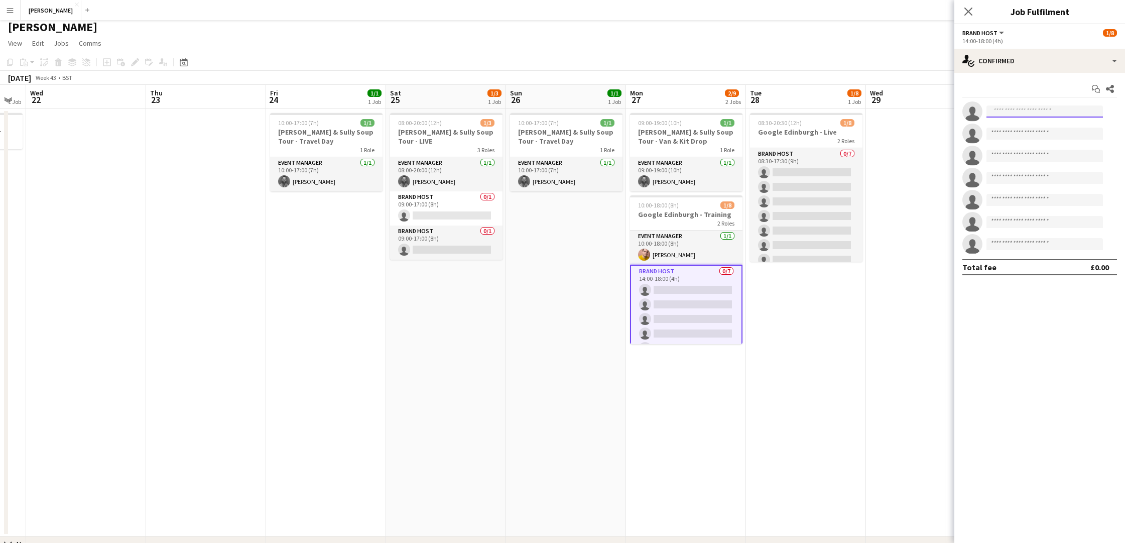
click at [1026, 110] on input at bounding box center [1044, 111] width 116 height 12
type input "****"
click at [1026, 128] on span "Iona Harkins" at bounding box center [1023, 125] width 58 height 9
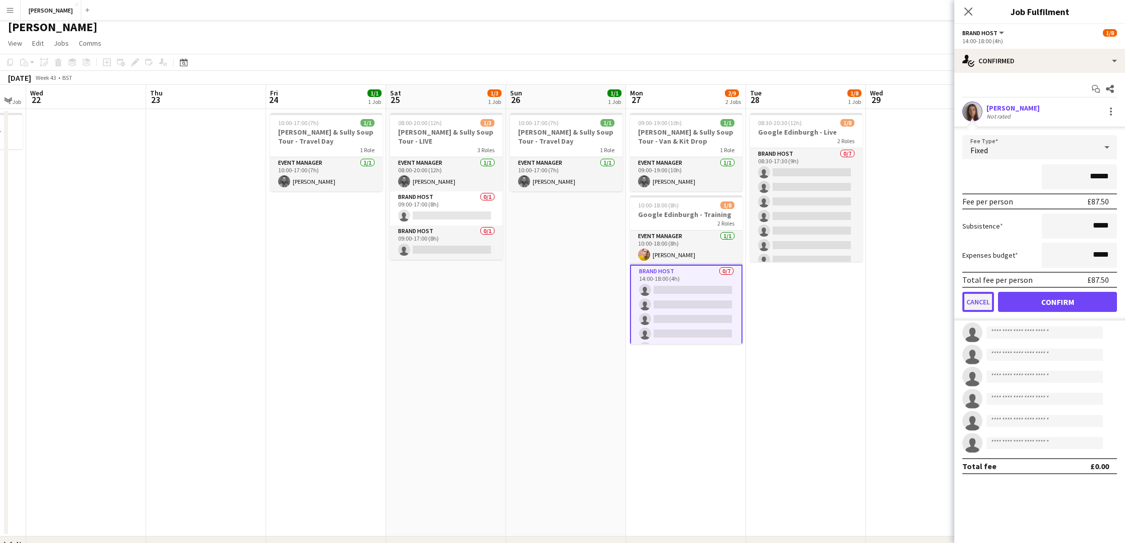
click at [969, 299] on button "Cancel" at bounding box center [978, 302] width 32 height 20
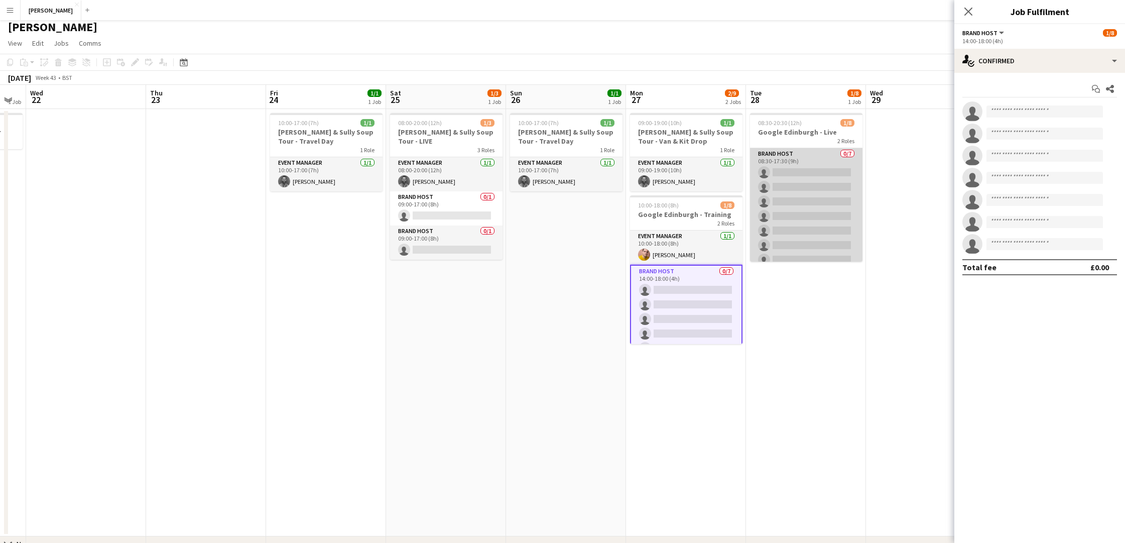
click at [806, 169] on app-card-role "Brand Host 0/7 08:30-17:30 (9h) single-neutral-actions single-neutral-actions s…" at bounding box center [806, 208] width 112 height 121
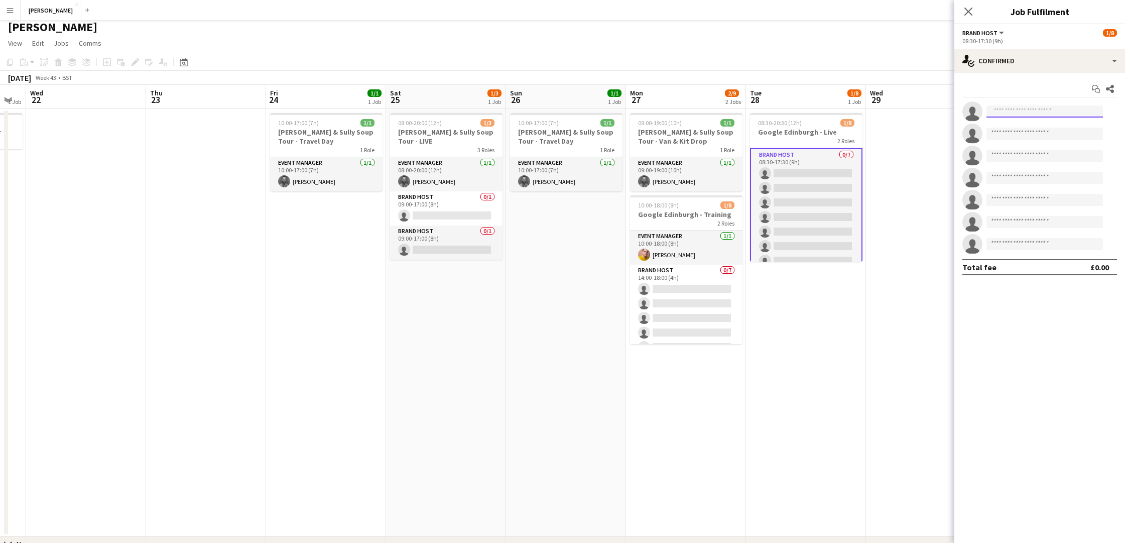
click at [1028, 110] on input at bounding box center [1044, 111] width 116 height 12
type input "****"
click at [1023, 125] on span "Iona Harkins" at bounding box center [1023, 125] width 58 height 9
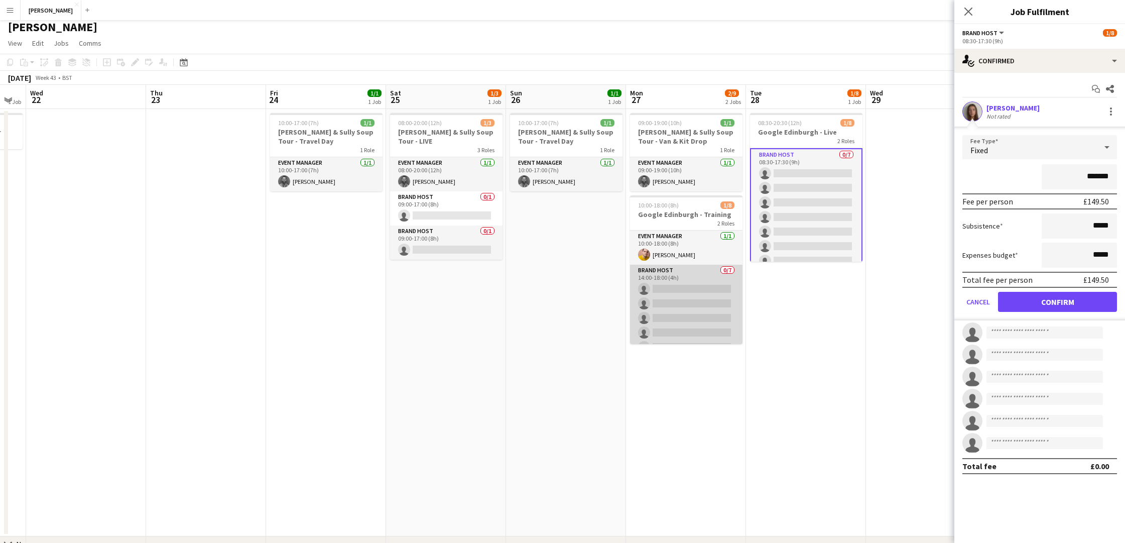
click at [677, 289] on app-card-role "Brand Host 0/7 14:00-18:00 (4h) single-neutral-actions single-neutral-actions s…" at bounding box center [686, 324] width 112 height 121
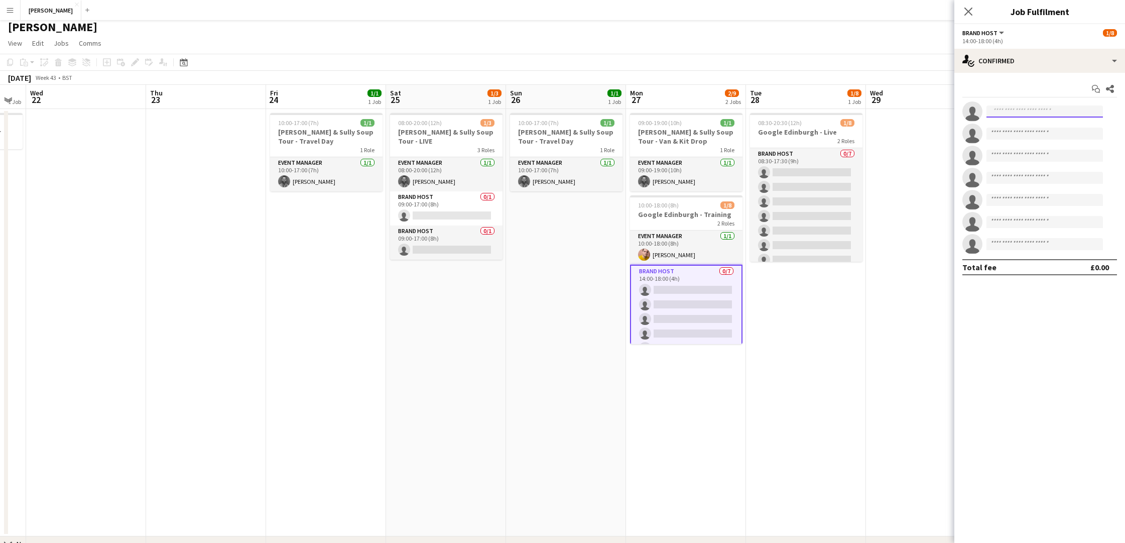
click at [1046, 108] on input at bounding box center [1044, 111] width 116 height 12
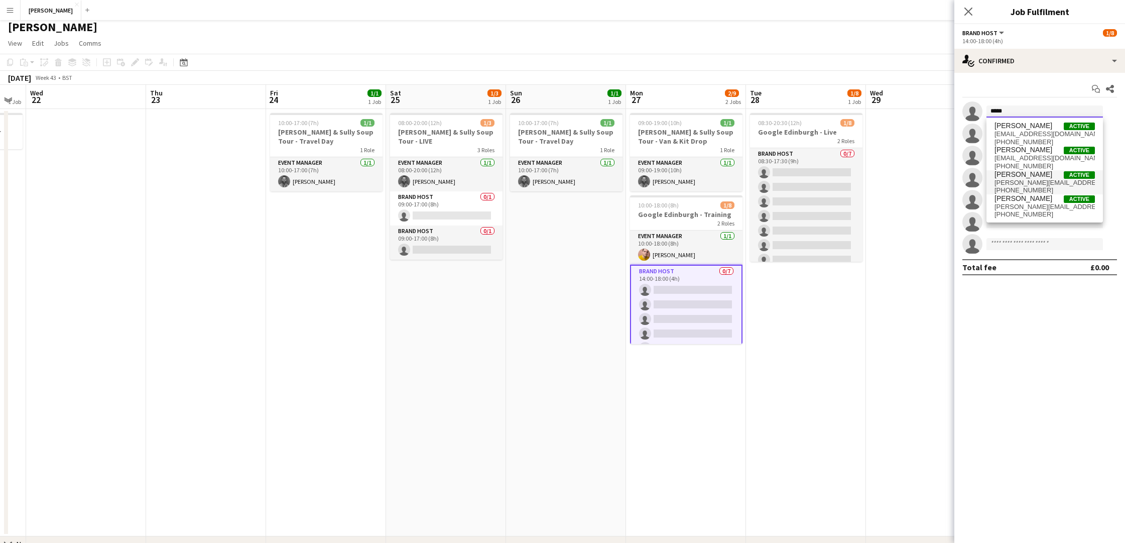
type input "*****"
click at [1040, 174] on span "Sarah Howley Active" at bounding box center [1044, 174] width 100 height 9
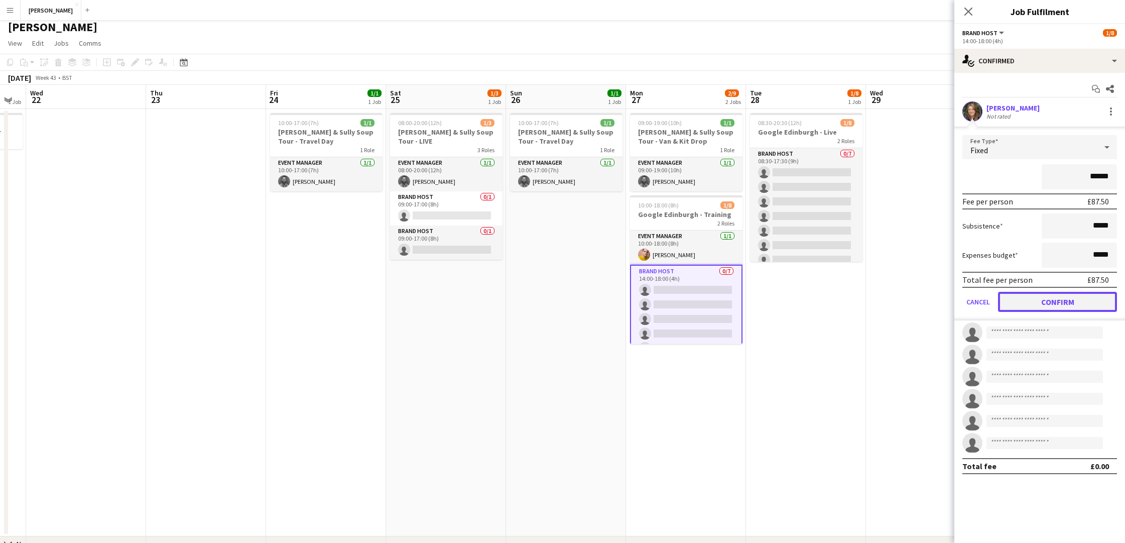
click at [1046, 300] on button "Confirm" at bounding box center [1057, 302] width 119 height 20
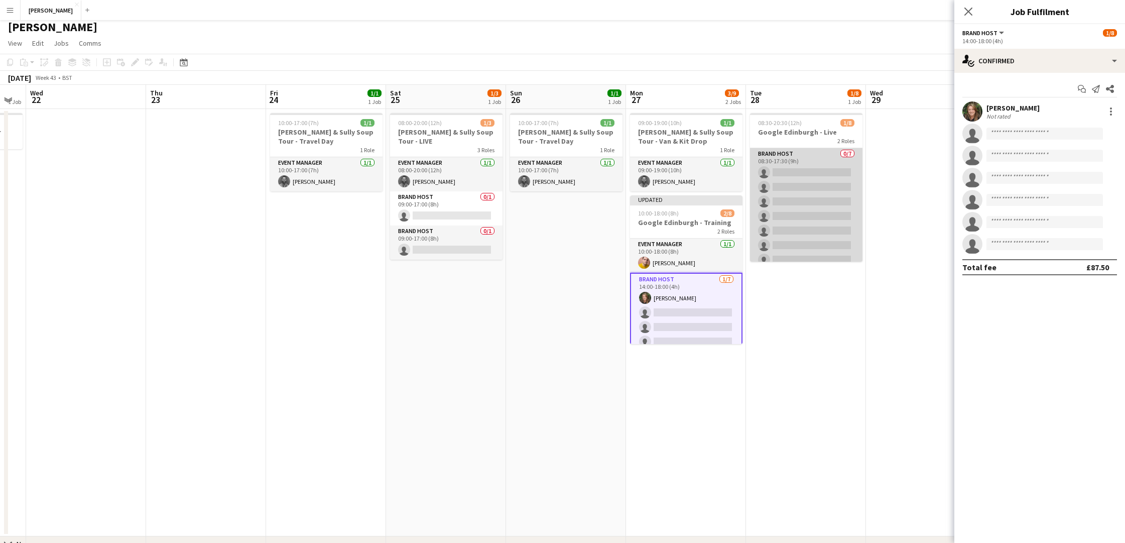
click at [818, 175] on app-card-role "Brand Host 0/7 08:30-17:30 (9h) single-neutral-actions single-neutral-actions s…" at bounding box center [806, 208] width 112 height 121
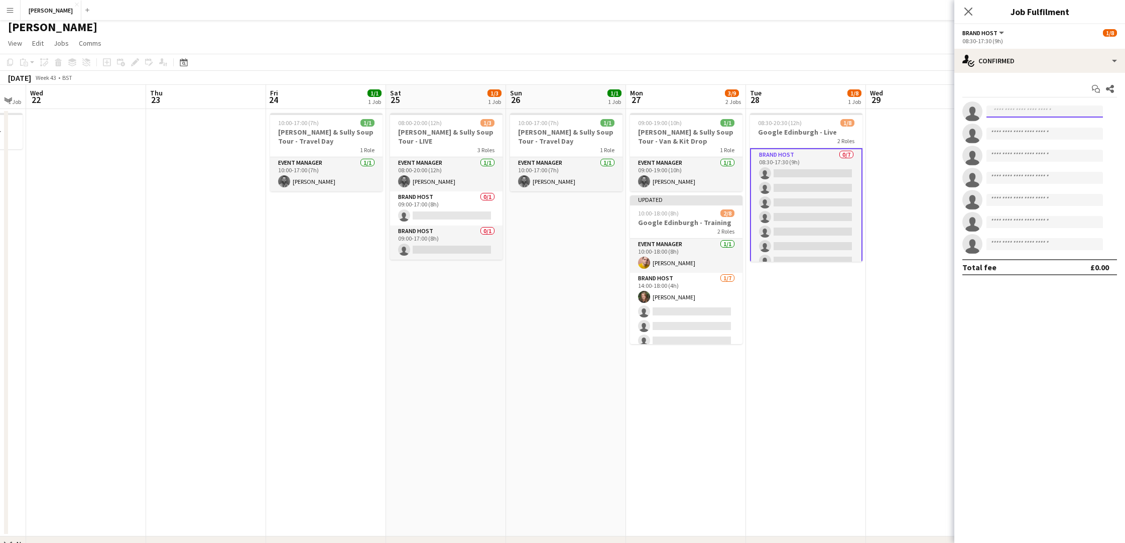
click at [1014, 109] on input at bounding box center [1044, 111] width 116 height 12
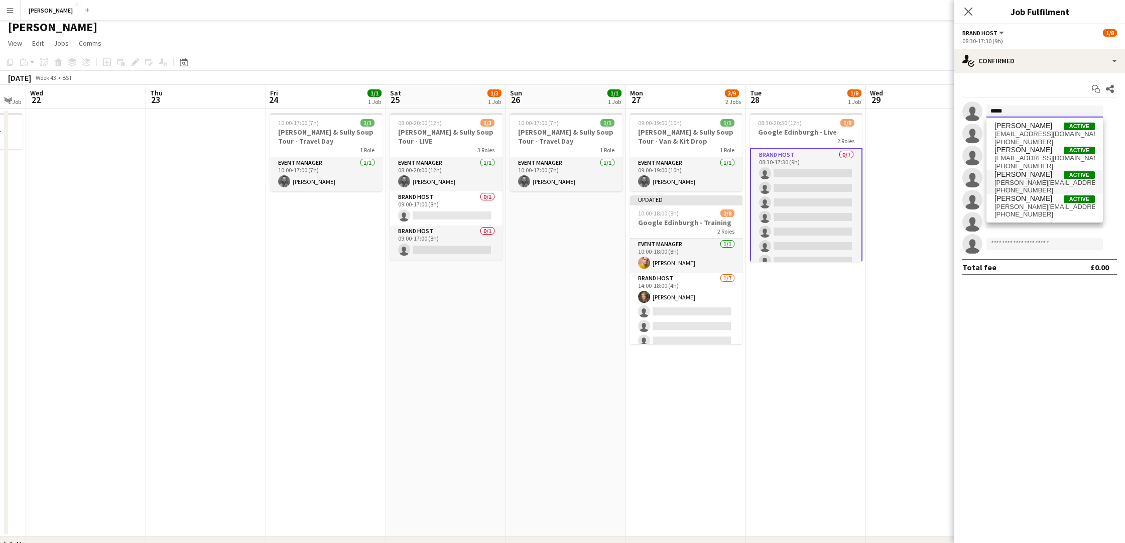
type input "*****"
click at [1029, 173] on span "[PERSON_NAME]" at bounding box center [1023, 174] width 58 height 9
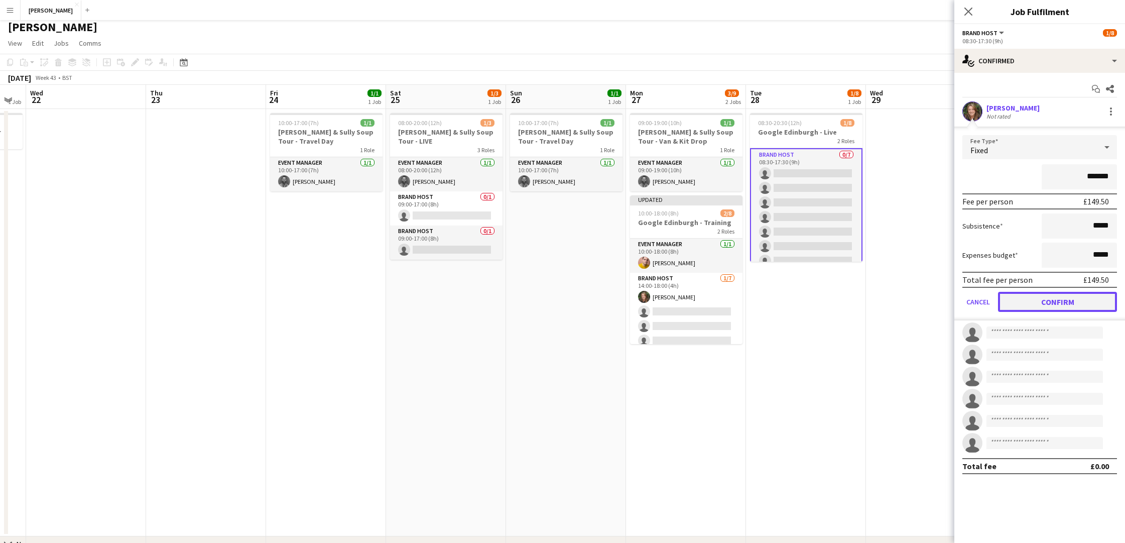
click at [1050, 297] on button "Confirm" at bounding box center [1057, 302] width 119 height 20
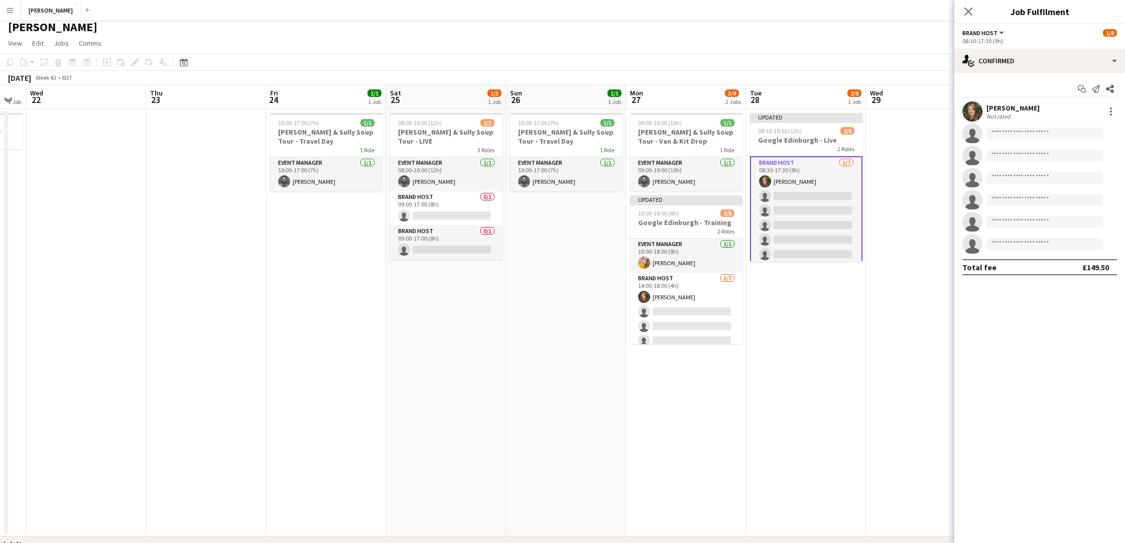
click at [927, 226] on app-date-cell at bounding box center [926, 322] width 120 height 427
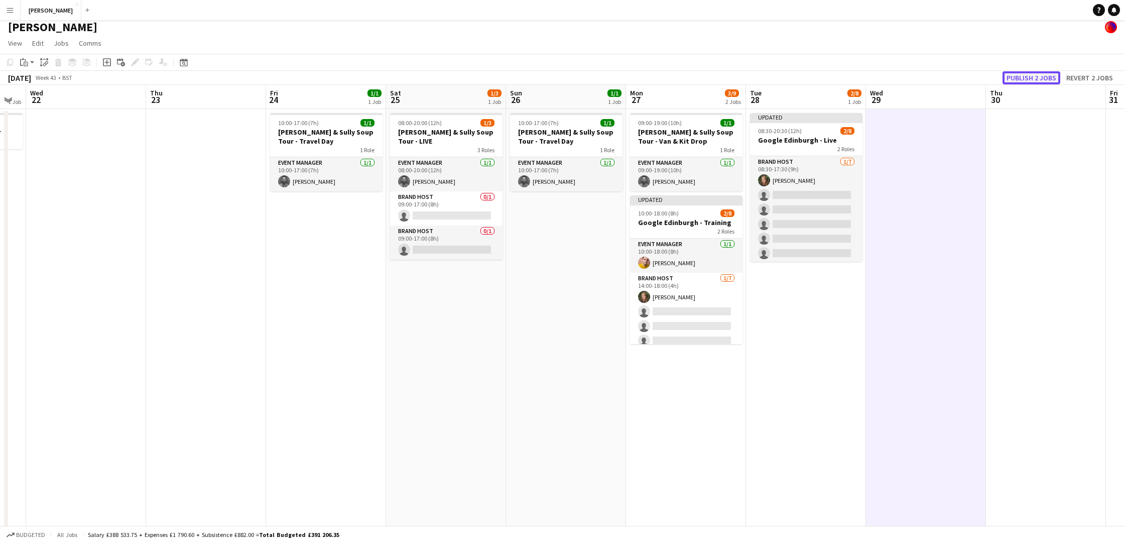
click at [1045, 79] on button "Publish 2 jobs" at bounding box center [1031, 77] width 58 height 13
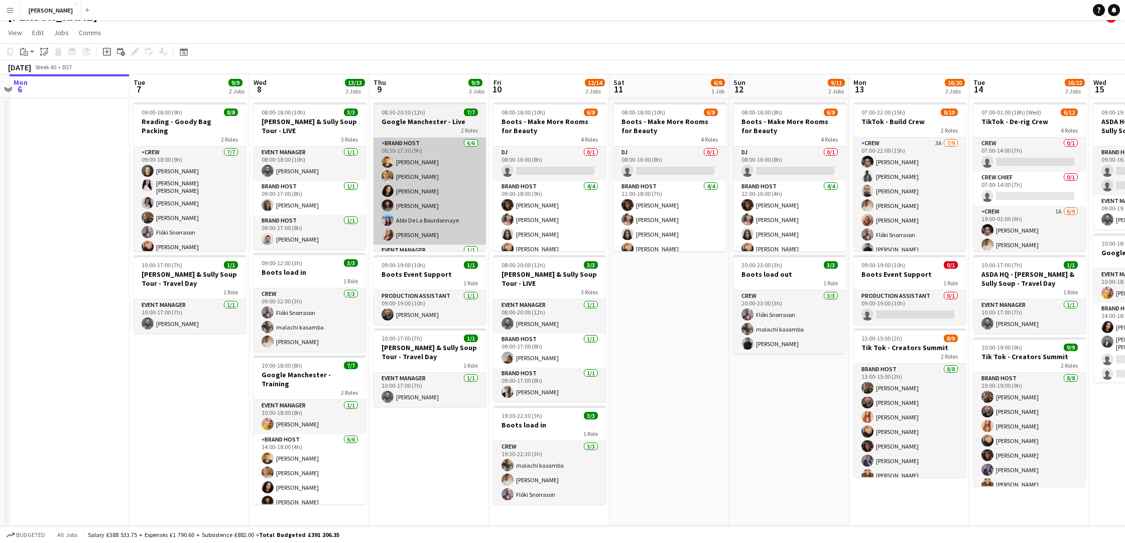
scroll to position [20, 0]
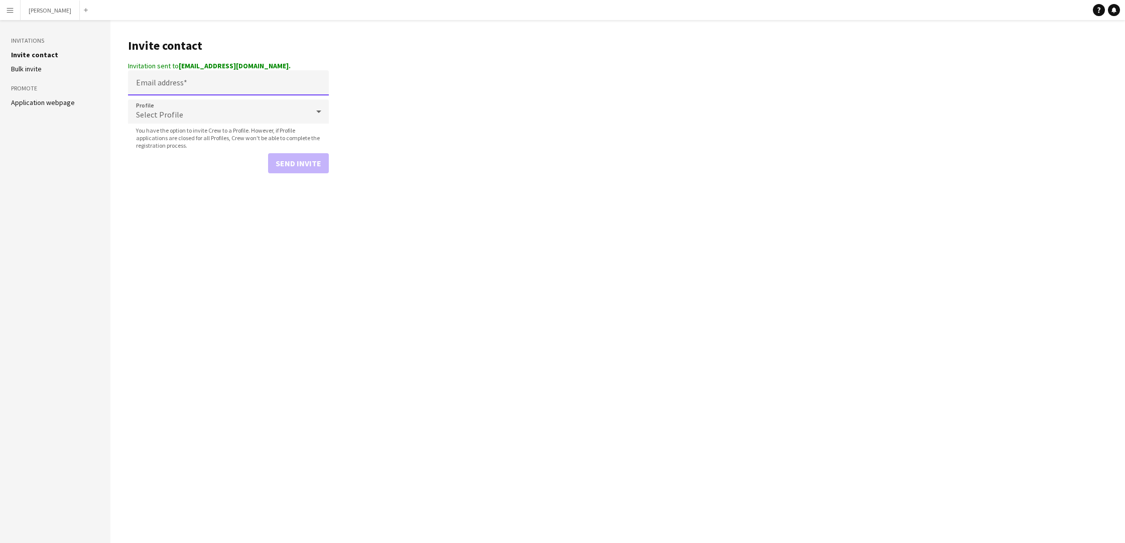
click at [235, 89] on input "Email address" at bounding box center [228, 82] width 201 height 25
paste input "**********"
type input "**********"
click at [322, 98] on icon at bounding box center [319, 102] width 12 height 20
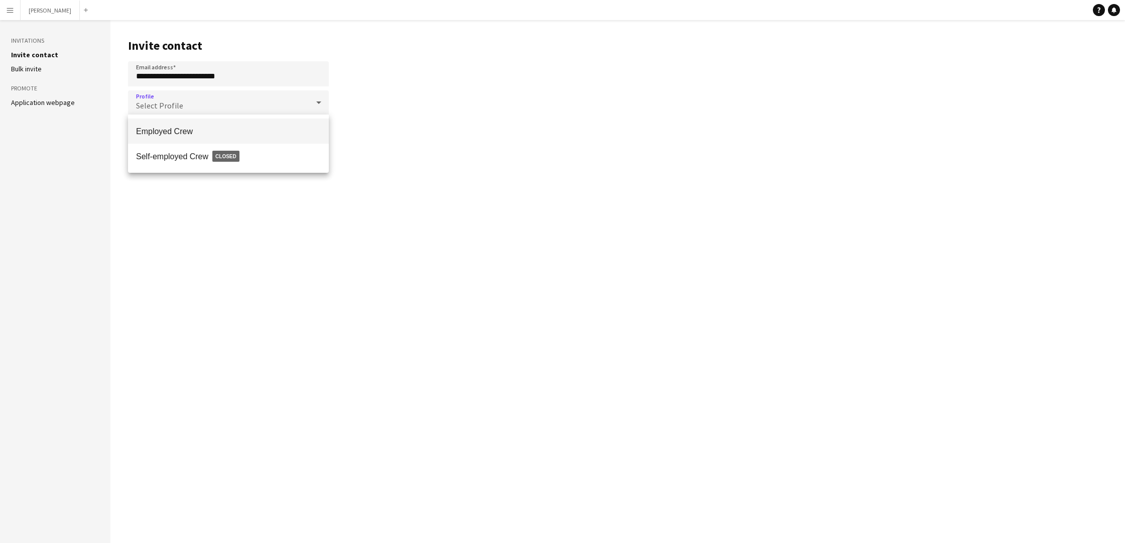
click at [305, 126] on span "Employed Crew" at bounding box center [228, 131] width 185 height 10
click at [312, 158] on button "Send invite" at bounding box center [298, 154] width 61 height 20
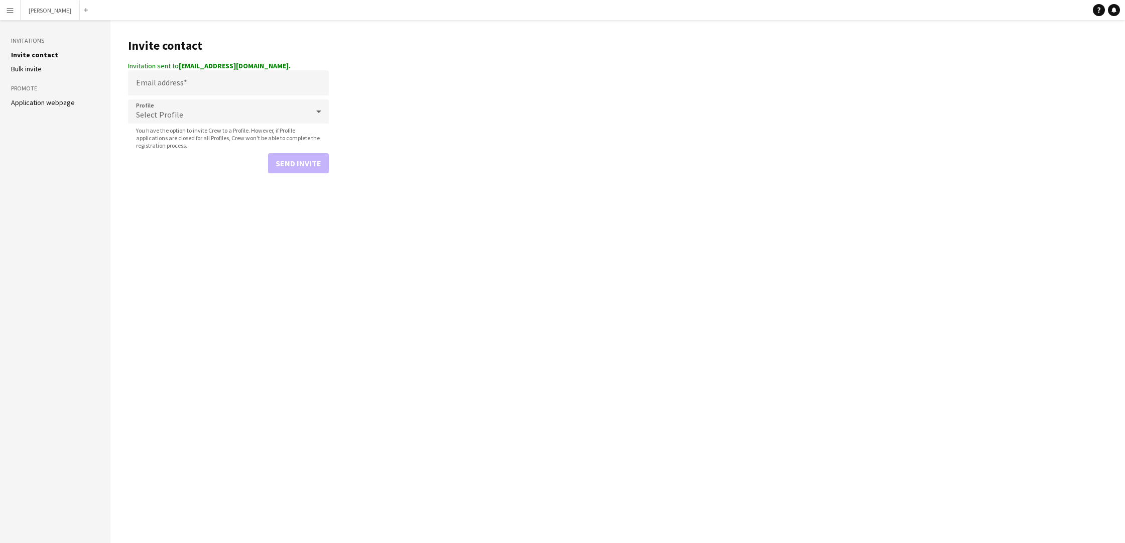
click at [2, 14] on button "Menu" at bounding box center [10, 10] width 20 height 20
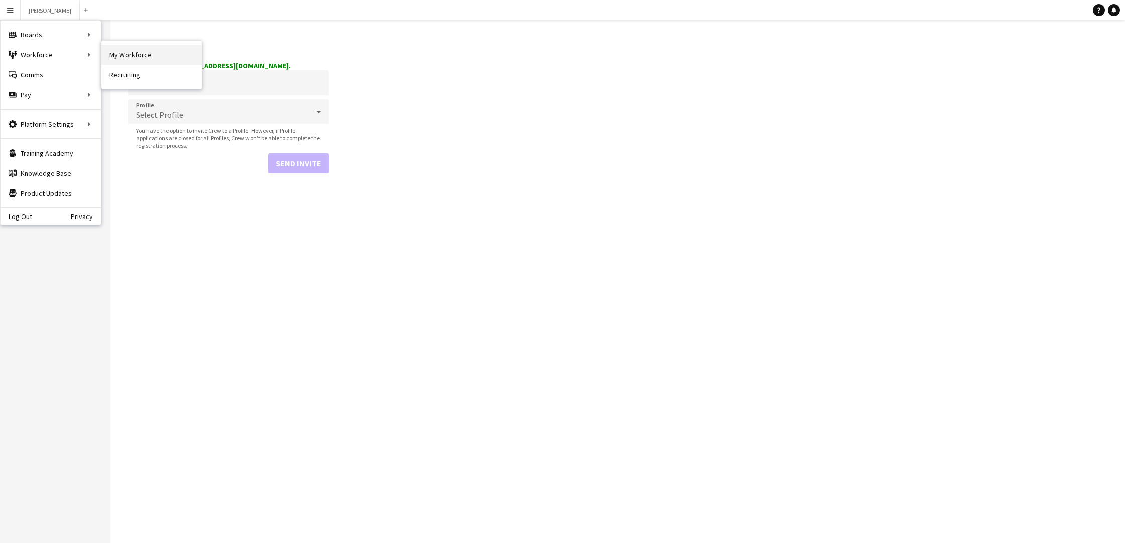
click at [121, 57] on link "My Workforce" at bounding box center [151, 55] width 100 height 20
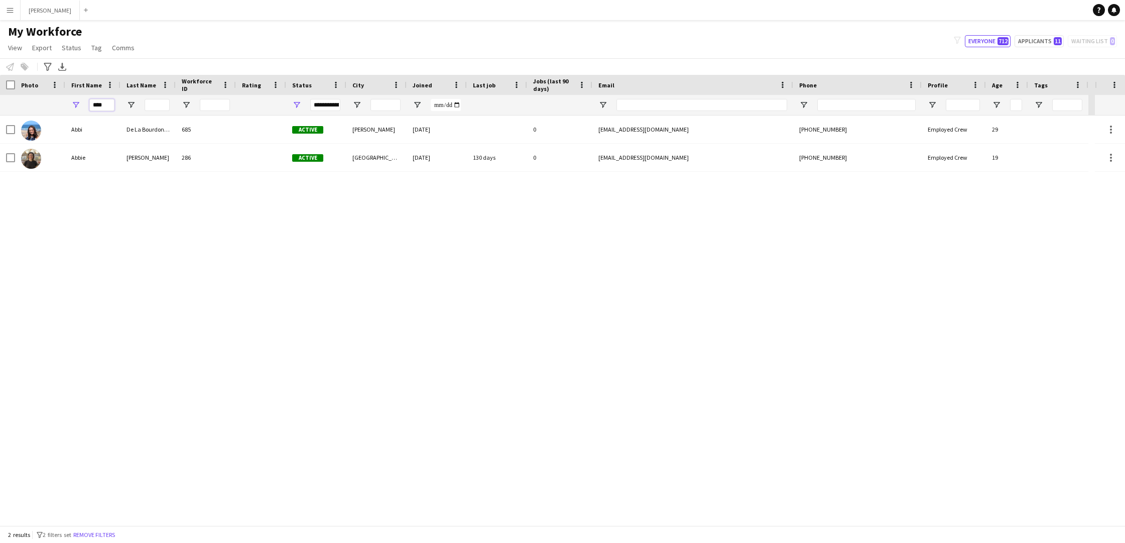
drag, startPoint x: 109, startPoint y: 104, endPoint x: 74, endPoint y: 101, distance: 35.3
click at [74, 101] on div "****" at bounding box center [92, 105] width 55 height 20
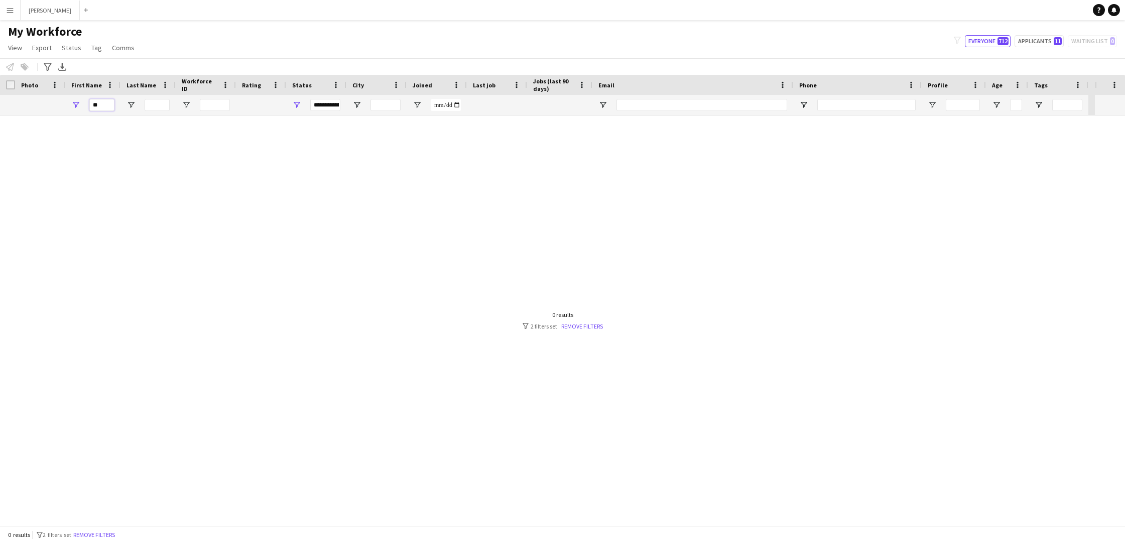
type input "*"
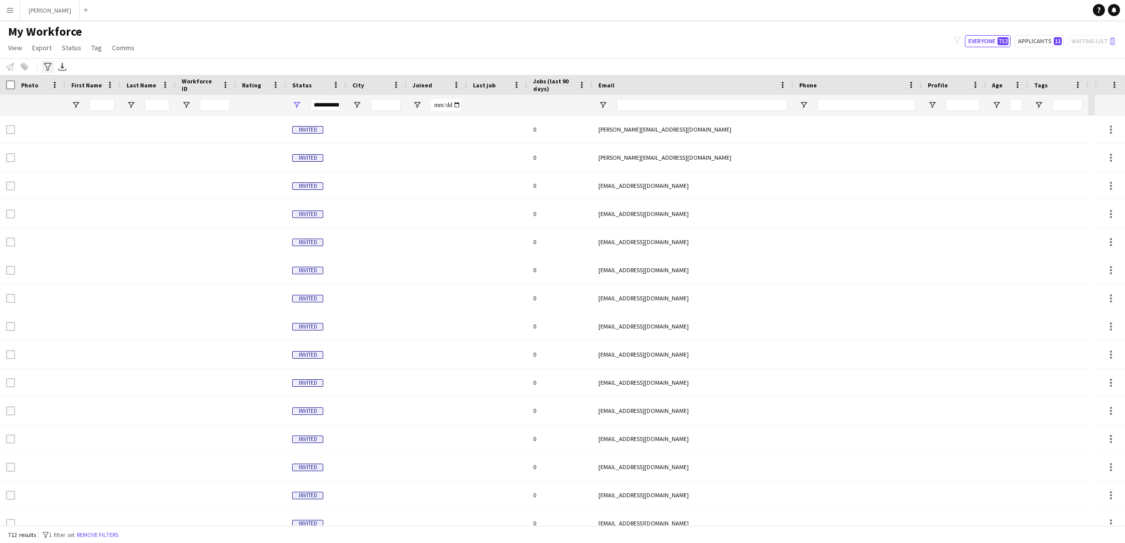
click at [44, 67] on icon "Advanced filters" at bounding box center [48, 67] width 8 height 8
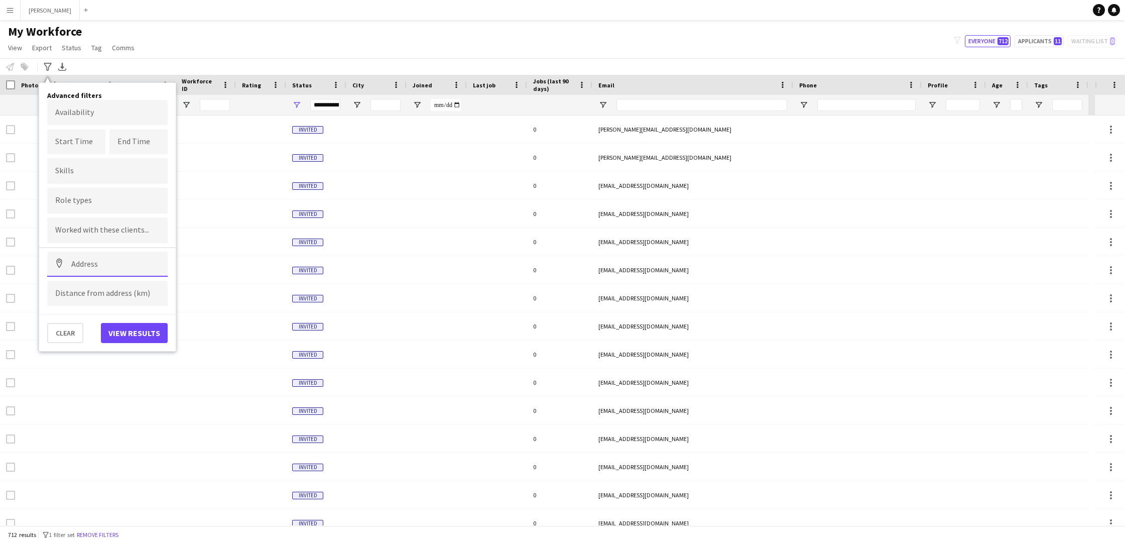
click at [120, 263] on input at bounding box center [107, 263] width 120 height 25
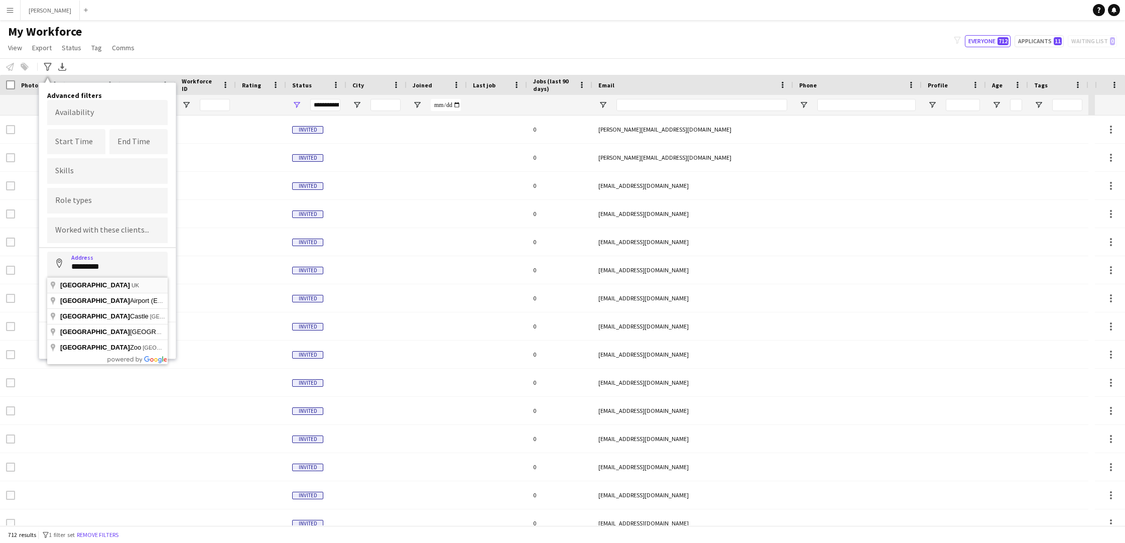
type input "**********"
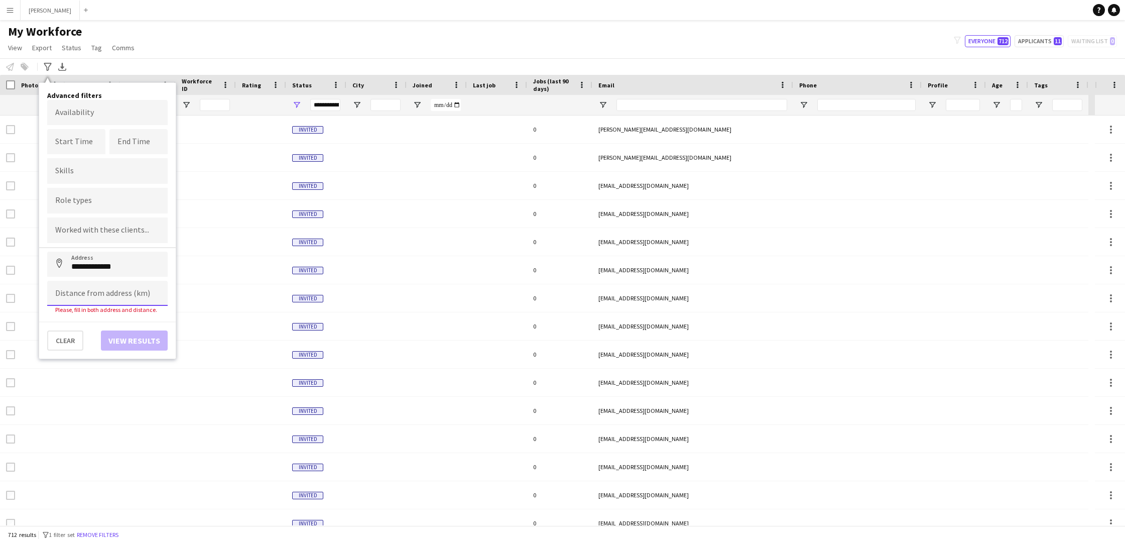
click at [103, 296] on input at bounding box center [107, 293] width 120 height 25
type input "*****"
click at [139, 332] on button "View results" at bounding box center [134, 333] width 67 height 20
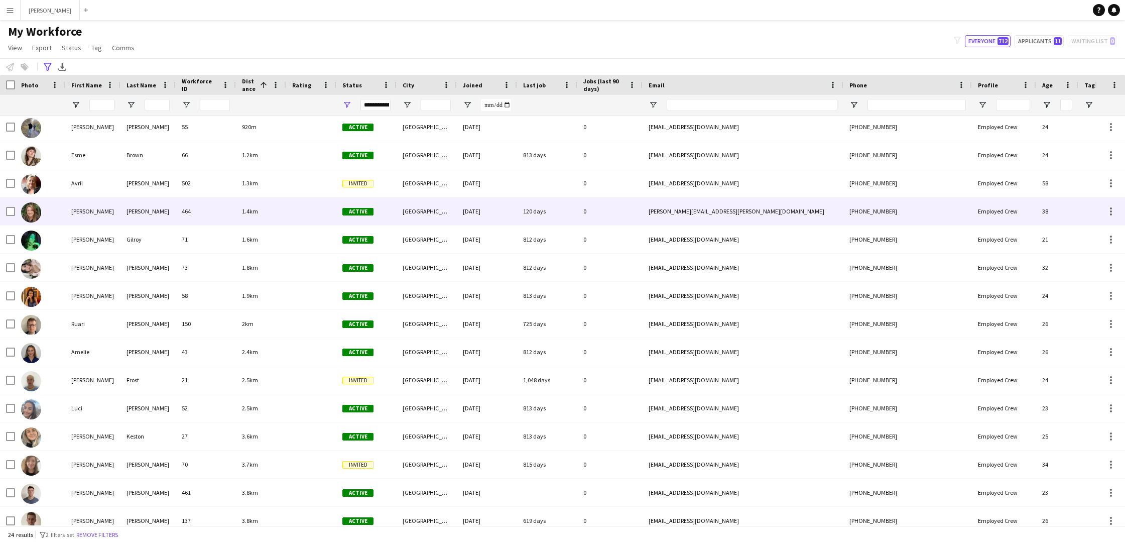
click at [115, 217] on div "[PERSON_NAME]" at bounding box center [92, 211] width 55 height 28
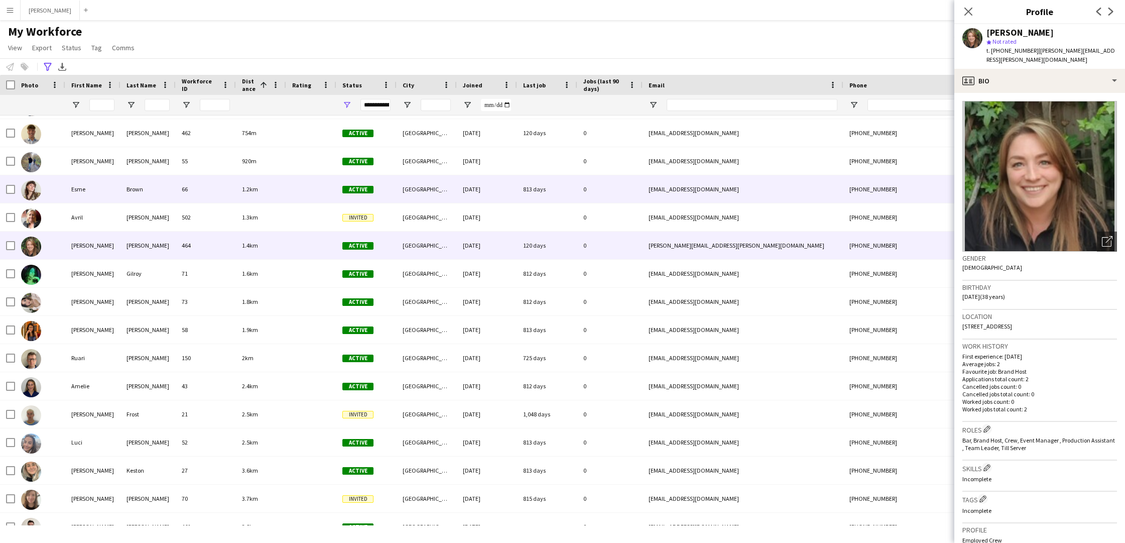
click at [106, 193] on div "Esme" at bounding box center [92, 189] width 55 height 28
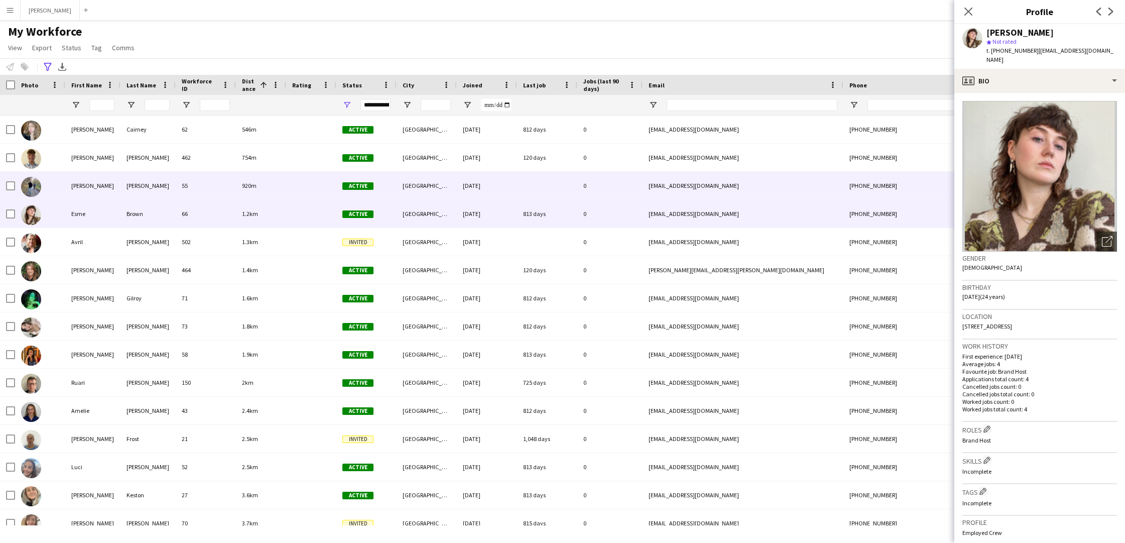
click at [103, 189] on div "[PERSON_NAME]" at bounding box center [92, 186] width 55 height 28
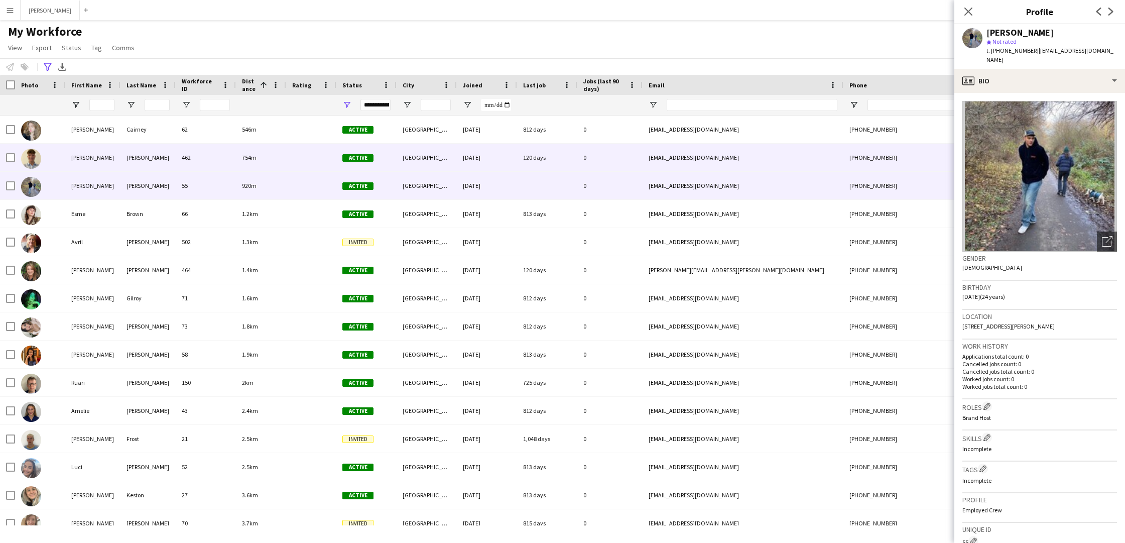
click at [106, 159] on div "[PERSON_NAME]" at bounding box center [92, 158] width 55 height 28
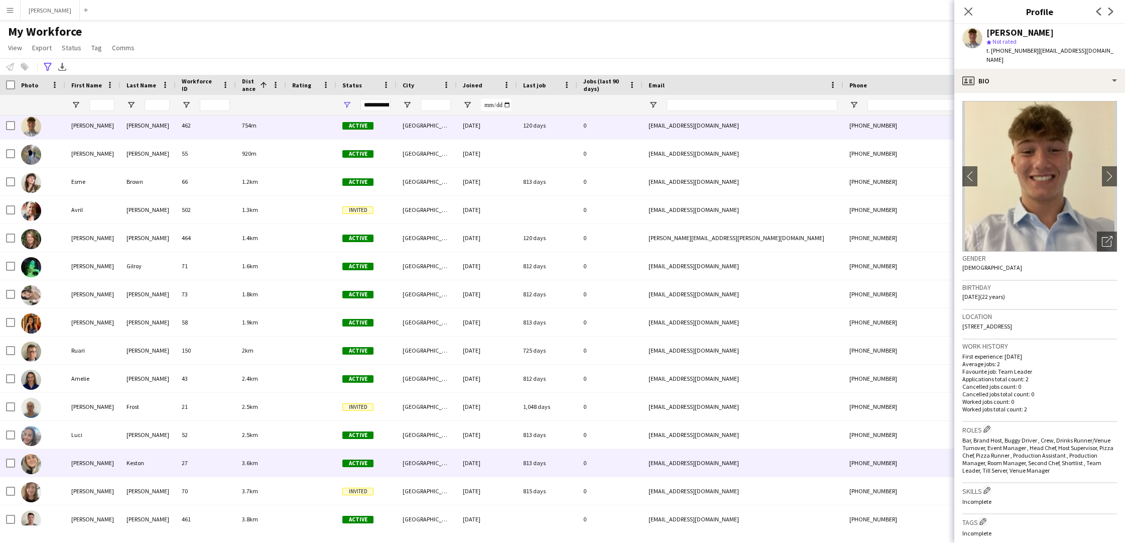
scroll to position [35, 0]
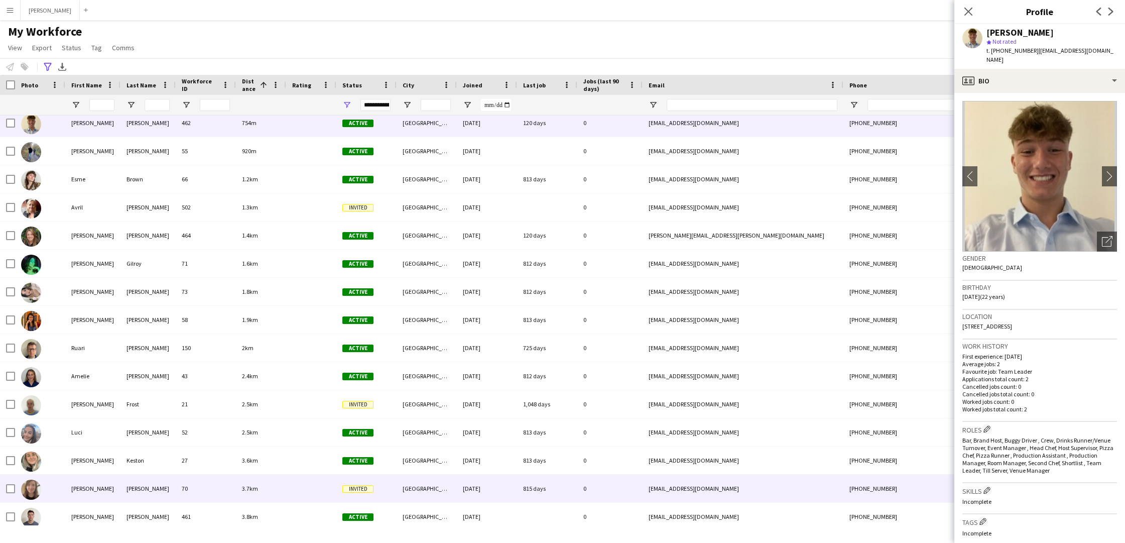
click at [100, 484] on div "[PERSON_NAME]" at bounding box center [92, 488] width 55 height 28
